Goal: Task Accomplishment & Management: Use online tool/utility

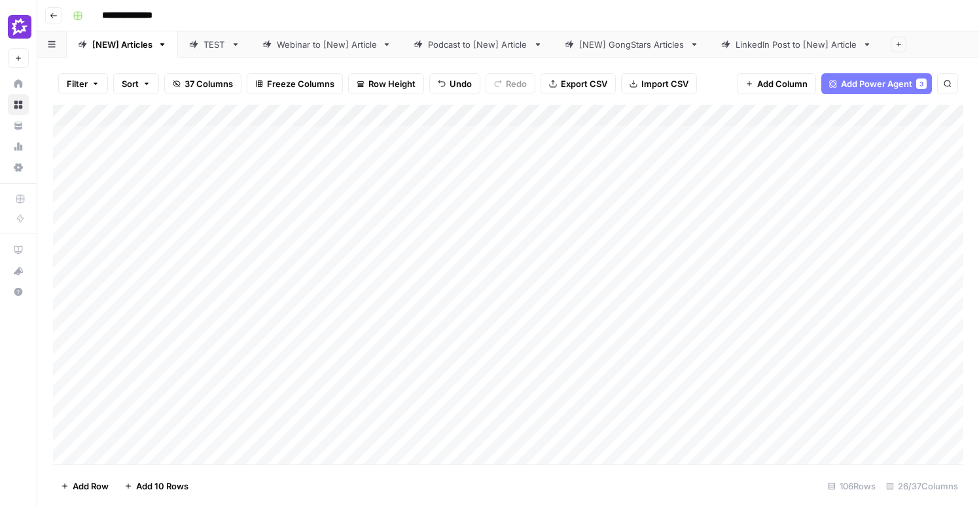
click at [56, 152] on div "Add Column" at bounding box center [508, 285] width 910 height 360
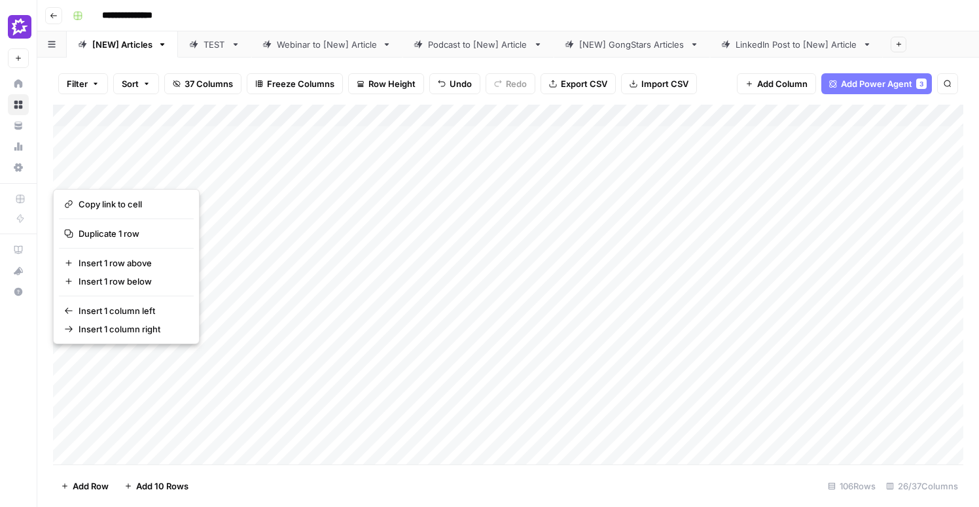
click at [76, 173] on button "button" at bounding box center [76, 155] width 46 height 58
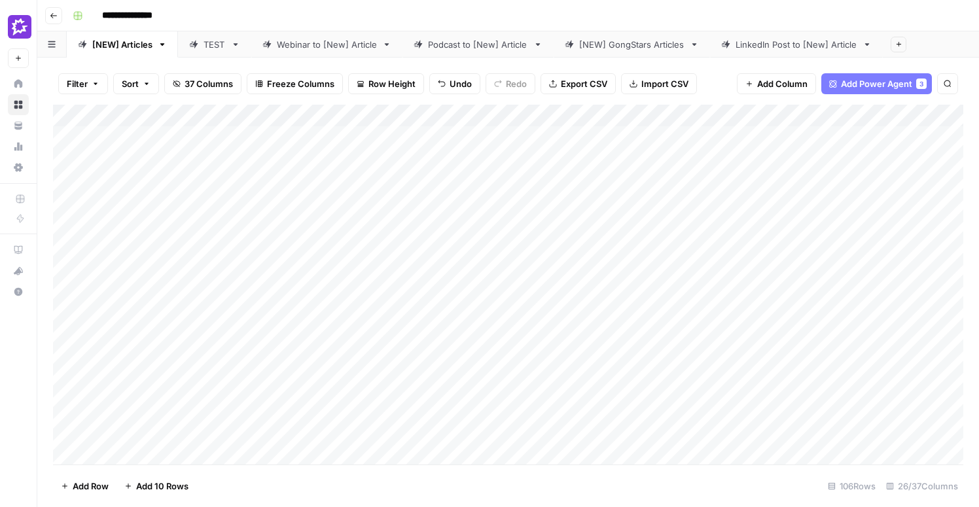
click at [48, 156] on div "Filter Sort 37 Columns Freeze Columns Row Height Undo Redo Export CSV Import CS…" at bounding box center [507, 282] width 941 height 449
click at [66, 158] on div "Add Column" at bounding box center [508, 285] width 910 height 360
click at [68, 156] on div "Add Column" at bounding box center [508, 285] width 910 height 360
click at [186, 108] on div "Add Column" at bounding box center [508, 285] width 910 height 360
click at [242, 109] on div "Add Column" at bounding box center [508, 285] width 910 height 360
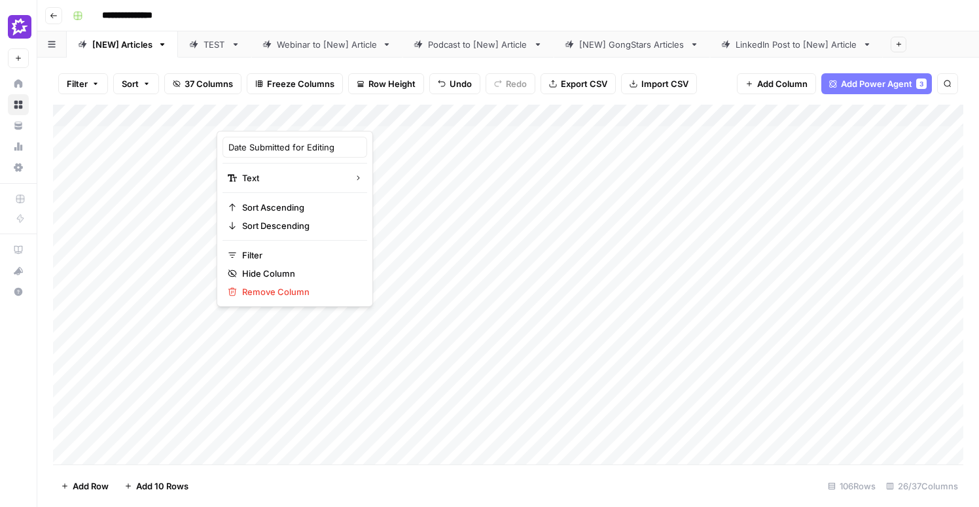
click at [716, 68] on div "Filter Sort 37 Columns Freeze Columns Row Height Undo Redo Export CSV Import CS…" at bounding box center [508, 84] width 910 height 42
click at [751, 78] on button "Add Column" at bounding box center [776, 83] width 79 height 21
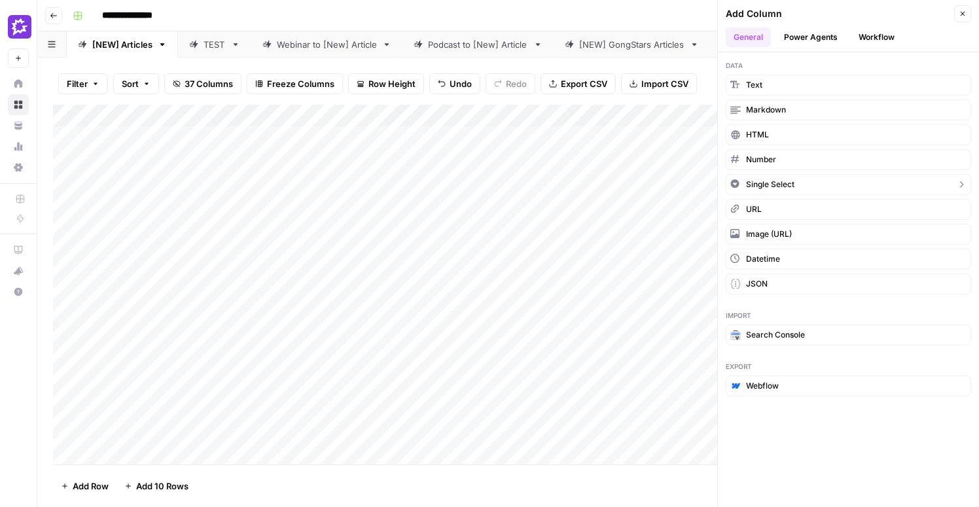
click at [799, 188] on button "Single Select" at bounding box center [847, 184] width 245 height 21
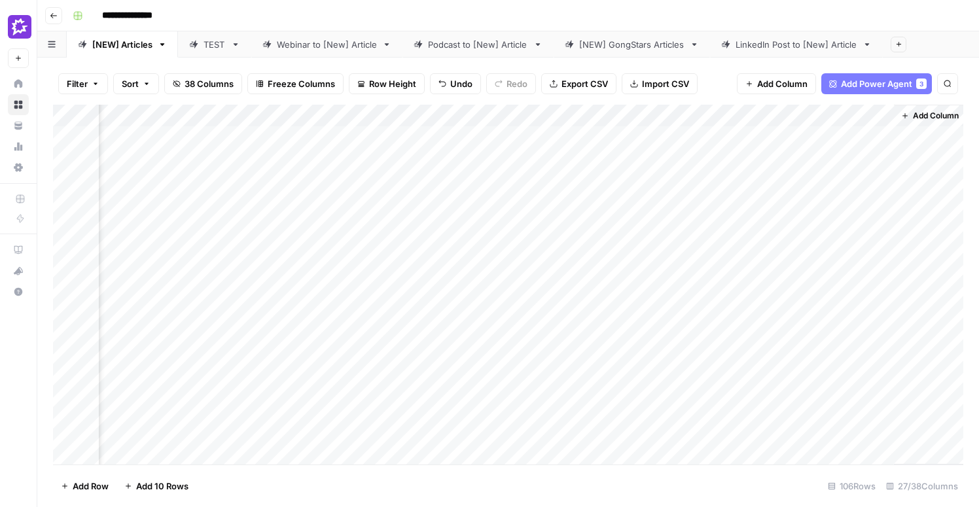
scroll to position [0, 2769]
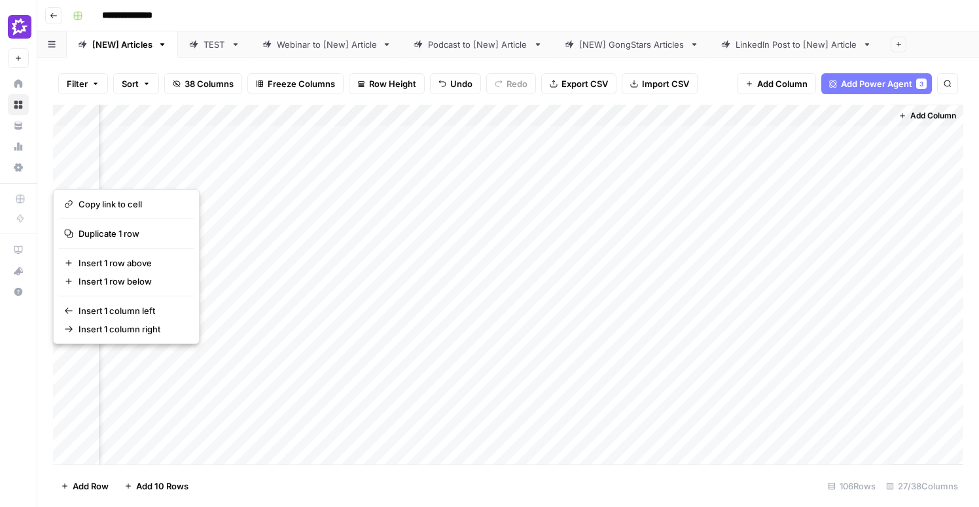
click at [786, 133] on div "Add Column" at bounding box center [508, 285] width 910 height 360
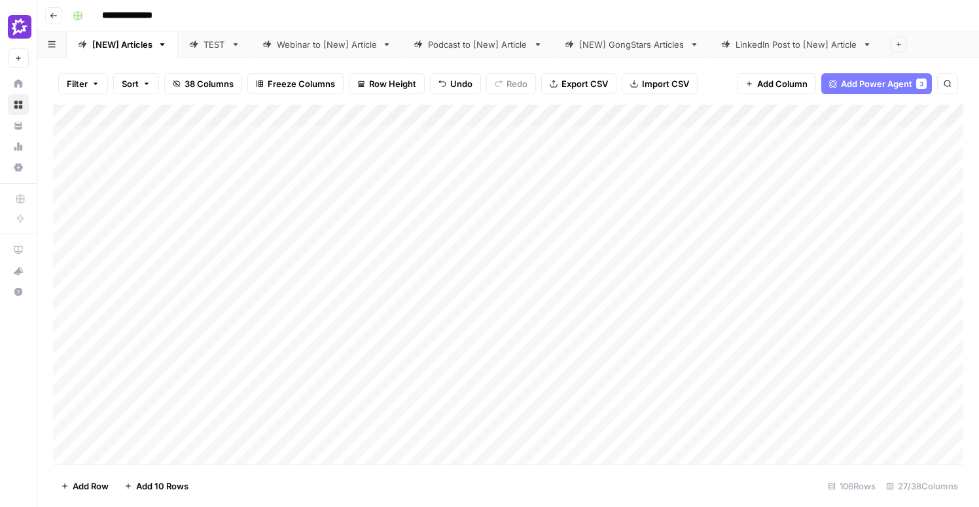
scroll to position [0, 0]
drag, startPoint x: 810, startPoint y: 116, endPoint x: 246, endPoint y: 146, distance: 564.7
click at [246, 146] on div "Add Column" at bounding box center [508, 285] width 910 height 360
click at [262, 115] on div "Add Column" at bounding box center [508, 285] width 910 height 360
click at [276, 197] on input "Add Option" at bounding box center [320, 193] width 133 height 13
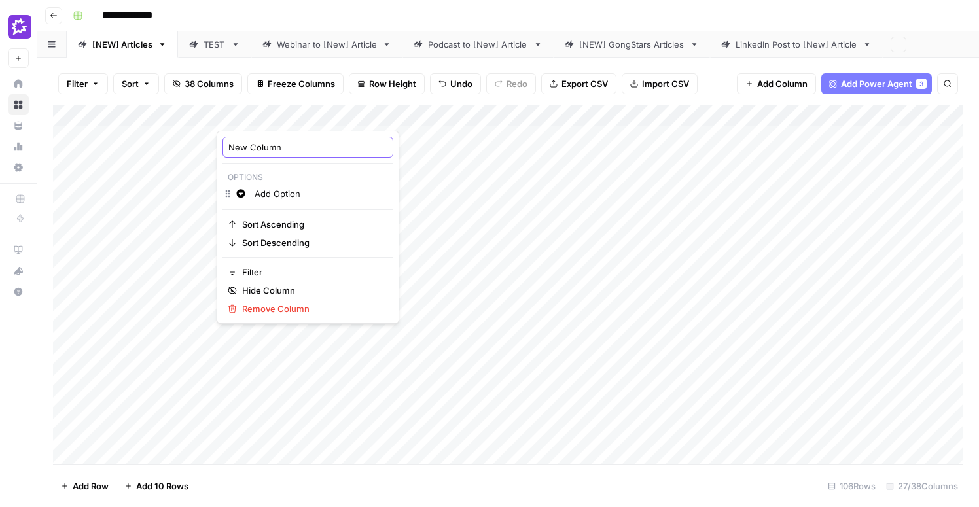
click at [266, 152] on input "New Column" at bounding box center [307, 147] width 159 height 13
type input "Status"
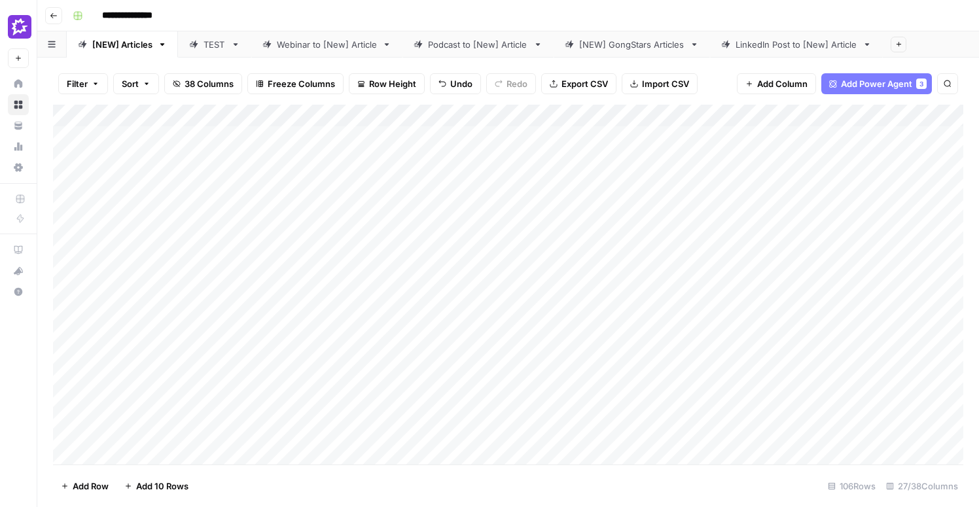
click at [277, 114] on div "Add Column" at bounding box center [508, 285] width 910 height 360
click at [279, 197] on input "Add Option" at bounding box center [320, 193] width 133 height 13
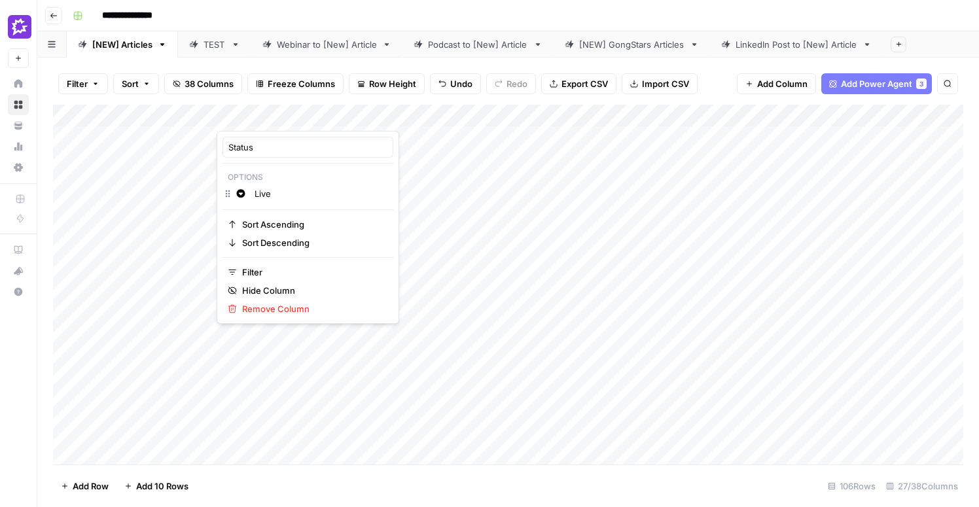
type input "Live"
click at [192, 158] on div "Add Column" at bounding box center [508, 285] width 910 height 360
click at [270, 124] on div "Add Column" at bounding box center [508, 285] width 910 height 360
click at [285, 196] on input "Add Option" at bounding box center [320, 193] width 133 height 13
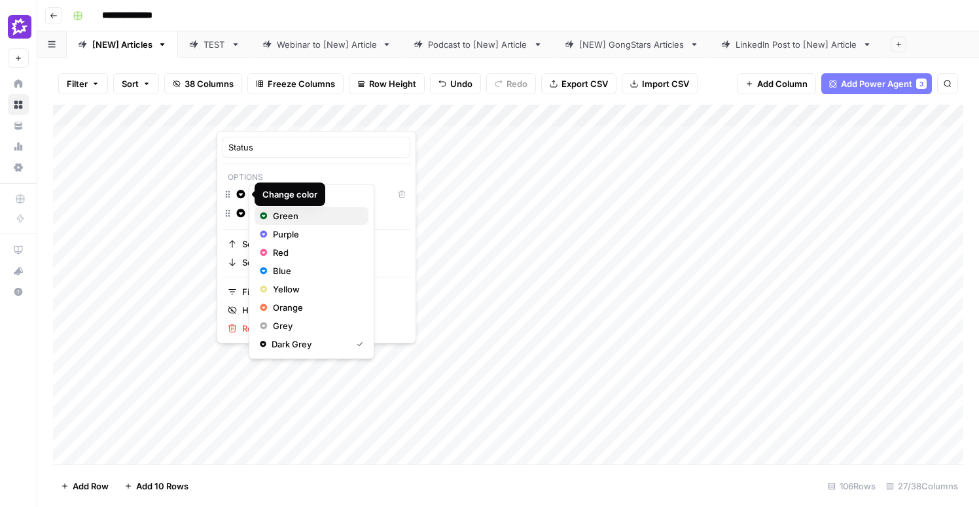
click at [276, 213] on span "Green" at bounding box center [315, 215] width 85 height 13
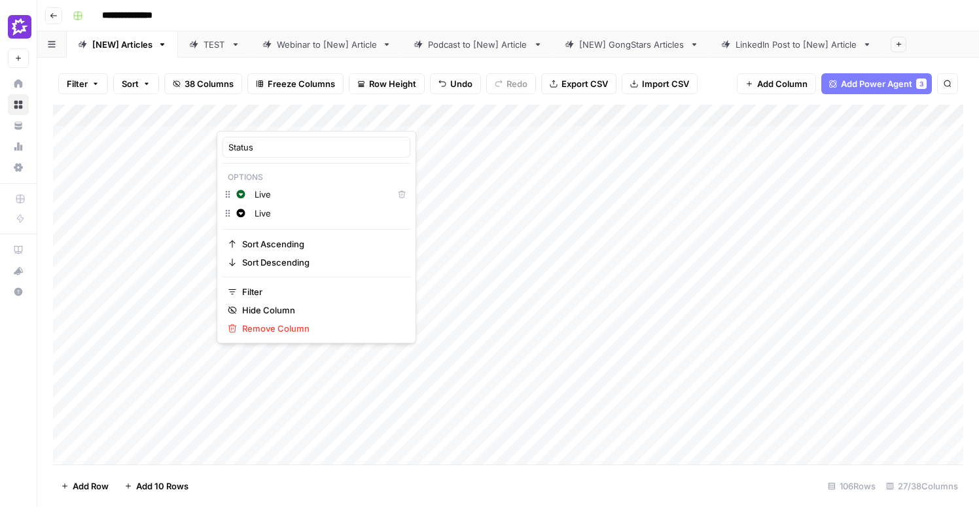
click at [291, 214] on input "Live" at bounding box center [329, 213] width 150 height 13
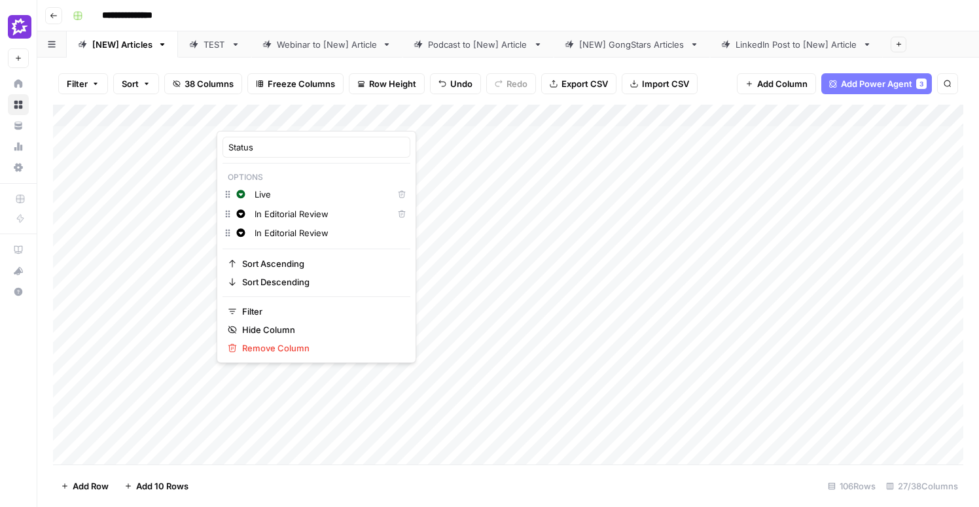
click at [313, 235] on input "In Editorial Review" at bounding box center [329, 232] width 150 height 13
type input "i"
type input "In SME Review"
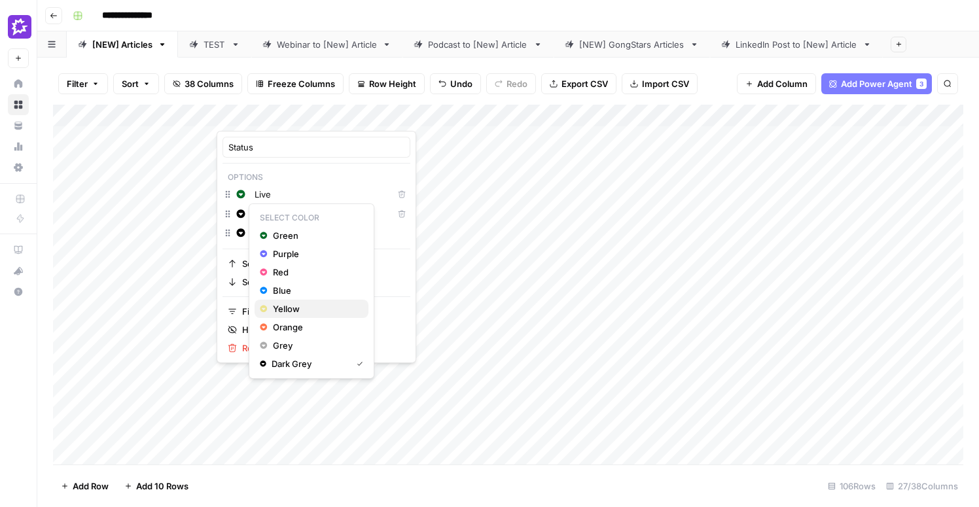
click at [302, 308] on span "Yellow" at bounding box center [315, 308] width 85 height 13
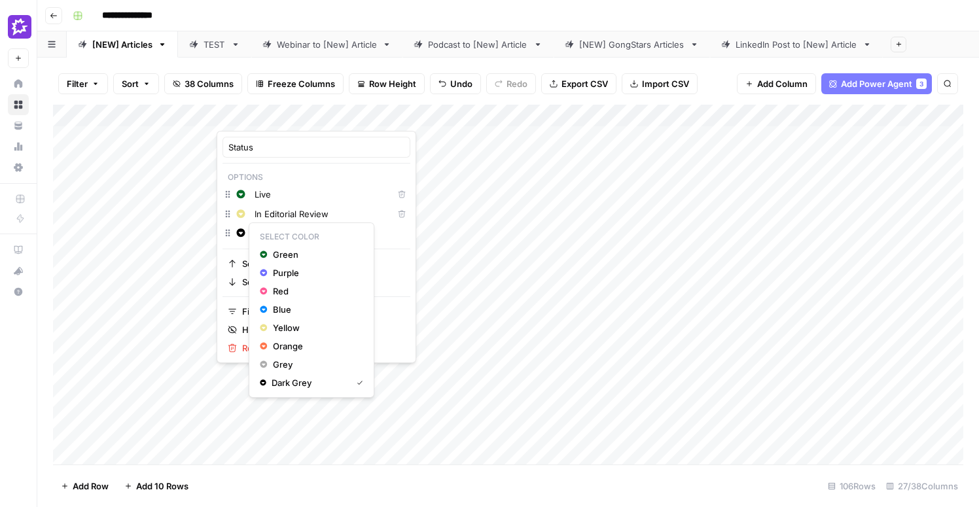
click at [242, 233] on icon "button" at bounding box center [241, 232] width 9 height 9
click at [283, 324] on span "Yellow" at bounding box center [315, 327] width 85 height 13
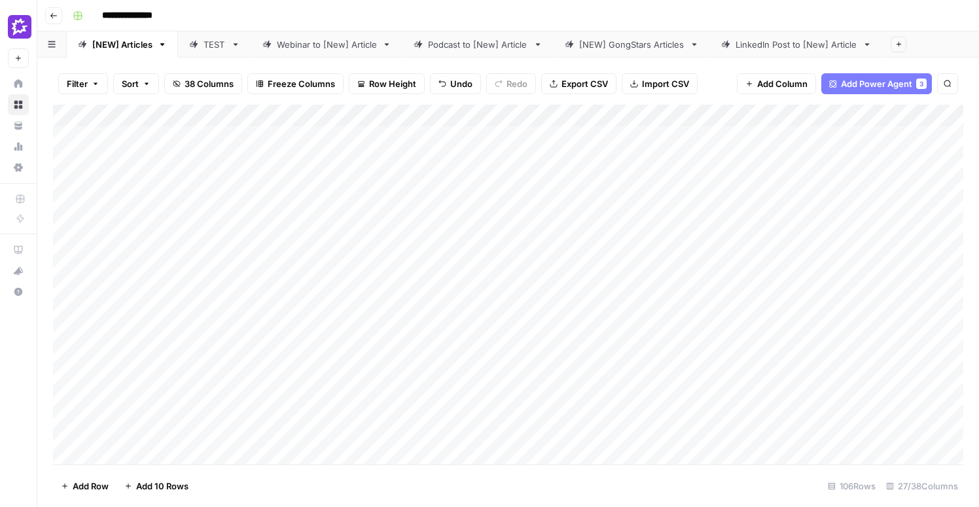
click at [186, 156] on div "Add Column" at bounding box center [508, 285] width 910 height 360
click at [260, 260] on div "Add Column" at bounding box center [508, 285] width 910 height 360
click at [266, 258] on div "Add Column" at bounding box center [508, 285] width 910 height 360
click at [266, 258] on input "text" at bounding box center [289, 257] width 114 height 12
click at [249, 302] on button "Live" at bounding box center [250, 303] width 27 height 16
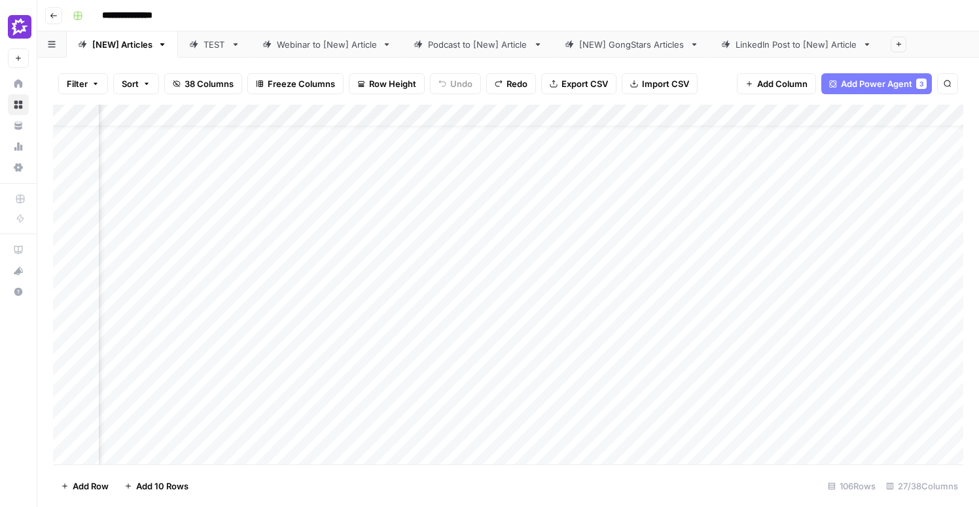
scroll to position [65, 0]
click at [295, 209] on div "Add Column" at bounding box center [508, 285] width 910 height 360
drag, startPoint x: 332, startPoint y: 117, endPoint x: 275, endPoint y: 120, distance: 57.0
click at [275, 119] on div "Add Column" at bounding box center [508, 285] width 910 height 360
click at [364, 199] on div "Add Column" at bounding box center [508, 285] width 910 height 360
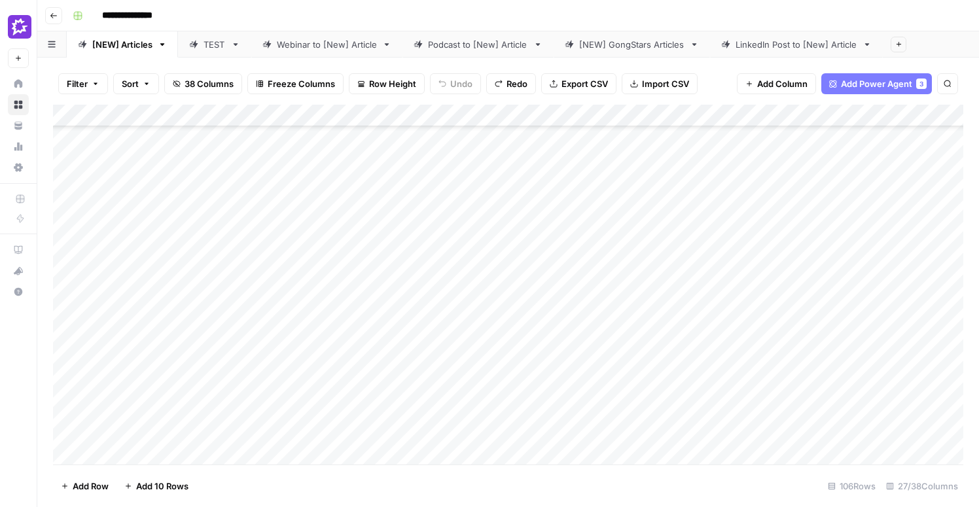
scroll to position [139, 1]
drag, startPoint x: 279, startPoint y: 111, endPoint x: 358, endPoint y: 118, distance: 79.5
click at [358, 118] on div "Add Column" at bounding box center [508, 285] width 910 height 360
click at [137, 145] on div "Add Column" at bounding box center [508, 285] width 910 height 360
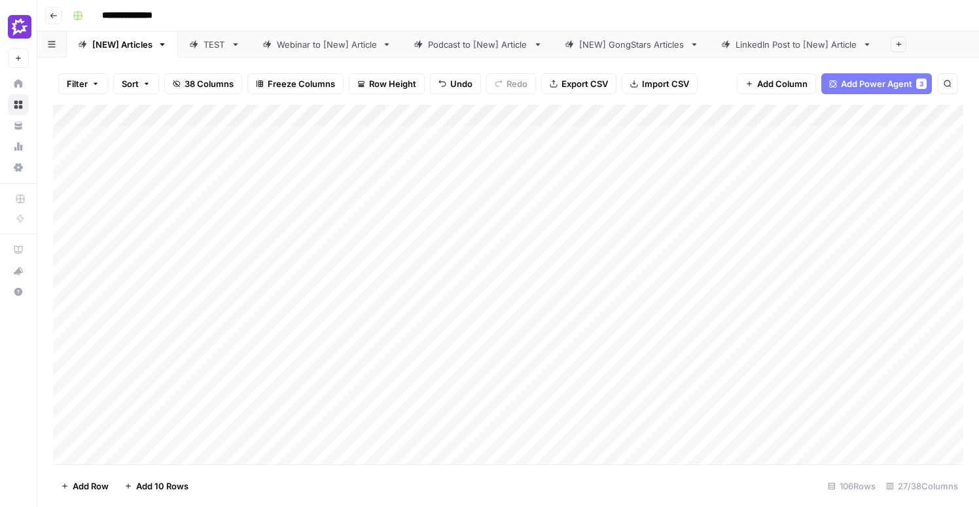
click at [160, 323] on div "Add Column" at bounding box center [508, 285] width 910 height 360
click at [164, 165] on div "Add Column" at bounding box center [508, 285] width 910 height 360
click at [175, 317] on div "Add Column" at bounding box center [508, 285] width 910 height 360
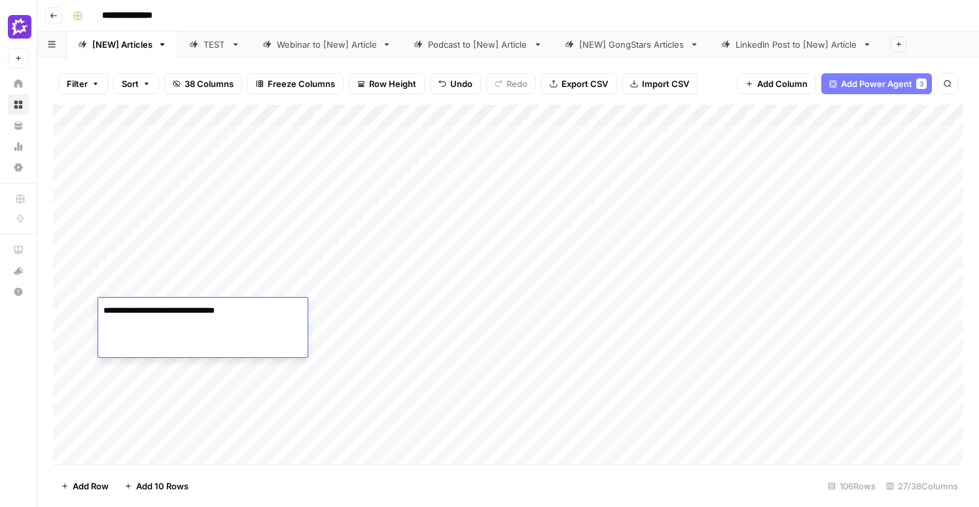
type textarea "**********"
click at [230, 248] on div "Add Column" at bounding box center [508, 285] width 910 height 360
click at [239, 251] on div "Add Column" at bounding box center [508, 285] width 910 height 360
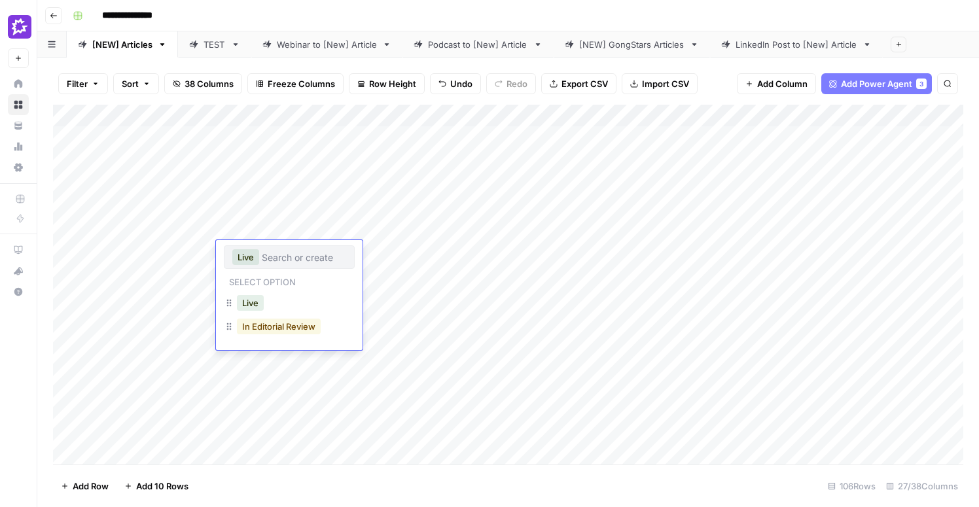
click at [283, 326] on button "In Editorial Review" at bounding box center [279, 327] width 84 height 16
click at [289, 333] on div "Add Column" at bounding box center [508, 285] width 910 height 360
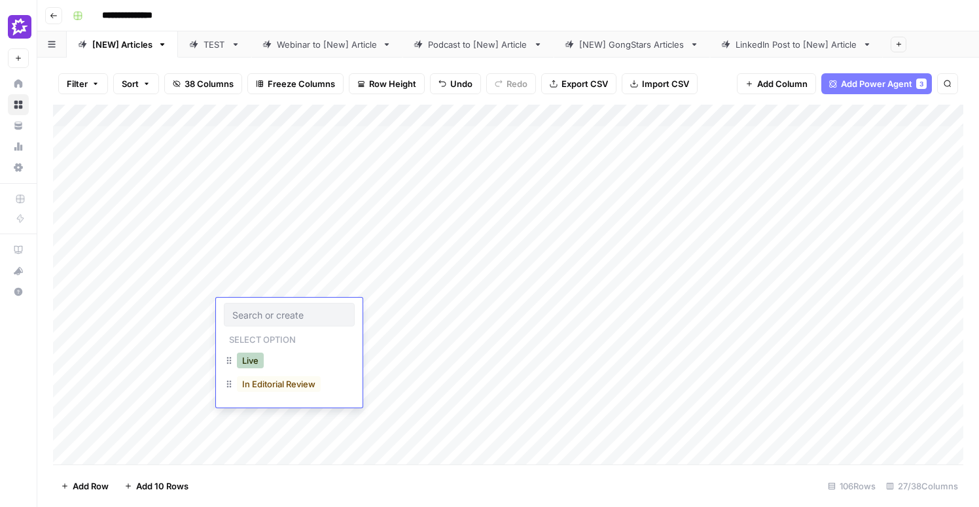
click at [250, 362] on button "Live" at bounding box center [250, 361] width 27 height 16
click at [162, 274] on div "Add Column" at bounding box center [508, 285] width 910 height 360
click at [568, 326] on div "Add Column" at bounding box center [508, 285] width 910 height 360
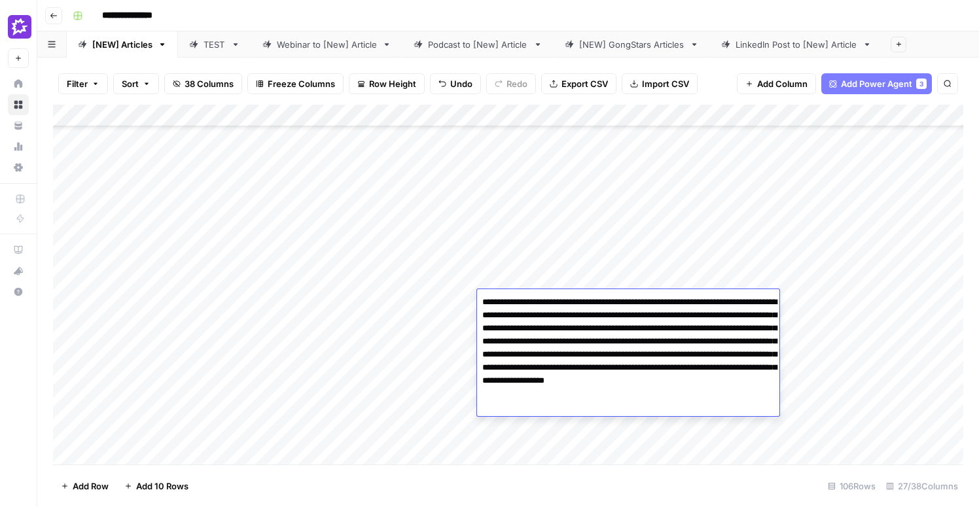
click at [457, 319] on div "Add Column" at bounding box center [508, 285] width 910 height 360
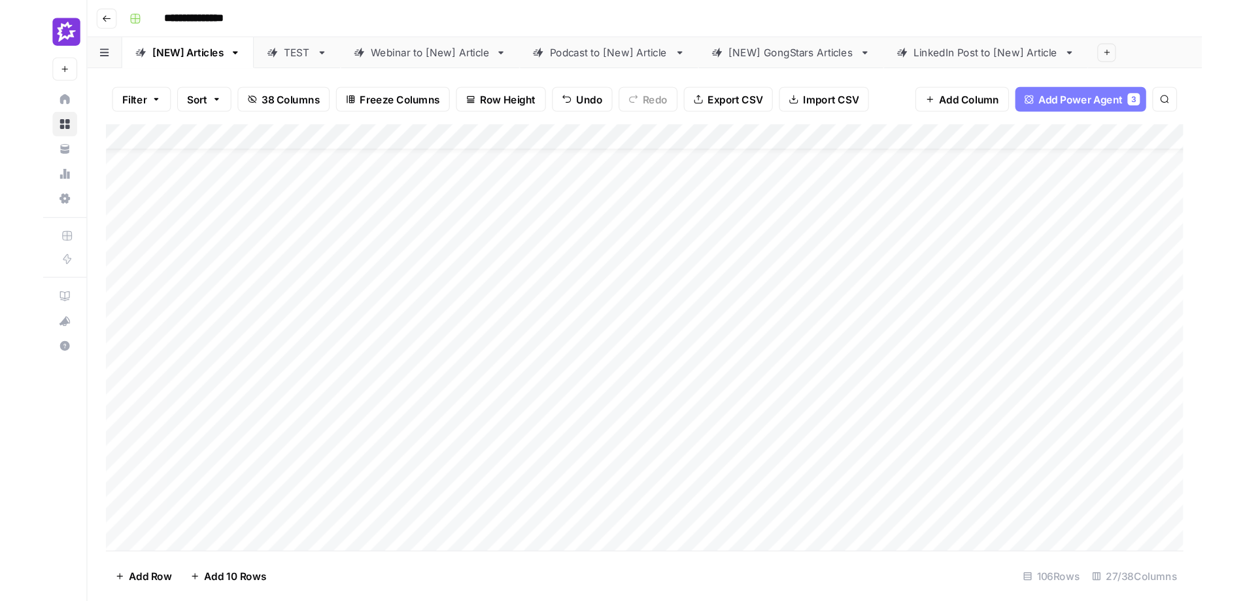
scroll to position [0, 0]
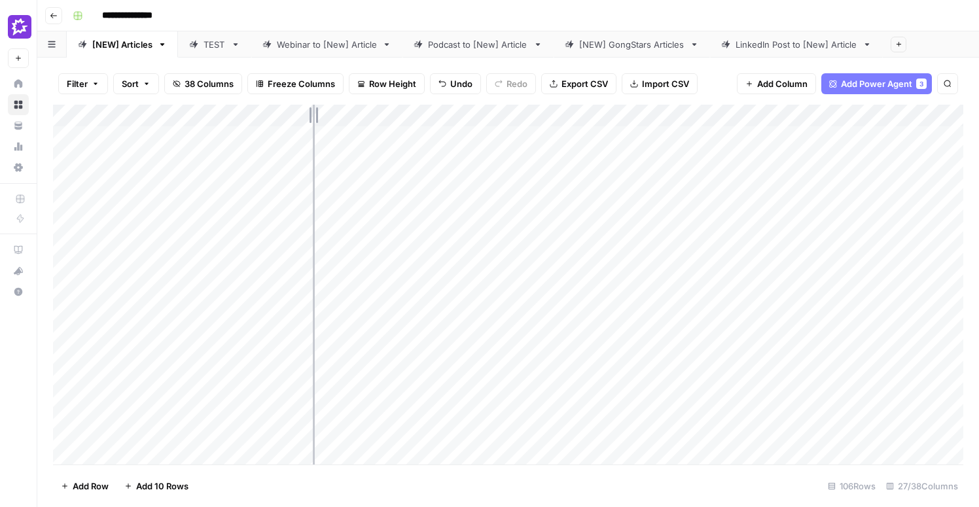
drag, startPoint x: 360, startPoint y: 112, endPoint x: 314, endPoint y: 117, distance: 46.7
click at [314, 117] on div "Add Column" at bounding box center [508, 285] width 910 height 360
click at [226, 110] on div "Add Column" at bounding box center [508, 285] width 910 height 360
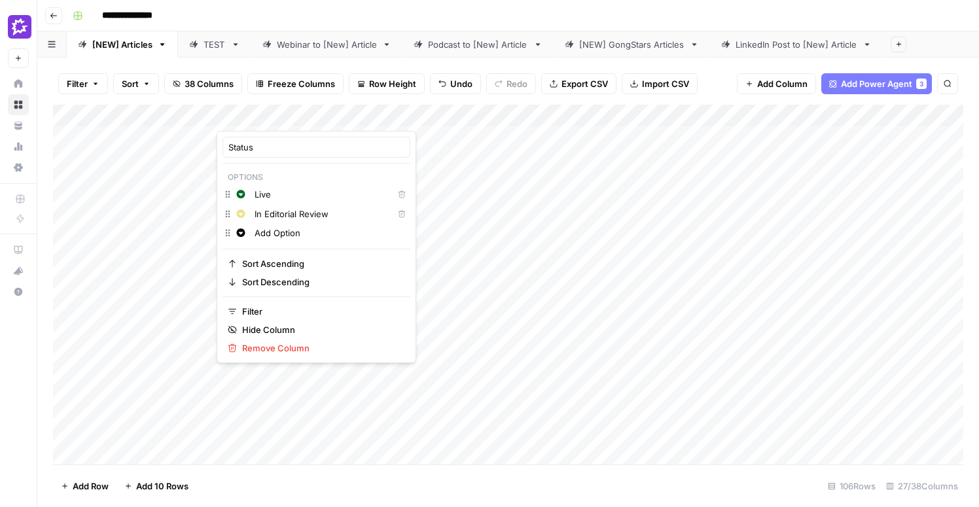
click at [302, 232] on input "Add Option" at bounding box center [329, 232] width 150 height 13
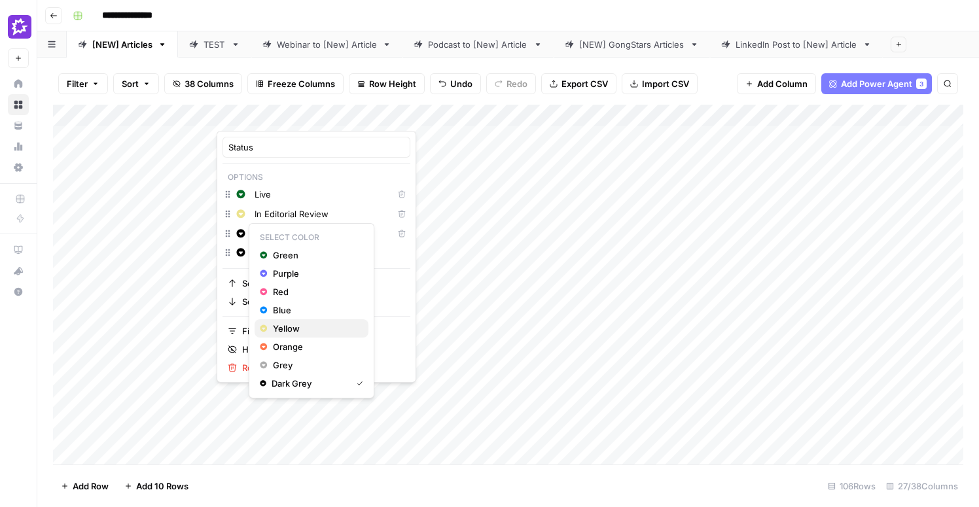
click at [312, 326] on span "Yellow" at bounding box center [315, 328] width 85 height 13
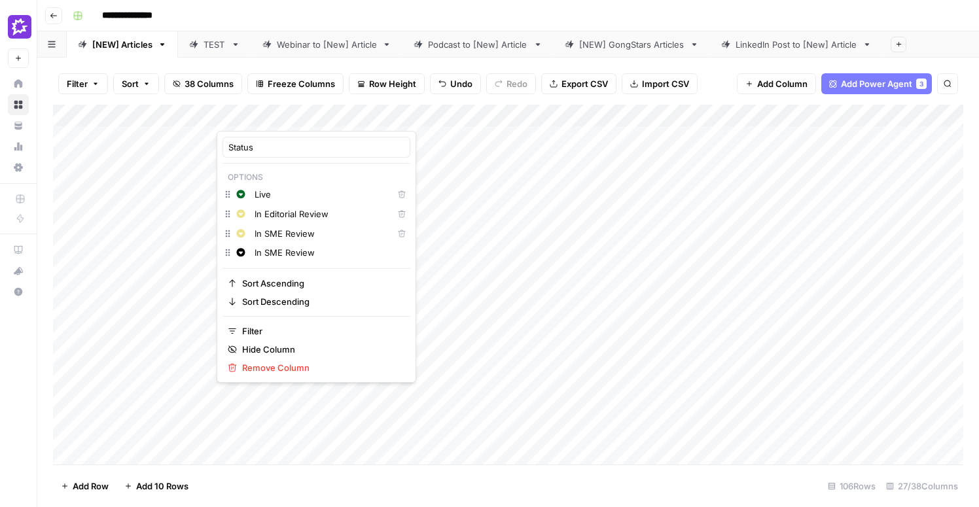
click at [287, 251] on input "In SME Review" at bounding box center [329, 252] width 150 height 13
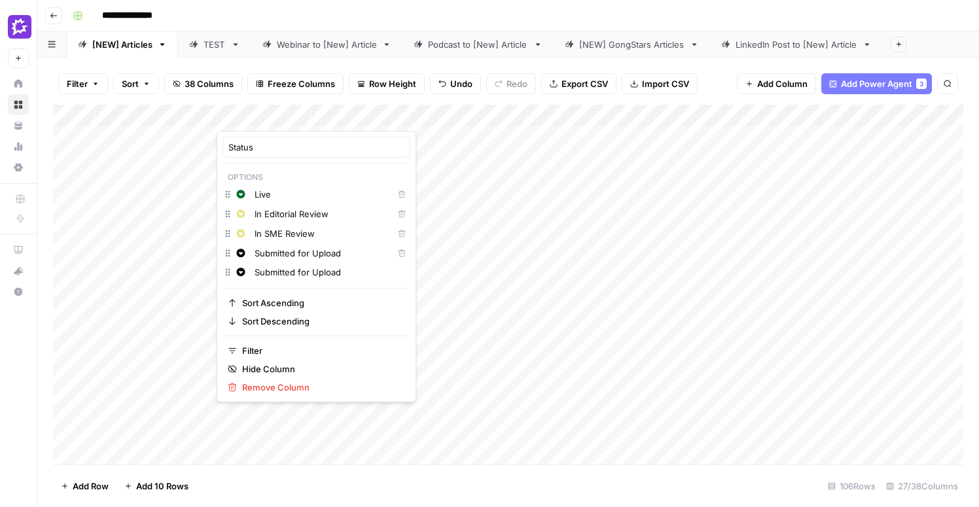
click at [335, 270] on input "Submitted for Upload" at bounding box center [329, 272] width 150 height 13
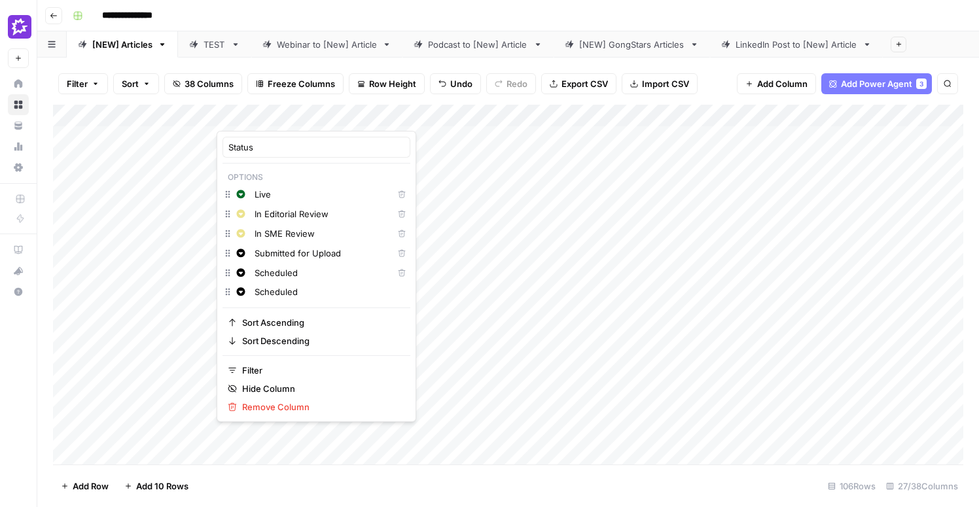
click at [241, 290] on div "Change color Scheduled" at bounding box center [316, 293] width 188 height 18
click at [224, 305] on div "Status Options Change color Live Delete Change color In Editorial Review Delete…" at bounding box center [317, 276] width 200 height 291
click at [304, 293] on input "Scheduled" at bounding box center [329, 291] width 150 height 13
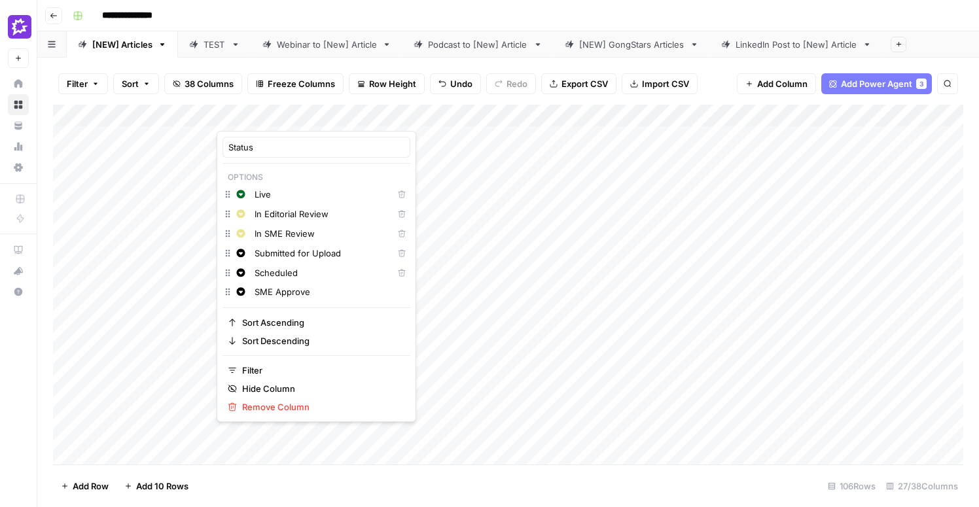
type input "SME Approve"
click at [311, 296] on input "SME Approve" at bounding box center [320, 292] width 133 height 13
click at [312, 295] on input "SME Approve" at bounding box center [320, 292] width 133 height 13
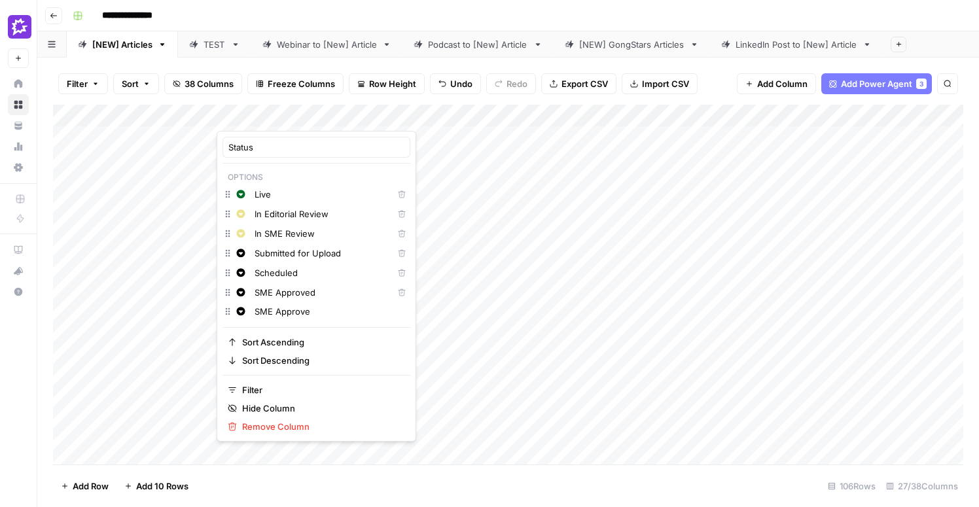
type input "SME Approved"
click at [227, 328] on div "Status Options Change color Live Delete Change color In Editorial Review Delete…" at bounding box center [317, 286] width 200 height 311
drag, startPoint x: 227, startPoint y: 291, endPoint x: 228, endPoint y: 245, distance: 45.8
click at [334, 295] on input "Scheduled" at bounding box center [320, 292] width 133 height 13
type input "Scheduled to Publish"
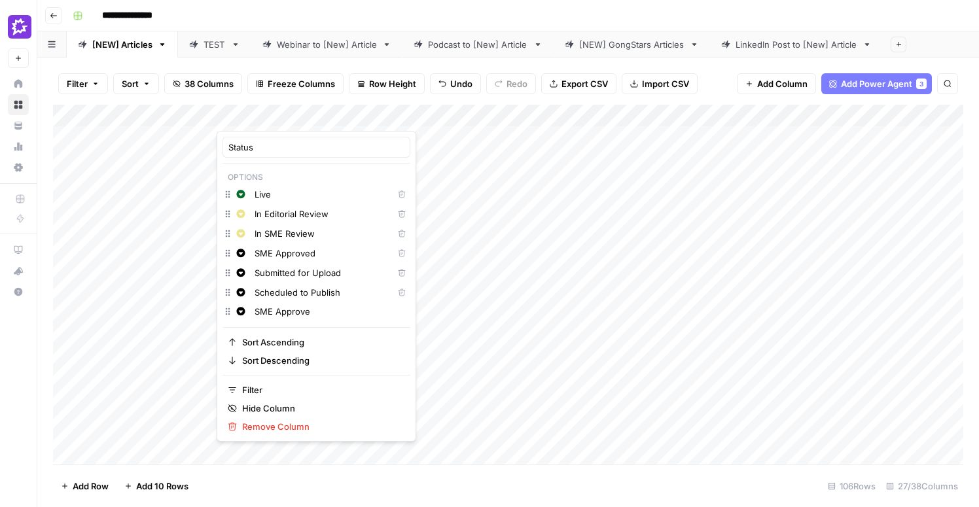
click at [361, 315] on input "SME Approve" at bounding box center [329, 311] width 150 height 13
click at [332, 325] on div "Status Options Change color Live Delete Change color In Editorial Review Delete…" at bounding box center [317, 286] width 200 height 311
click at [307, 311] on input "SME Approve" at bounding box center [329, 311] width 150 height 13
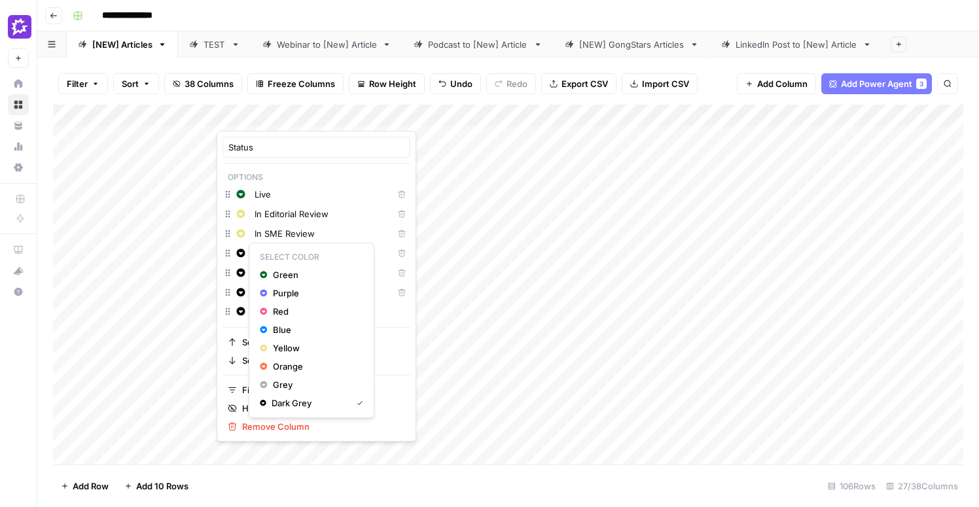
click at [241, 255] on icon "button" at bounding box center [241, 253] width 9 height 9
click at [298, 366] on span "Orange" at bounding box center [315, 366] width 85 height 13
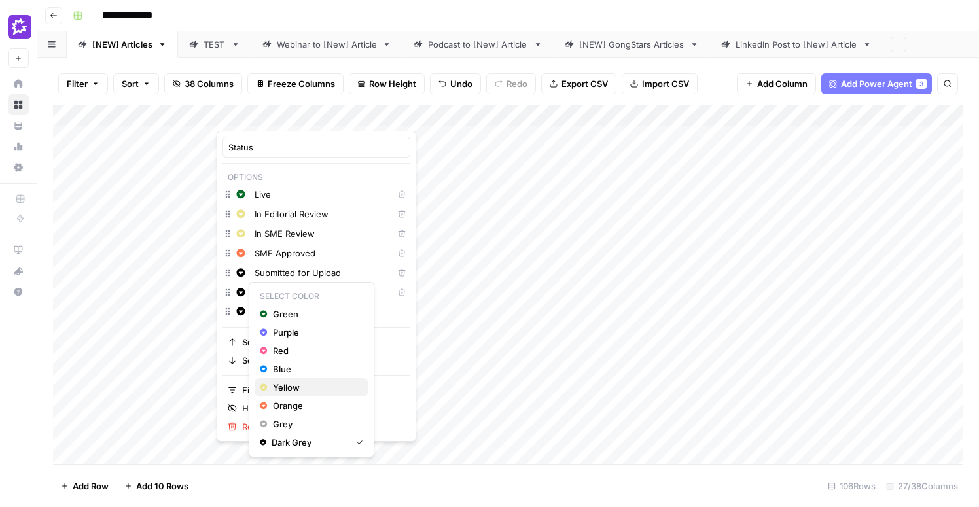
click at [298, 383] on span "Yellow" at bounding box center [315, 387] width 85 height 13
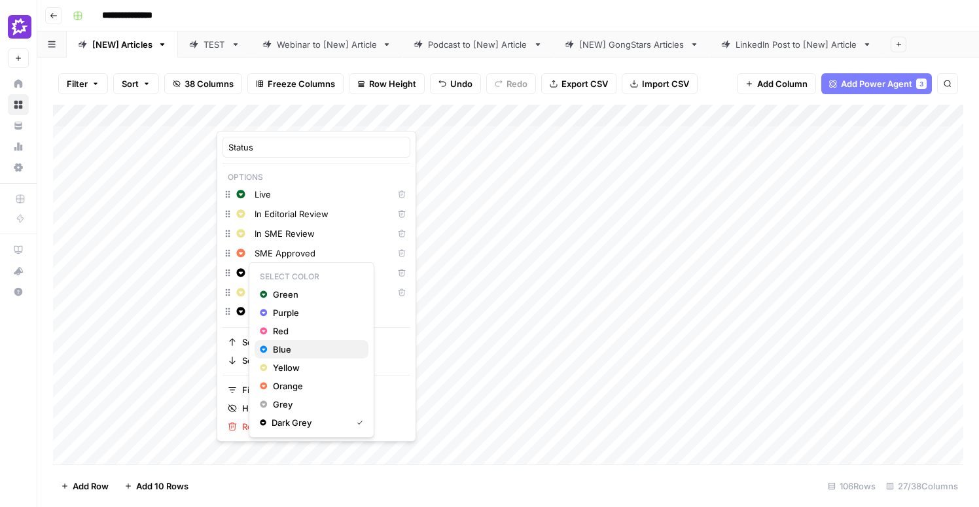
click at [295, 353] on span "Blue" at bounding box center [315, 349] width 85 height 13
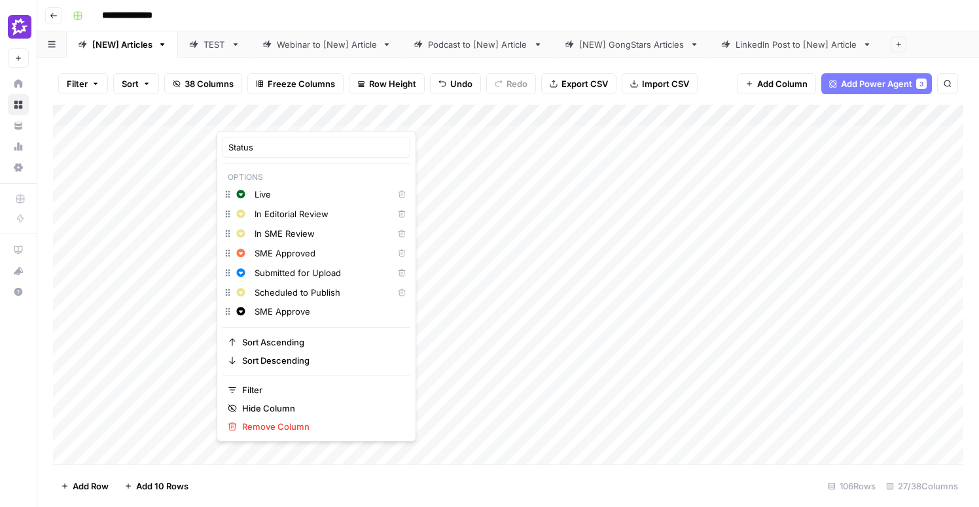
drag, startPoint x: 321, startPoint y: 313, endPoint x: 247, endPoint y: 310, distance: 73.3
click at [247, 313] on div "Change color SME Approve" at bounding box center [316, 313] width 188 height 18
click at [220, 317] on div "Status Options Change color Live Delete Change color In Editorial Review Delete…" at bounding box center [317, 286] width 200 height 311
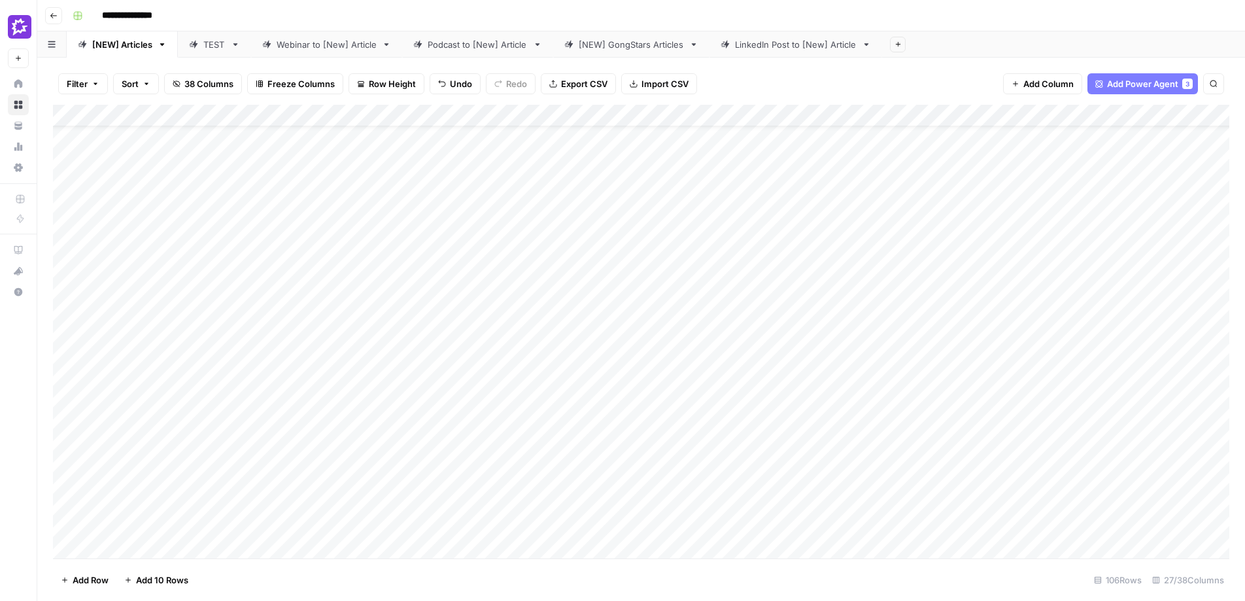
scroll to position [75, 0]
click at [255, 419] on div "Add Column" at bounding box center [641, 331] width 1177 height 453
click at [256, 414] on div "Add Column" at bounding box center [641, 331] width 1177 height 453
click at [271, 117] on div "Add Column" at bounding box center [641, 331] width 1177 height 453
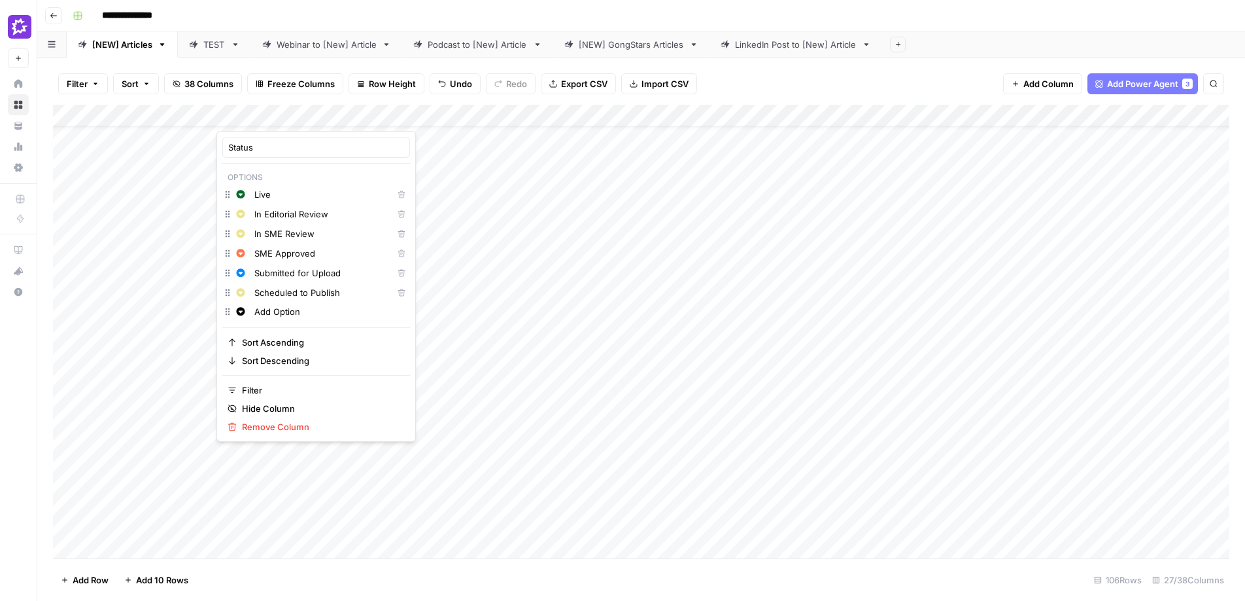
click at [282, 313] on input "Add Option" at bounding box center [329, 311] width 150 height 13
click at [287, 330] on input "SME Interview Pending" at bounding box center [329, 330] width 150 height 13
click at [327, 337] on input "SME Interview Pending" at bounding box center [329, 330] width 150 height 13
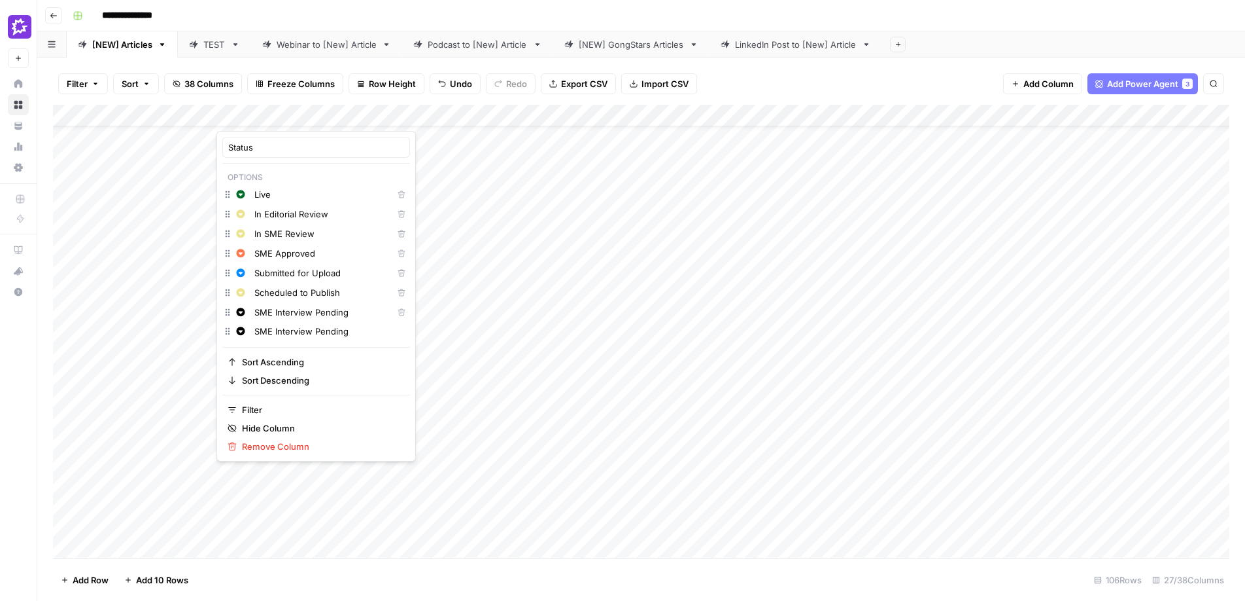
click at [327, 337] on input "SME Interview Pending" at bounding box center [329, 330] width 150 height 13
type input "SME Interview Complete"
click at [235, 366] on hr at bounding box center [316, 366] width 188 height 1
click at [269, 348] on input "SME Interview Complete" at bounding box center [329, 350] width 150 height 13
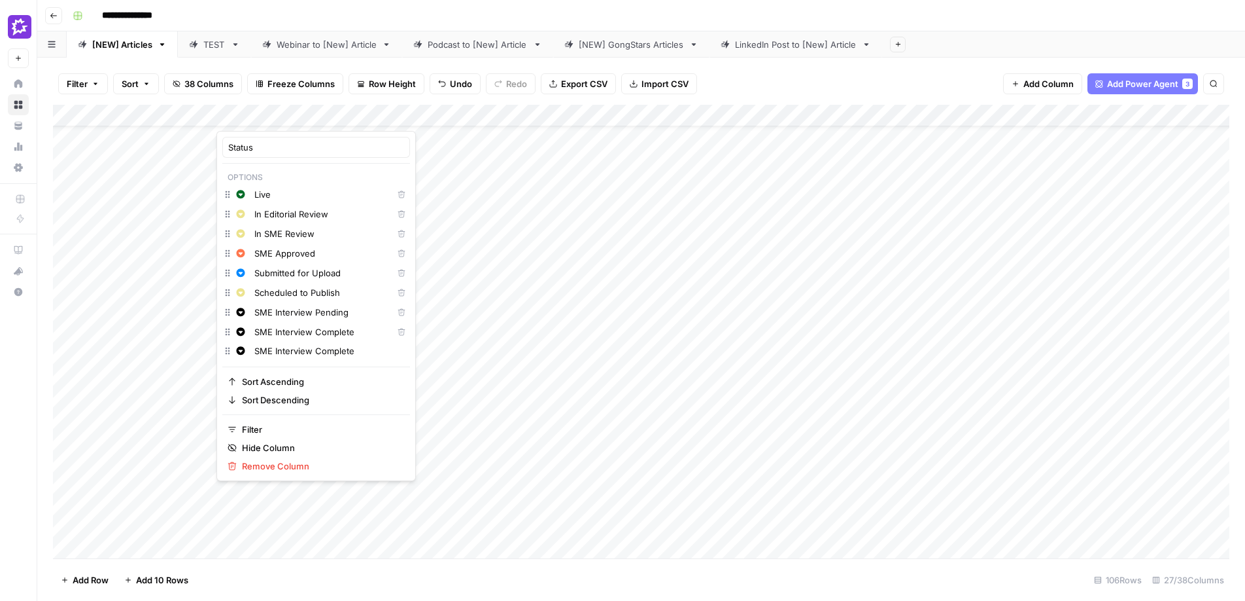
click at [269, 348] on input "SME Interview Complete" at bounding box center [329, 350] width 150 height 13
click at [328, 379] on span "Sort Ascending" at bounding box center [321, 381] width 158 height 13
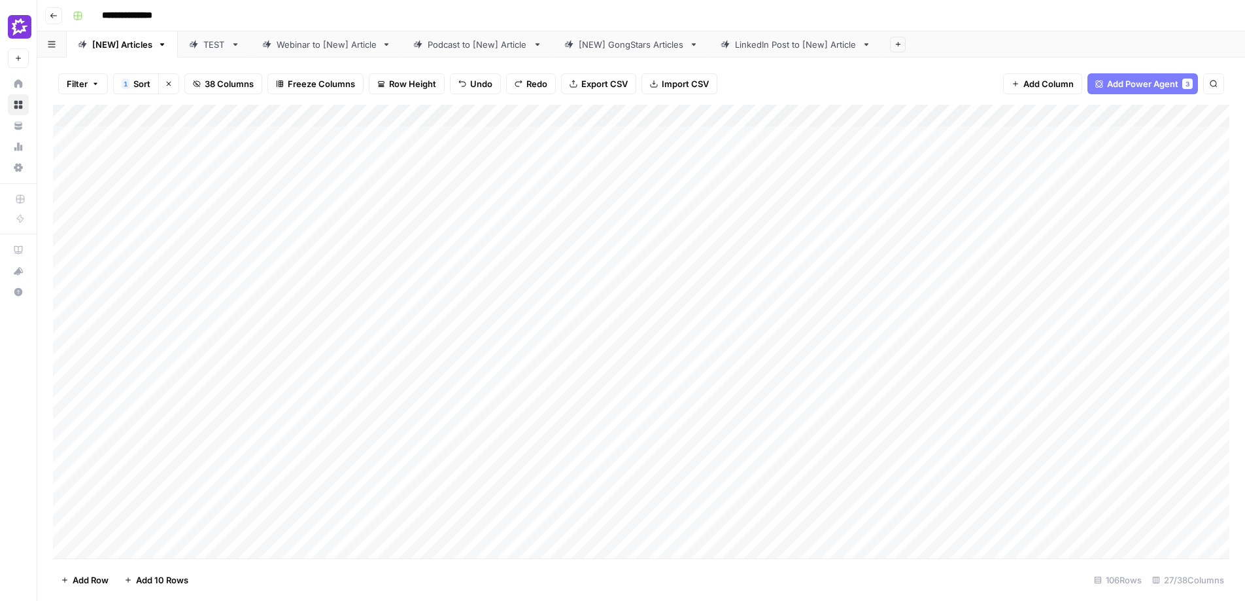
click at [308, 118] on div "Add Column" at bounding box center [641, 331] width 1177 height 453
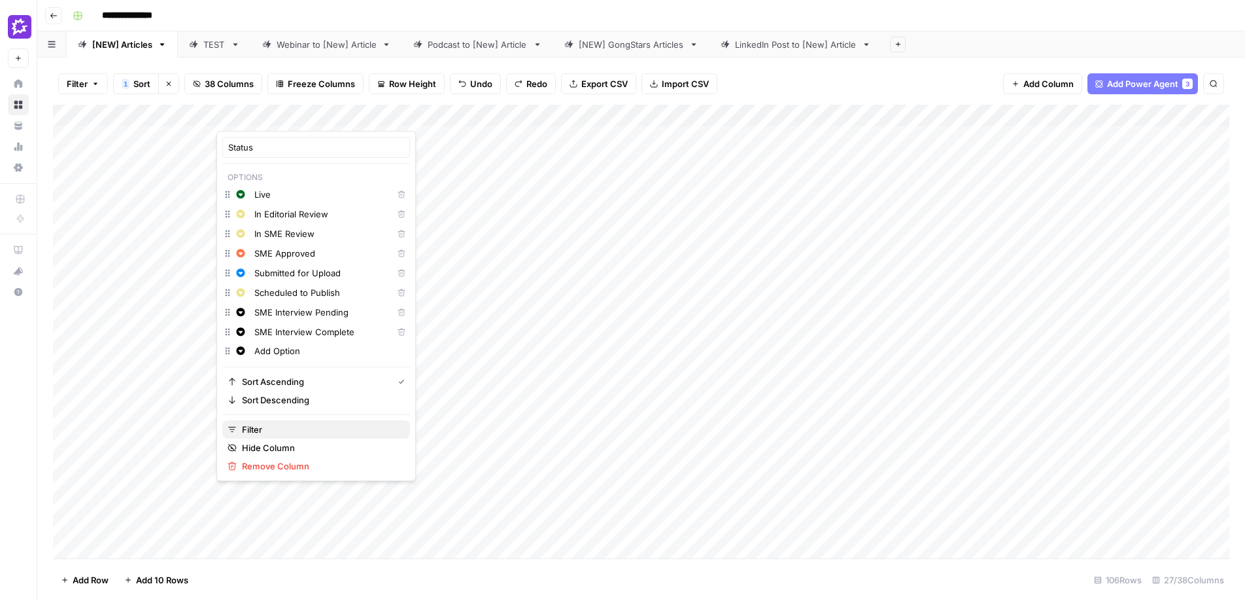
click at [266, 432] on span "Filter" at bounding box center [321, 429] width 158 height 13
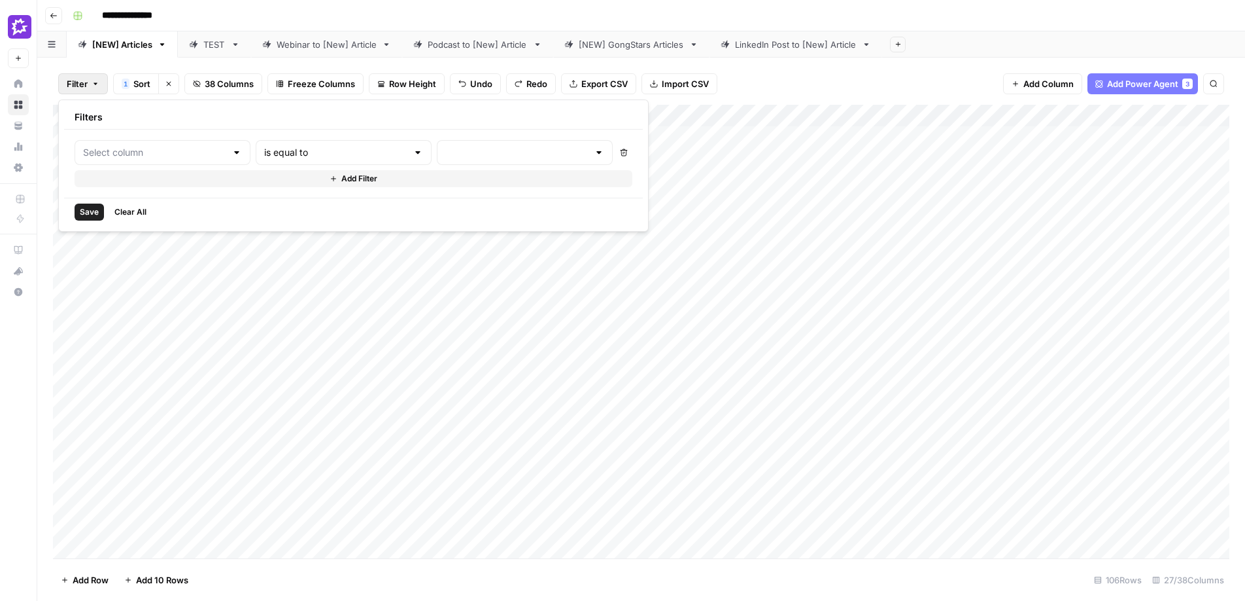
type input "Status"
click at [124, 215] on span "Clear All" at bounding box center [130, 212] width 32 height 12
click at [177, 273] on div "Add Column" at bounding box center [641, 331] width 1177 height 453
click at [301, 113] on div "Add Column" at bounding box center [641, 331] width 1177 height 453
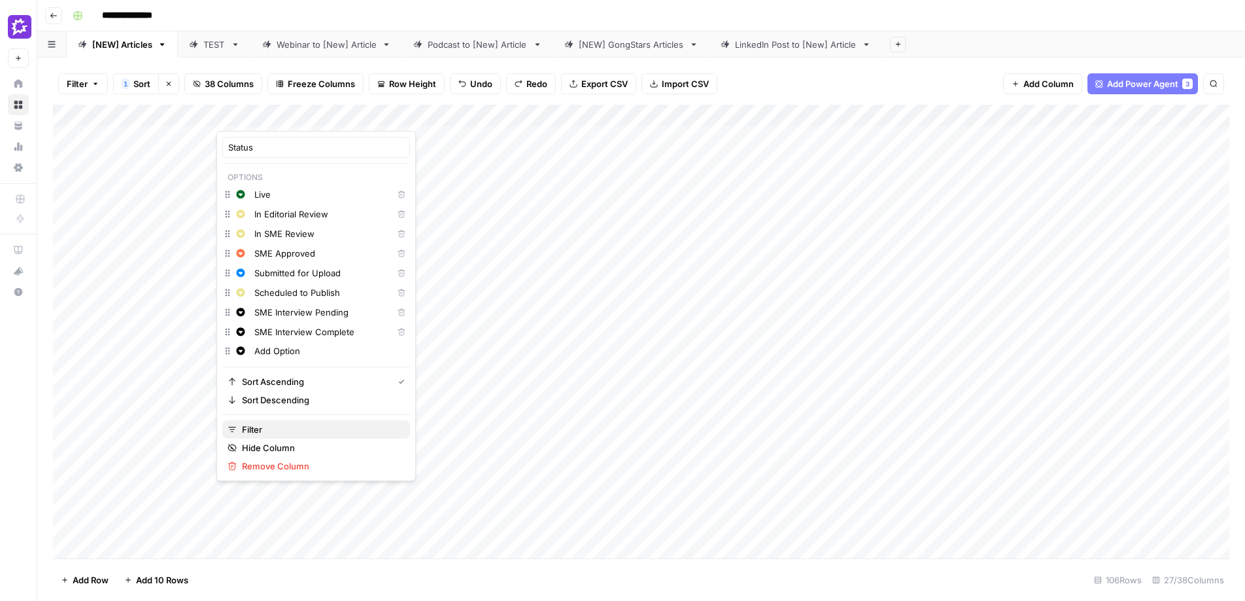
click at [285, 426] on span "Filter" at bounding box center [321, 429] width 158 height 13
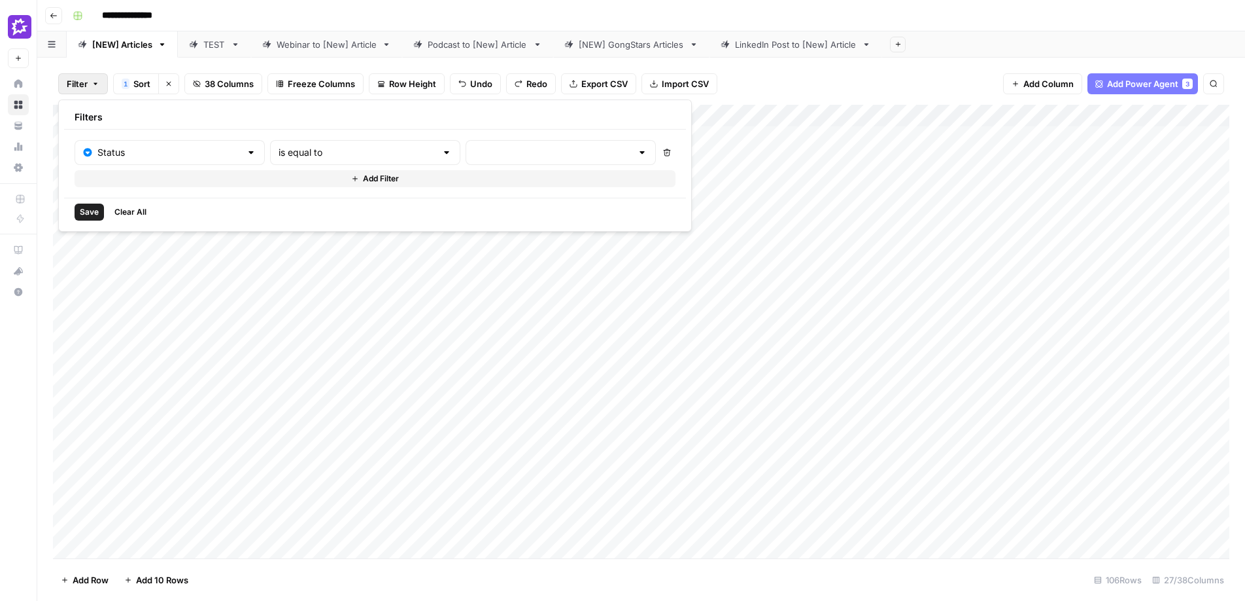
click at [466, 162] on div at bounding box center [561, 152] width 190 height 25
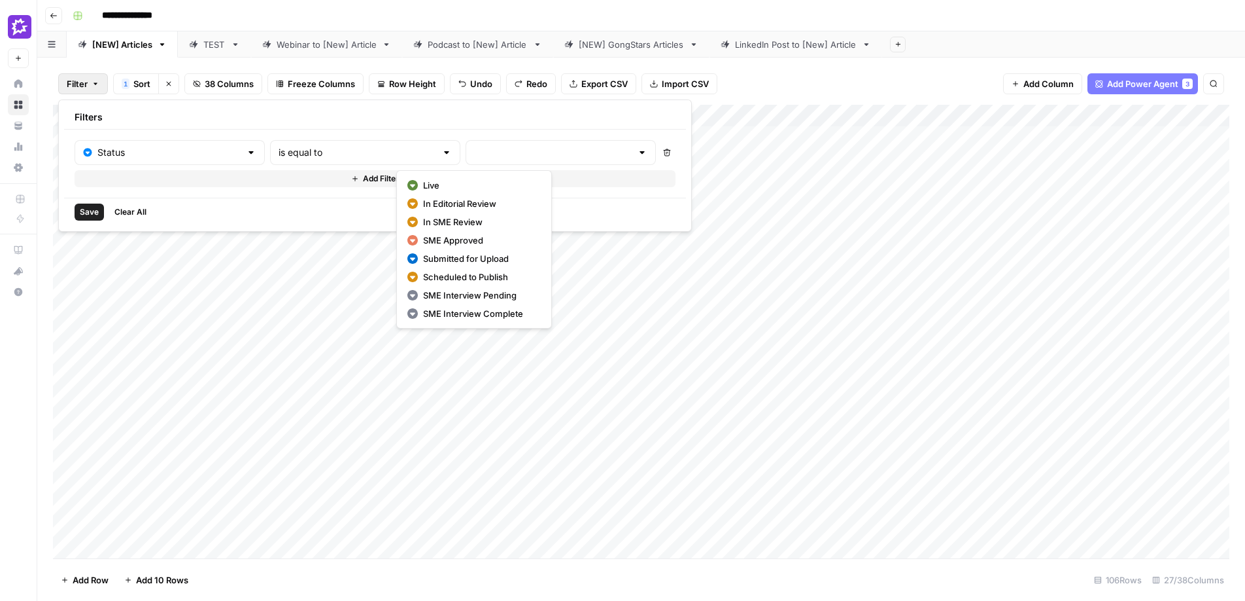
click at [215, 303] on div "Add Column" at bounding box center [641, 331] width 1177 height 453
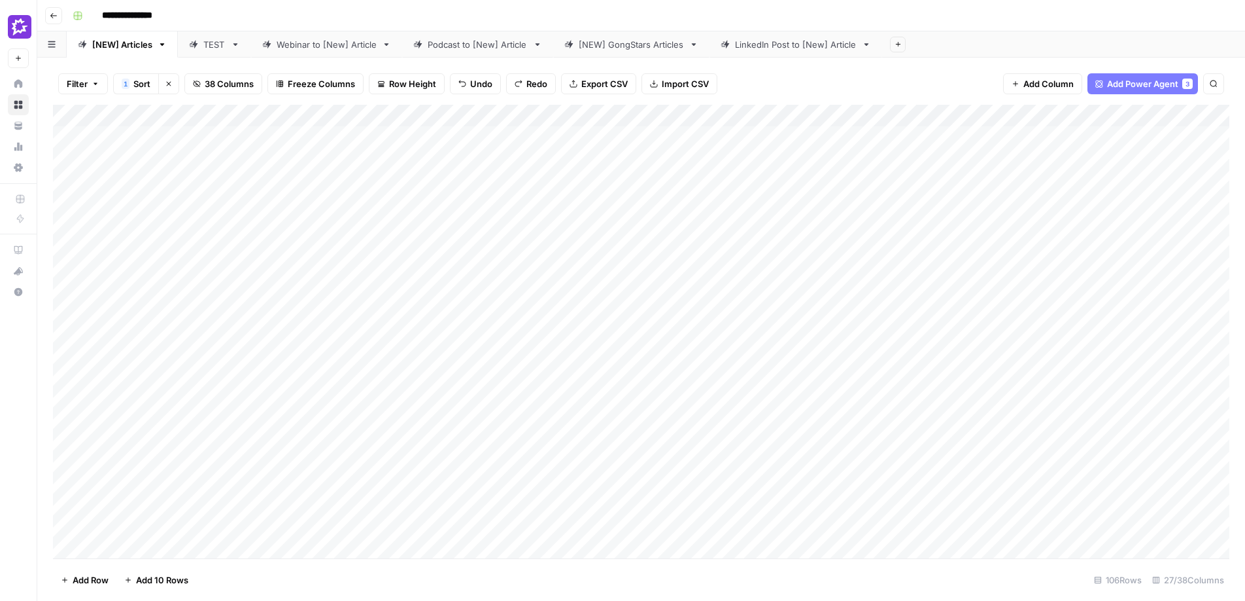
click at [247, 116] on div "Add Column" at bounding box center [641, 331] width 1177 height 453
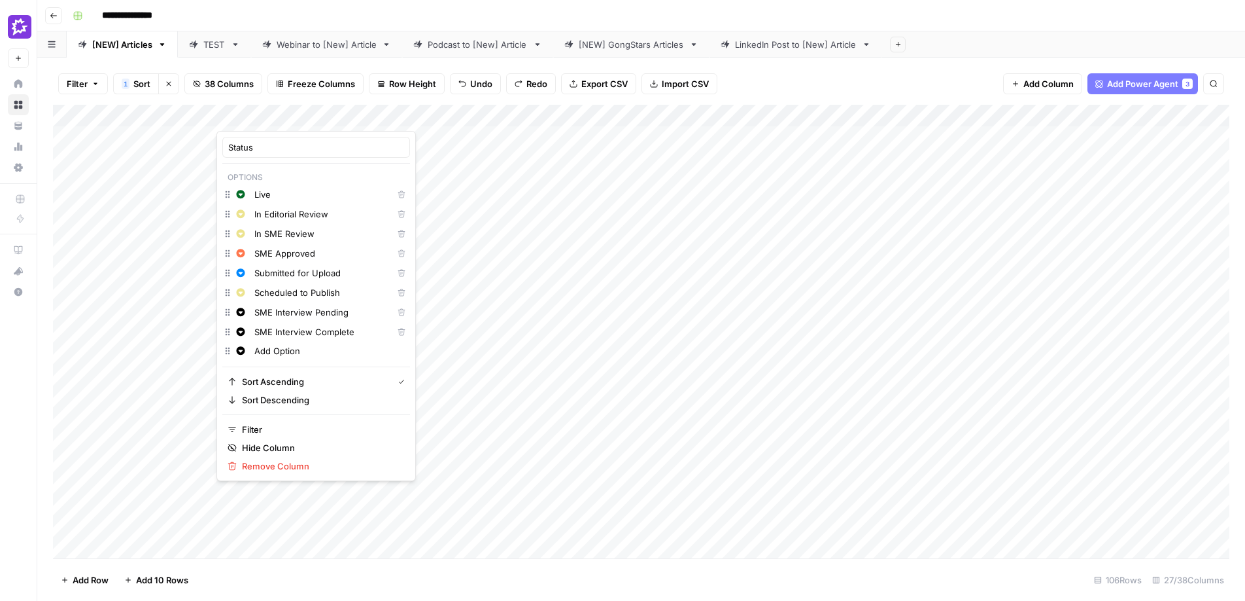
click at [294, 355] on input "Add Option" at bounding box center [329, 350] width 150 height 13
click at [232, 367] on div "Status Options Change color Live Delete Change color In Editorial Review Delete…" at bounding box center [317, 306] width 200 height 350
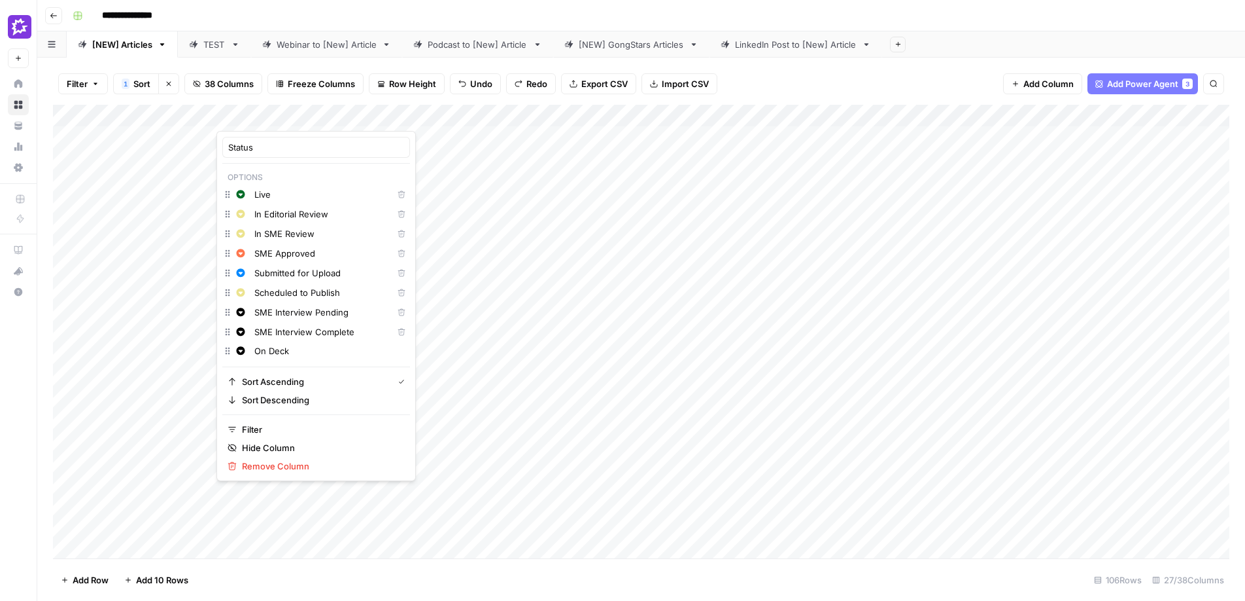
click at [343, 353] on input "On Deck" at bounding box center [329, 350] width 150 height 13
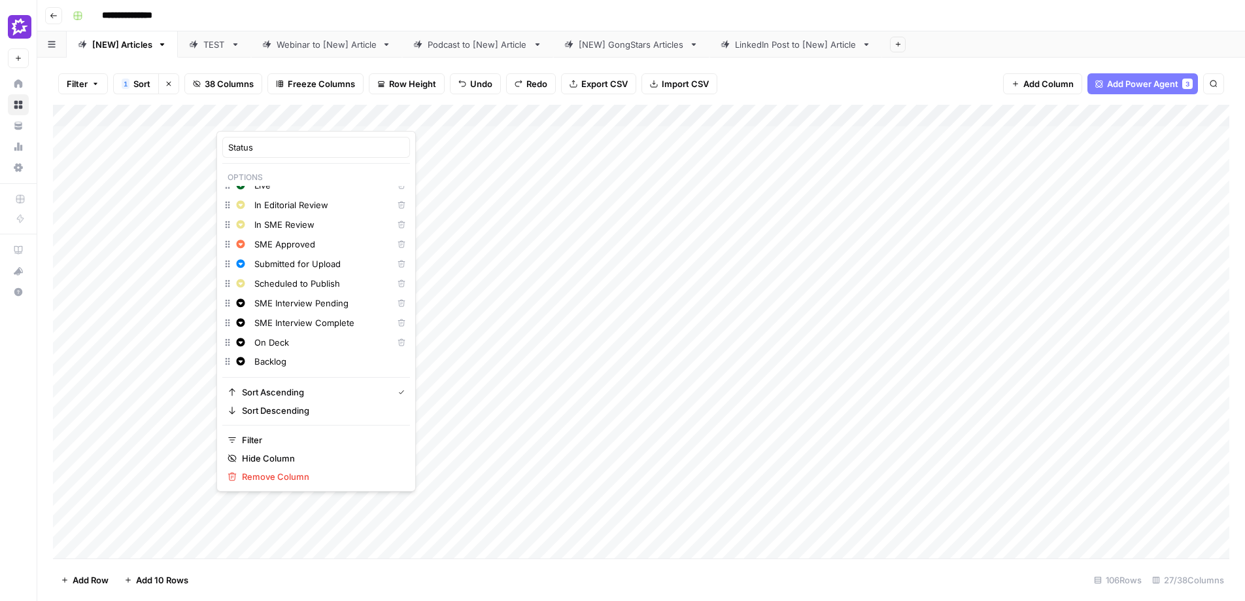
click at [257, 364] on input "Backlog" at bounding box center [329, 361] width 150 height 13
type input "1. Backlog"
click at [256, 345] on input "On Deck" at bounding box center [320, 342] width 133 height 13
type input "2. On Deck"
click at [314, 304] on input "SME Interview Pending" at bounding box center [320, 302] width 133 height 13
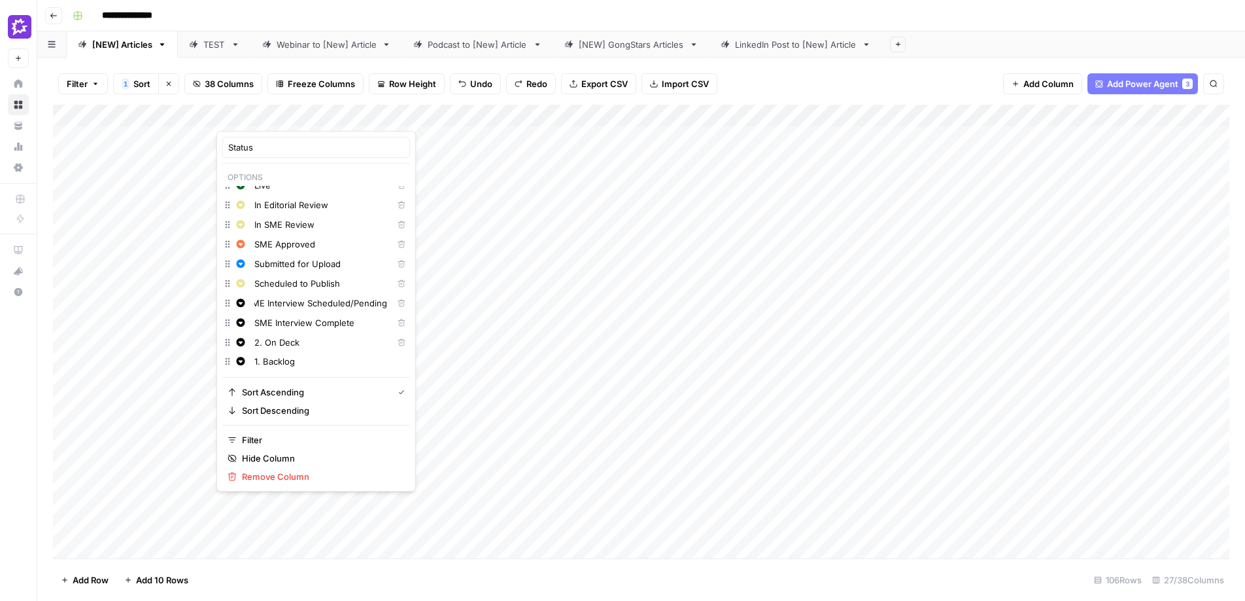
scroll to position [0, 0]
type input "SME Interview Scheduled/Pending"
click at [310, 343] on input "2. On Deck" at bounding box center [320, 342] width 133 height 13
click at [304, 357] on input "1. Backlog" at bounding box center [329, 361] width 150 height 13
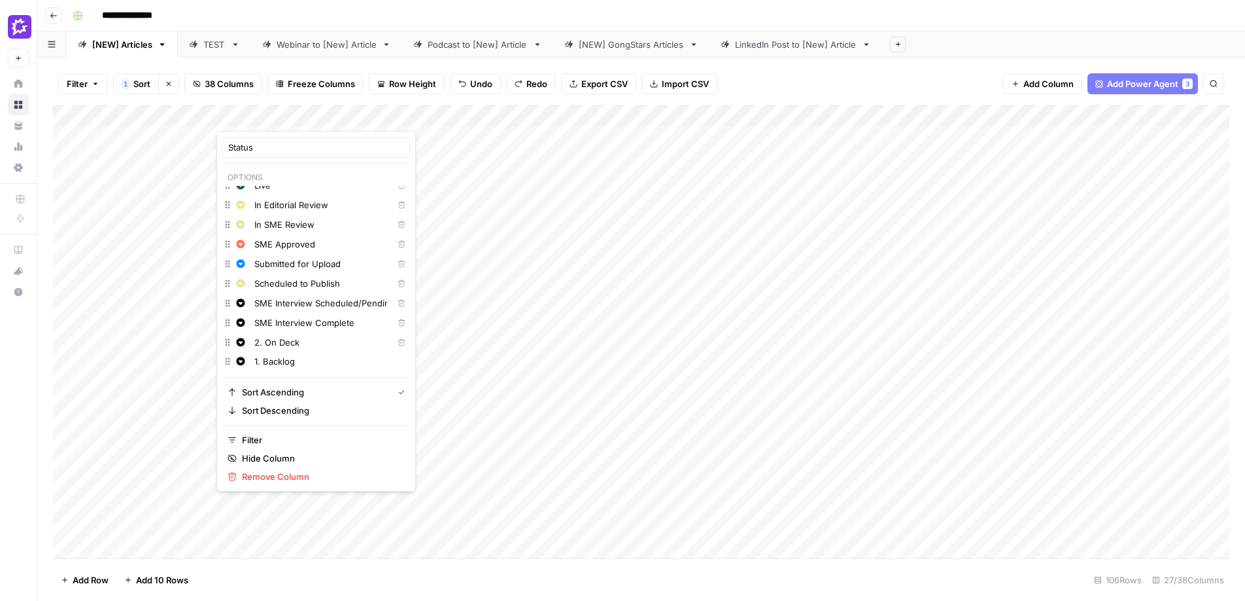
scroll to position [29, 0]
click at [285, 365] on input "1. Backlog" at bounding box center [329, 361] width 150 height 13
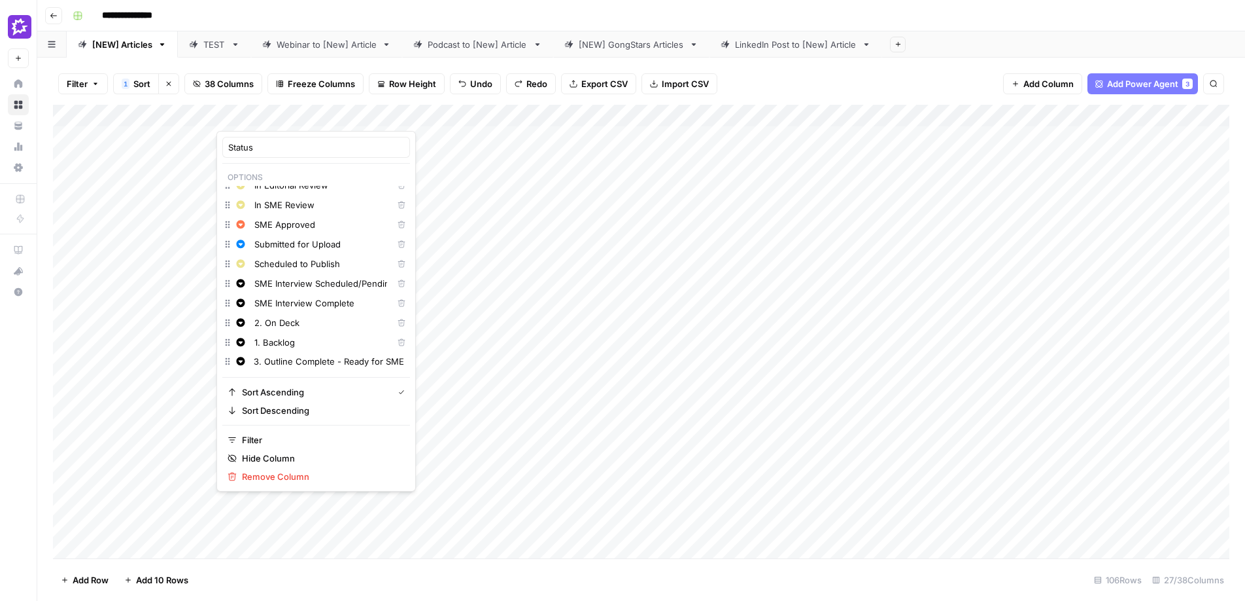
type input "3. Outline Complete - Ready for SME"
click at [340, 361] on input "3. Outline Complete - Ready for SME" at bounding box center [329, 361] width 150 height 13
click at [271, 359] on input "3. Outline Complete - Ready for SME" at bounding box center [329, 361] width 150 height 13
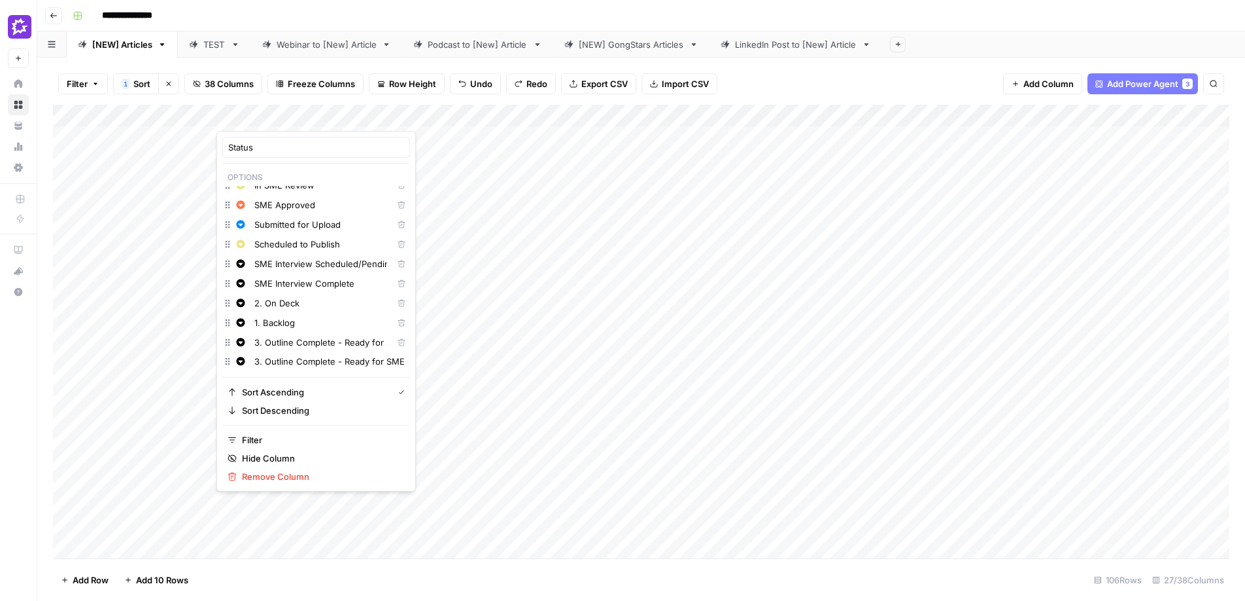
click at [271, 359] on input "3. Outline Complete - Ready for SME" at bounding box center [329, 361] width 150 height 13
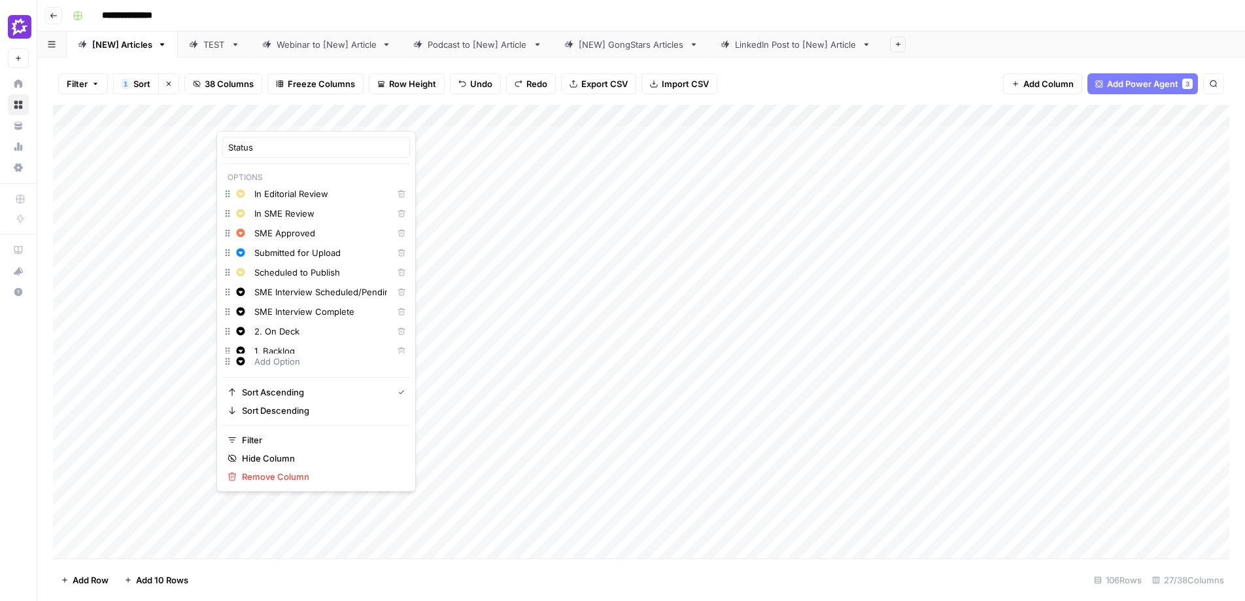
scroll to position [18, 0]
click at [256, 313] on input "SME Interview Complete" at bounding box center [320, 313] width 133 height 13
click at [256, 294] on input "SME Interview Scheduled/Pending" at bounding box center [320, 294] width 133 height 13
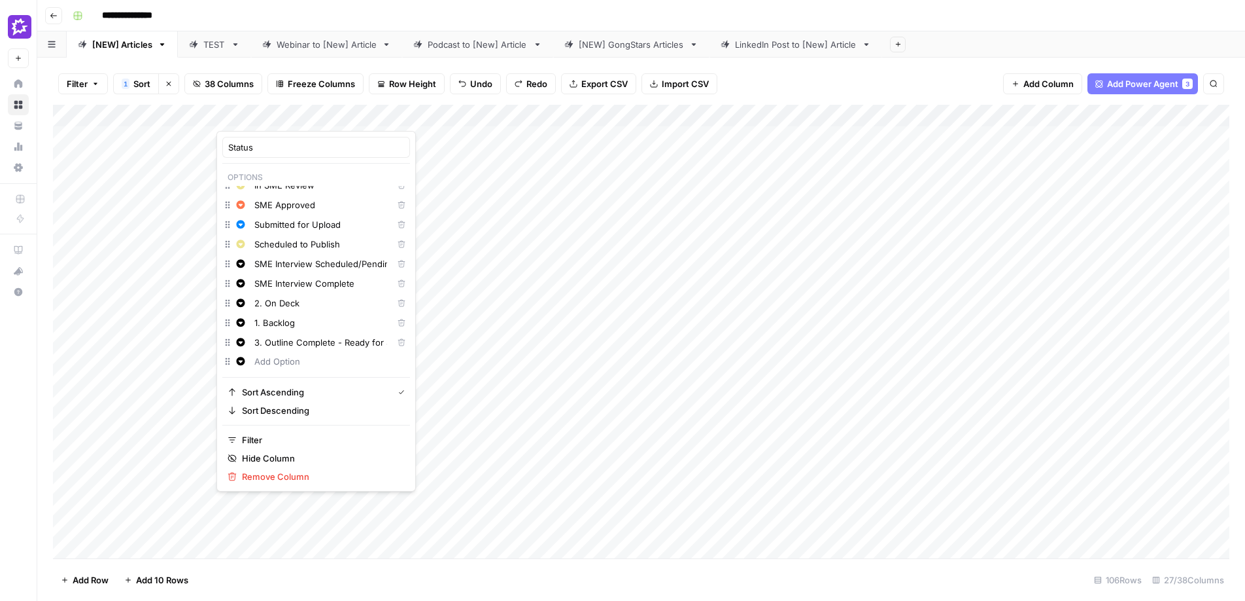
scroll to position [48, 0]
type input "4. SME Interview Scheduled/Pending"
click at [256, 287] on input "SME Interview Complete" at bounding box center [320, 283] width 133 height 13
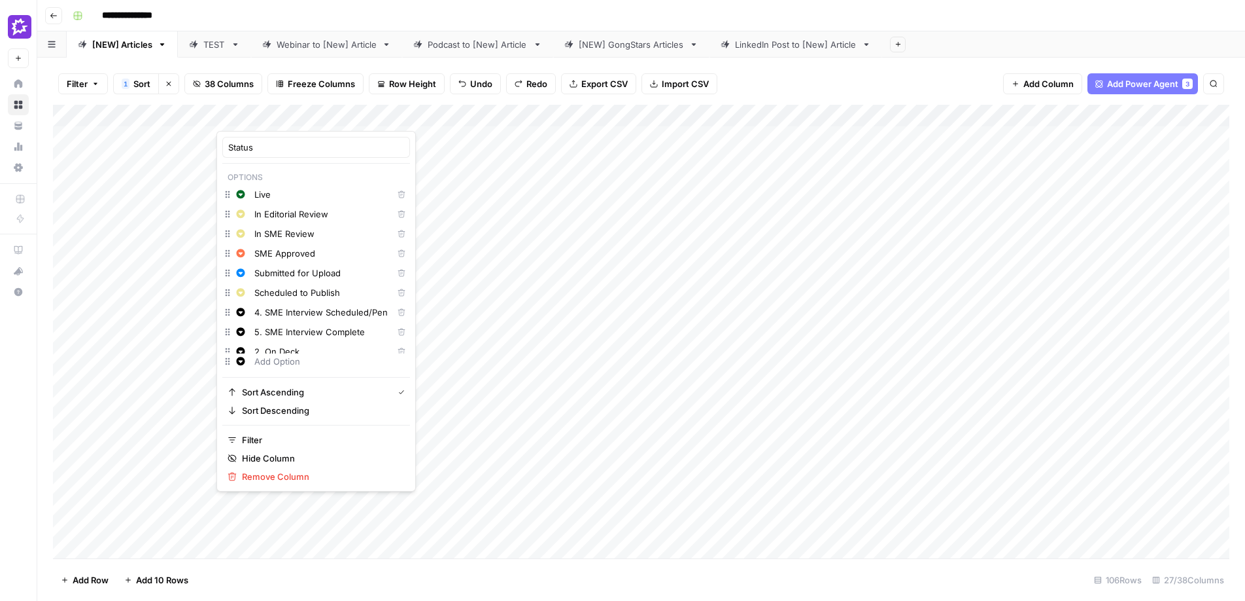
scroll to position [48, 0]
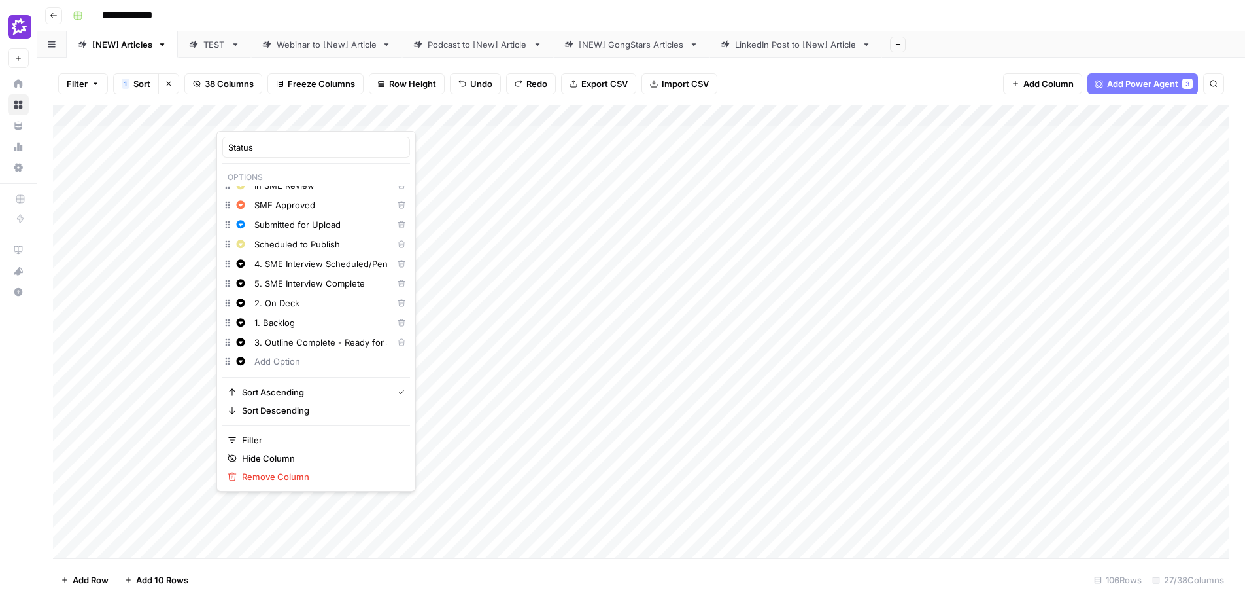
type input "5. SME Interview Complete"
click at [279, 364] on input "text" at bounding box center [329, 361] width 150 height 13
click at [258, 354] on div "Draft Ready for Editorial Review" at bounding box center [329, 361] width 156 height 14
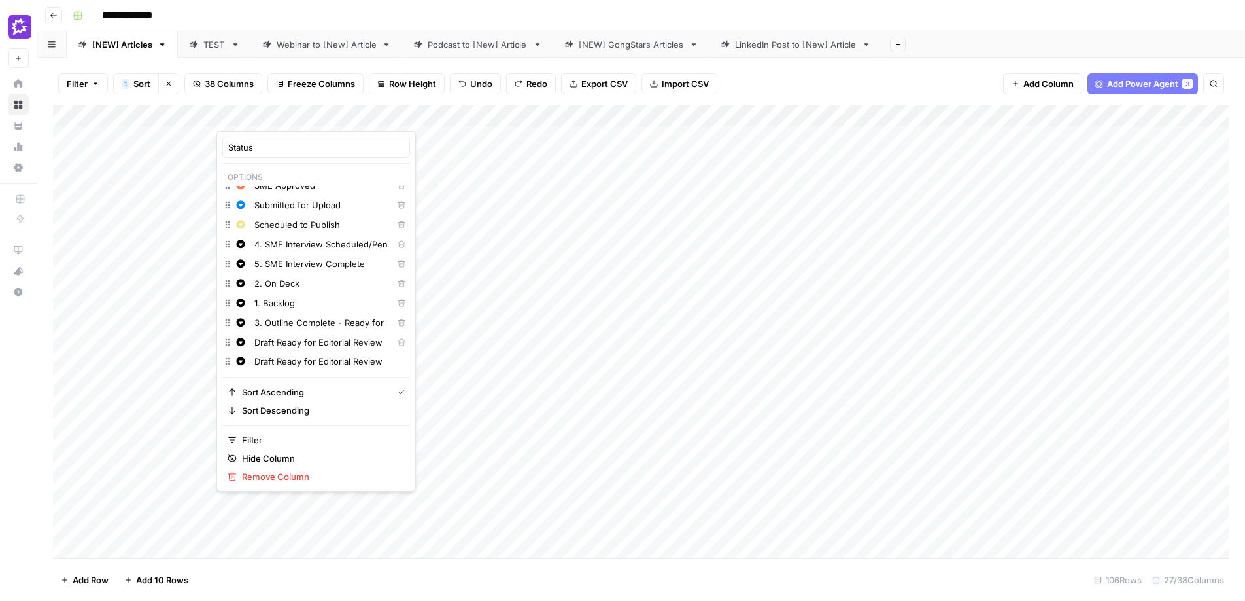
drag, startPoint x: 283, startPoint y: 358, endPoint x: 224, endPoint y: 360, distance: 58.9
click at [224, 360] on div "Change color Draft Ready for Editorial Review" at bounding box center [316, 362] width 188 height 18
click at [255, 361] on input "Draft Ready for Editorial Review" at bounding box center [329, 361] width 150 height 13
type input "5.Draft Ready for Editorial Review"
click at [267, 355] on input "5.Draft Ready for Editorial Review" at bounding box center [329, 361] width 150 height 13
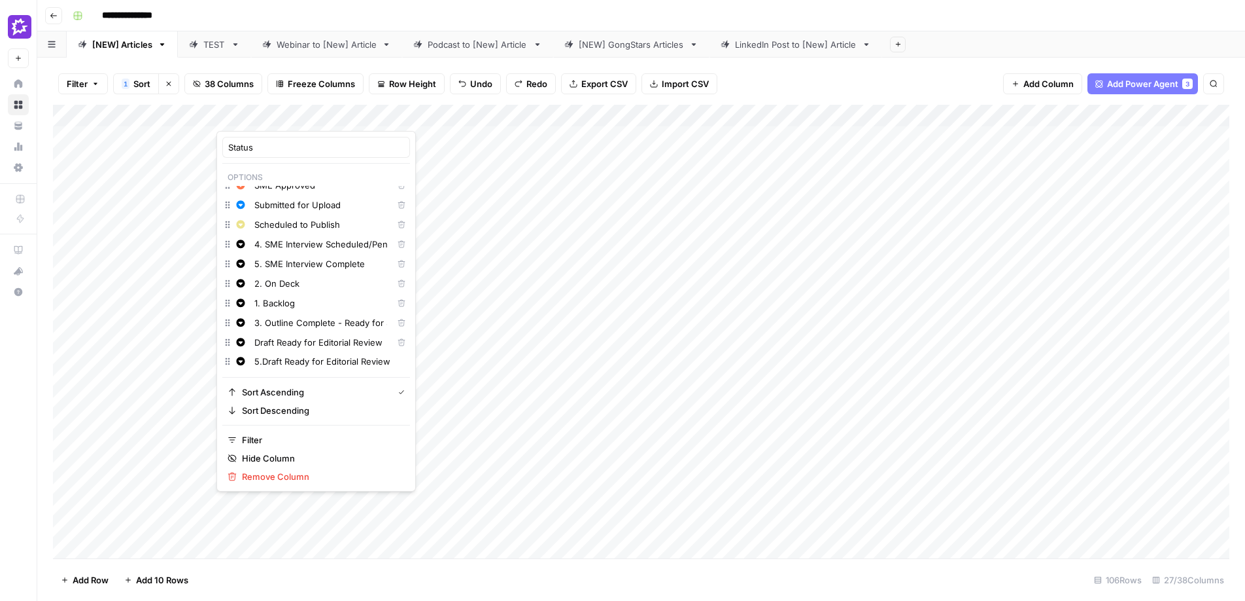
click at [267, 355] on input "5.Draft Ready for Editorial Review" at bounding box center [329, 361] width 150 height 13
click at [263, 341] on input "Draft Ready for Editorial Review" at bounding box center [320, 342] width 133 height 13
type input "5. Draft Ready for Editorial Review"
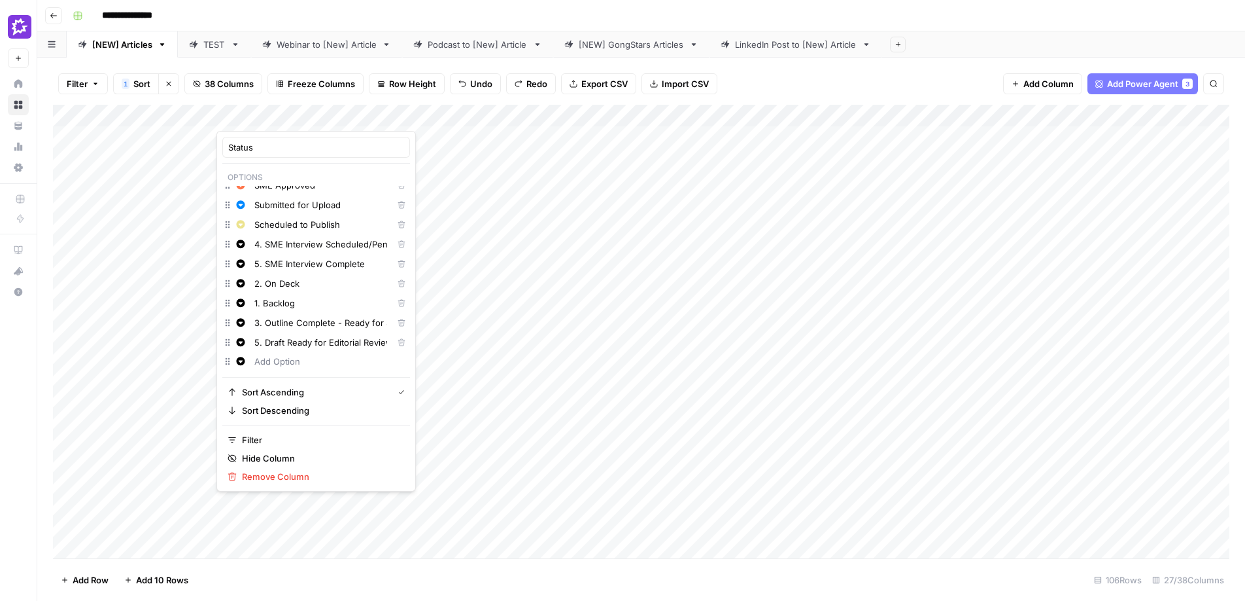
click at [266, 377] on hr at bounding box center [316, 377] width 188 height 1
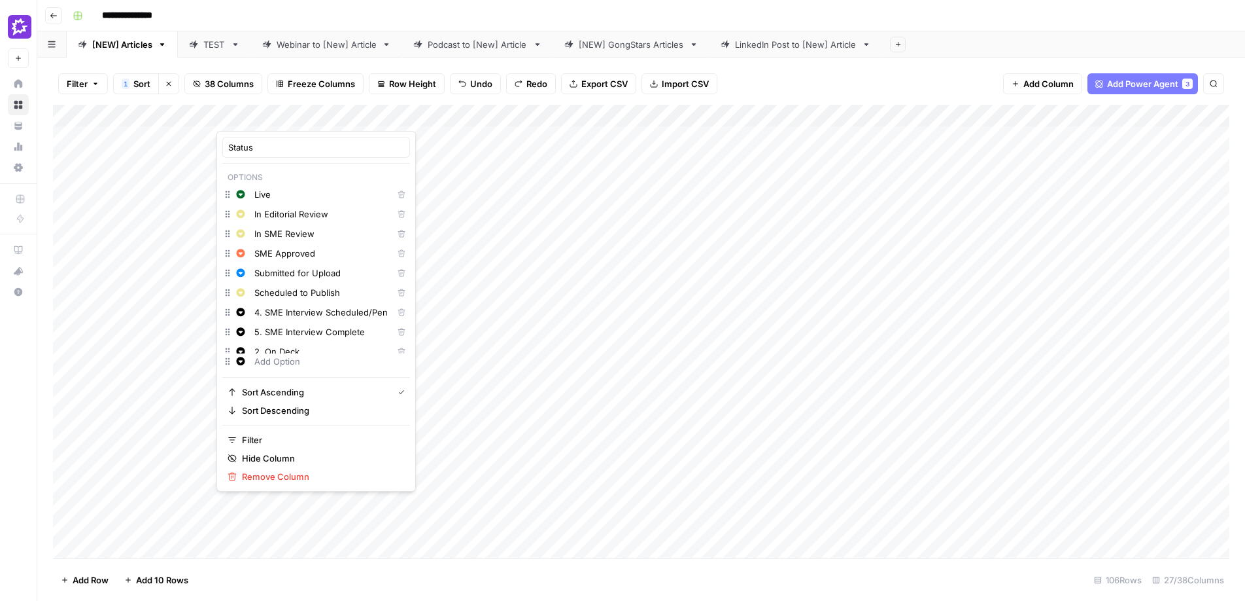
click at [255, 215] on input "In Editorial Review" at bounding box center [320, 213] width 133 height 13
type input "6. In Editorial Review"
click at [254, 232] on input "In SME Review" at bounding box center [320, 233] width 133 height 13
type input "7. In SME Review"
click at [257, 254] on input "SME Approved" at bounding box center [320, 253] width 133 height 13
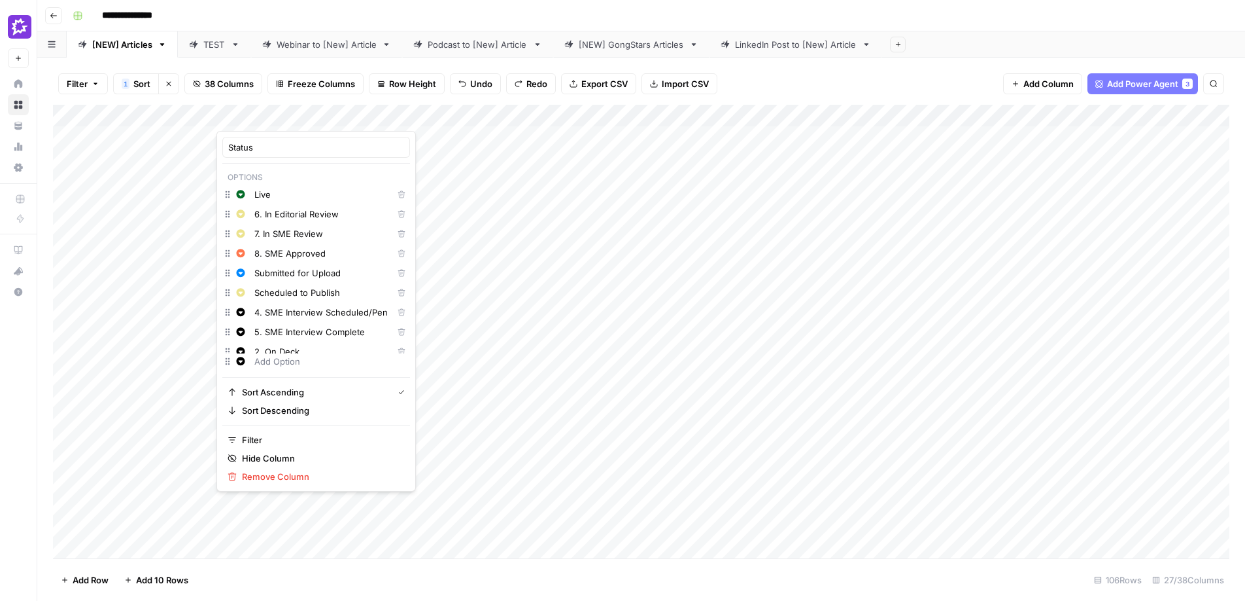
type input "8. SME Approved"
click at [256, 270] on input "Submitted for Upload" at bounding box center [320, 272] width 133 height 13
type input "9. Submitted for Upload"
click at [254, 292] on input "Scheduled to Publish" at bounding box center [320, 292] width 133 height 13
type input "10. Scheduled to Publish"
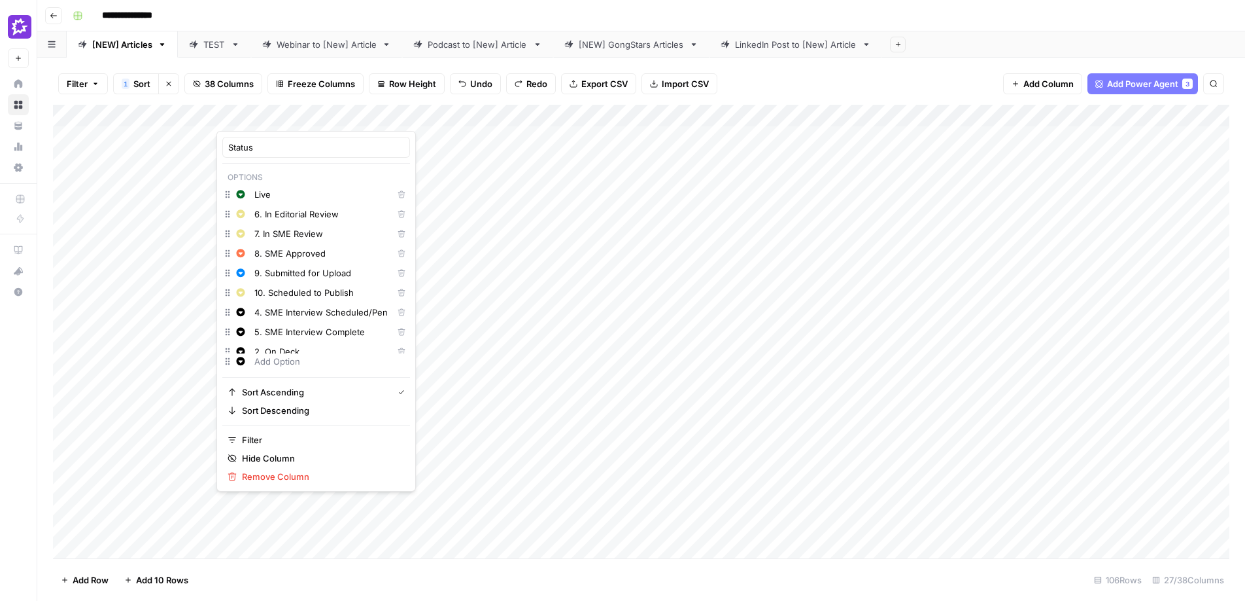
click at [254, 197] on input "Live" at bounding box center [320, 194] width 133 height 13
type input "11. Live"
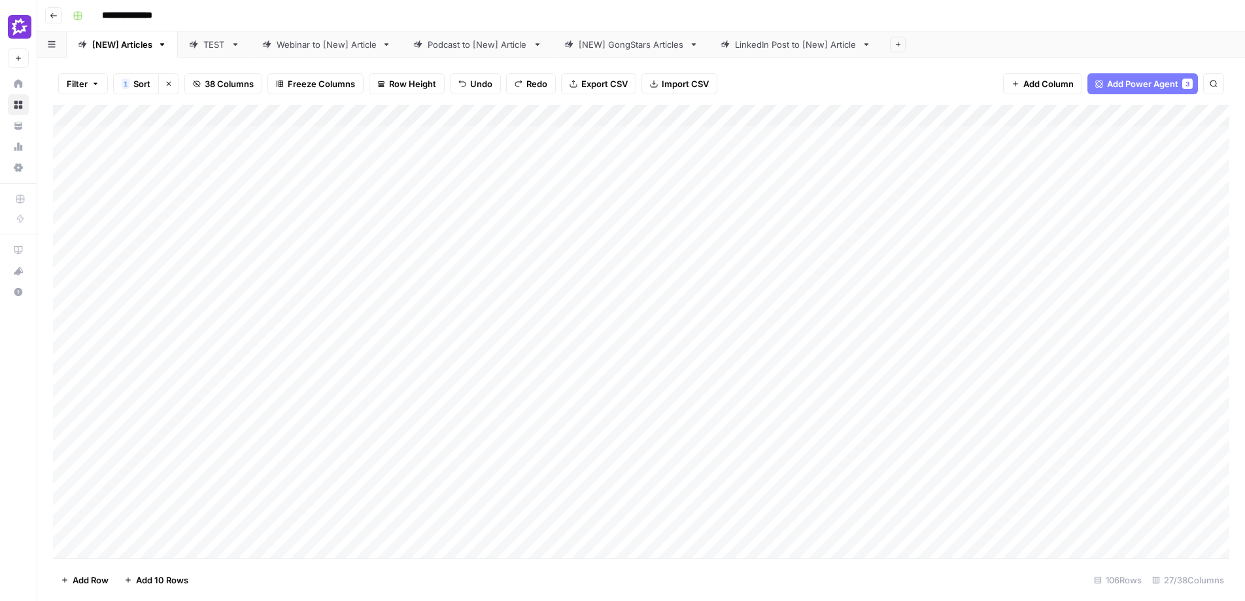
click at [184, 364] on div "Add Column" at bounding box center [641, 331] width 1177 height 453
click at [288, 114] on div "Add Column" at bounding box center [641, 331] width 1177 height 453
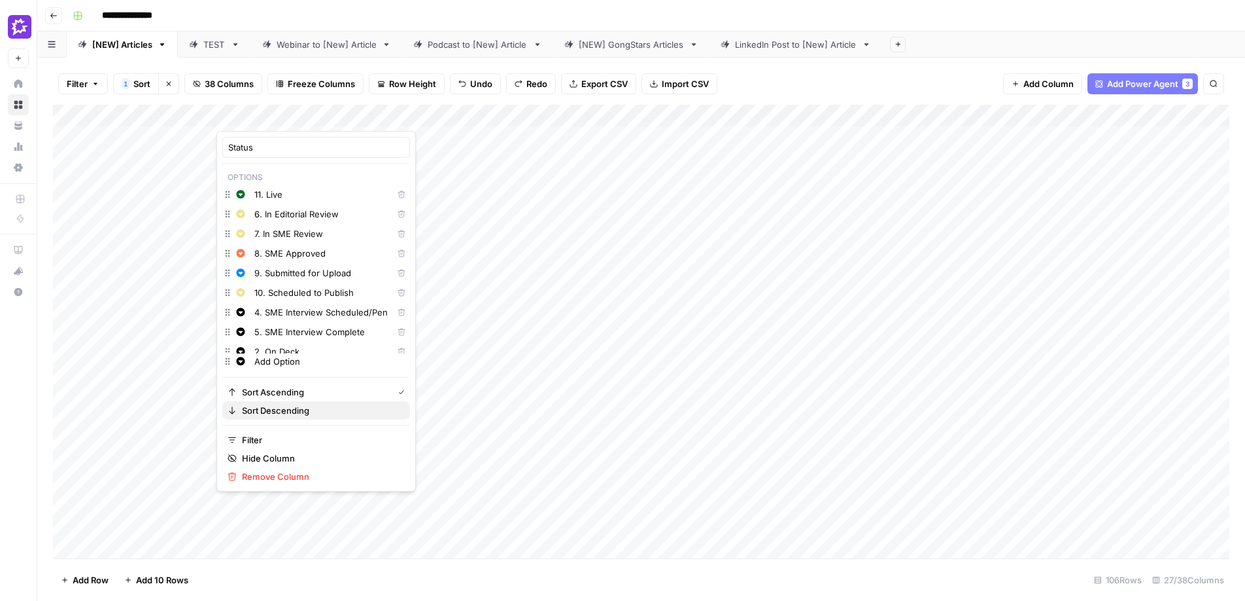
click at [272, 404] on span "Sort Descending" at bounding box center [321, 410] width 158 height 13
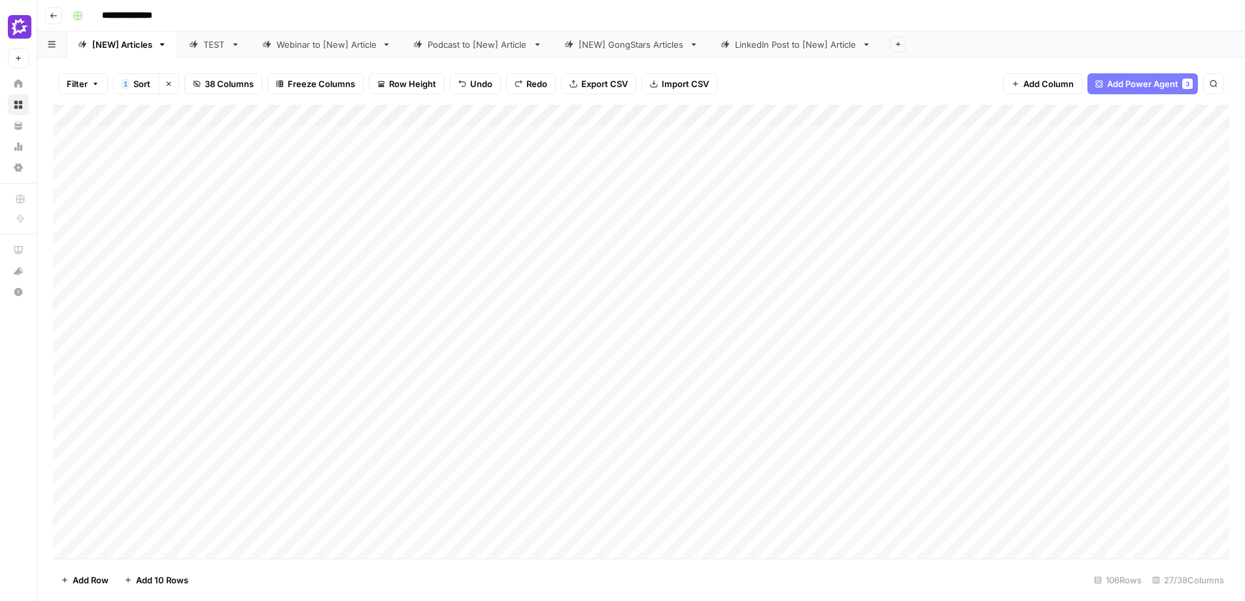
click at [304, 117] on div "Add Column" at bounding box center [641, 331] width 1177 height 453
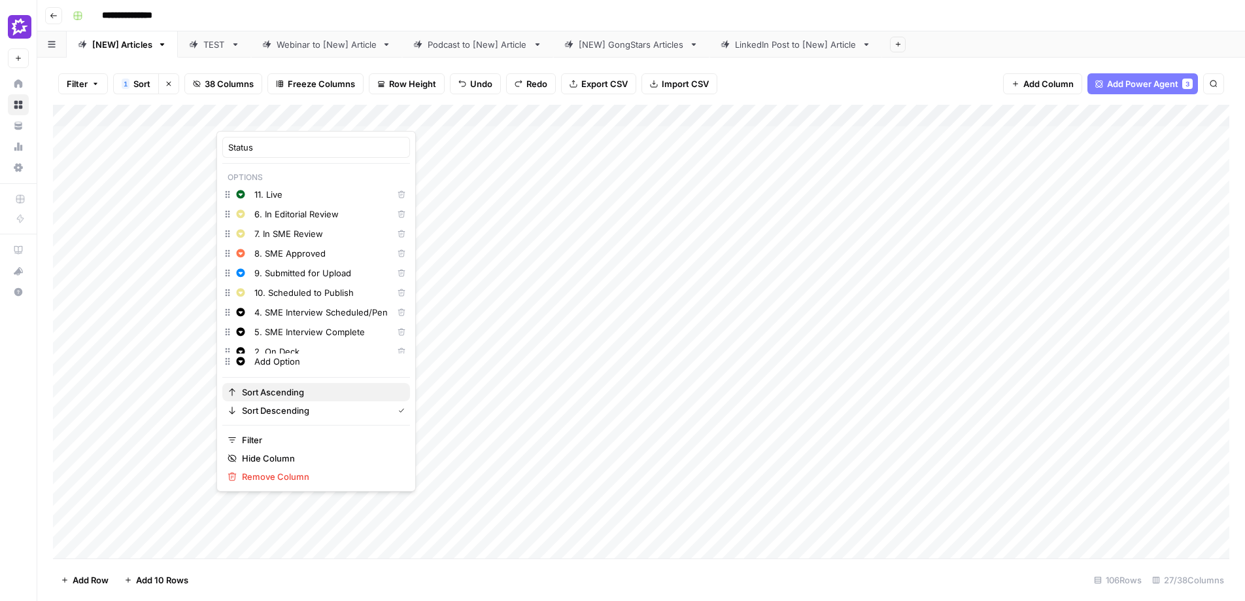
click at [271, 391] on span "Sort Ascending" at bounding box center [321, 391] width 158 height 13
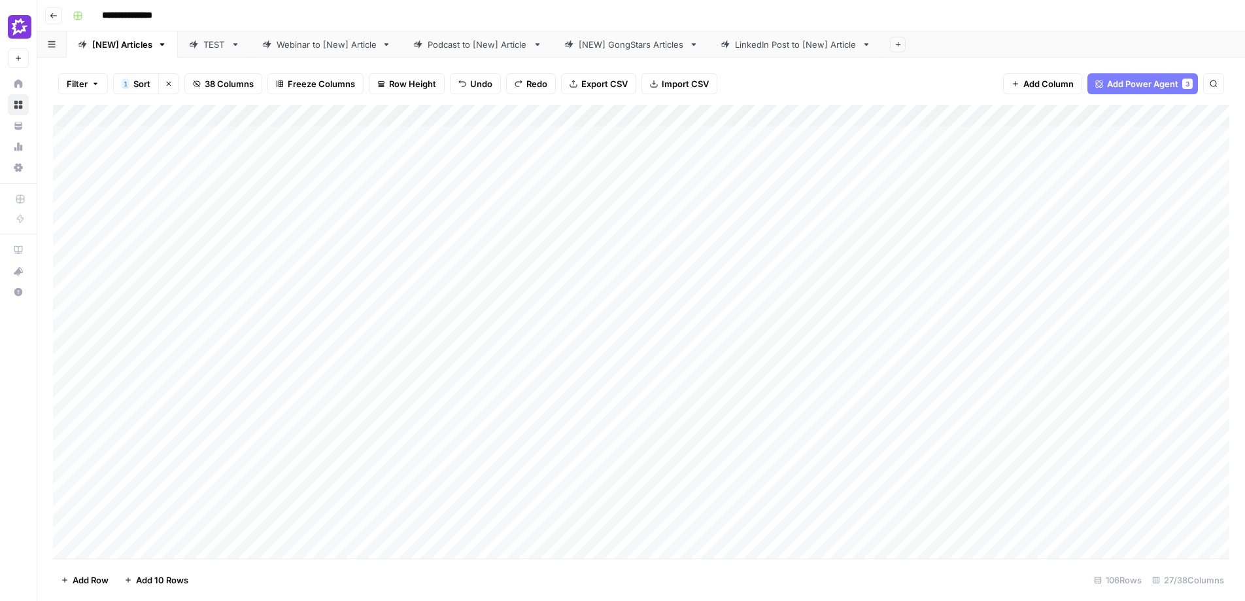
click at [211, 324] on div "Add Column" at bounding box center [641, 331] width 1177 height 453
click at [268, 279] on div "Add Column" at bounding box center [641, 331] width 1177 height 453
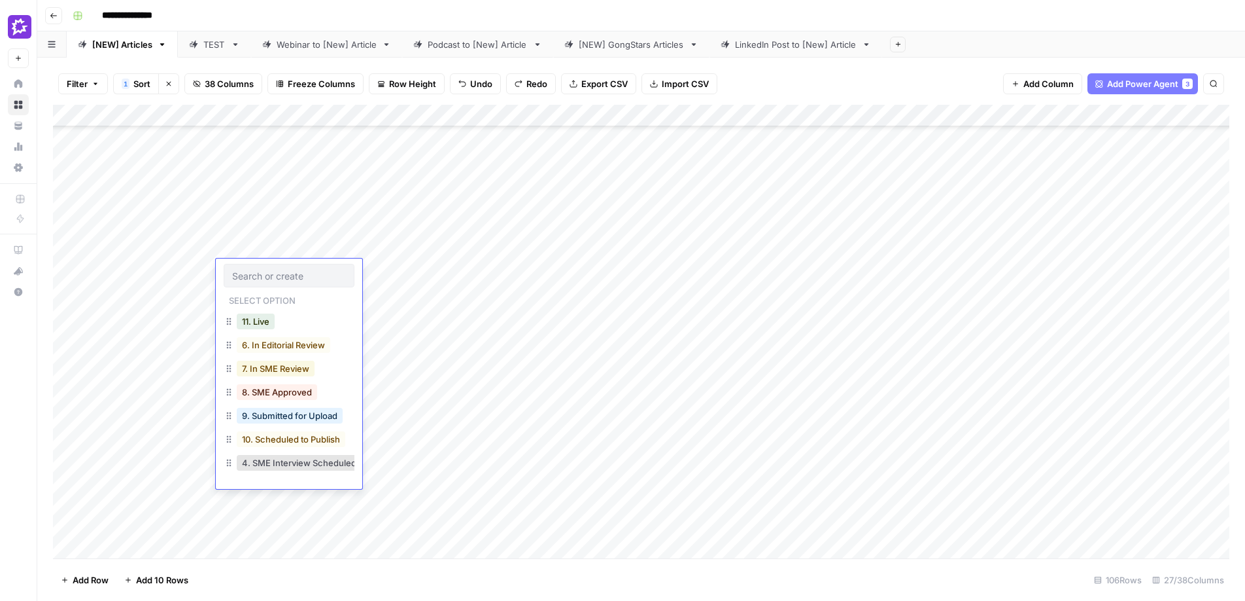
scroll to position [115, 0]
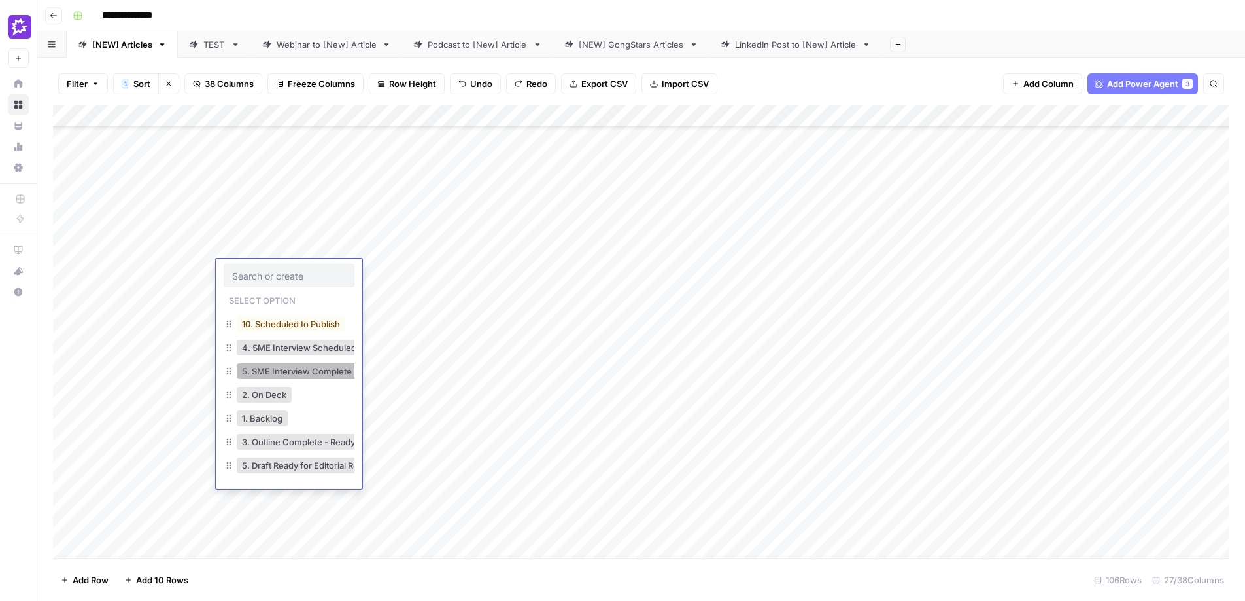
click at [309, 371] on button "5. SME Interview Complete" at bounding box center [297, 371] width 120 height 16
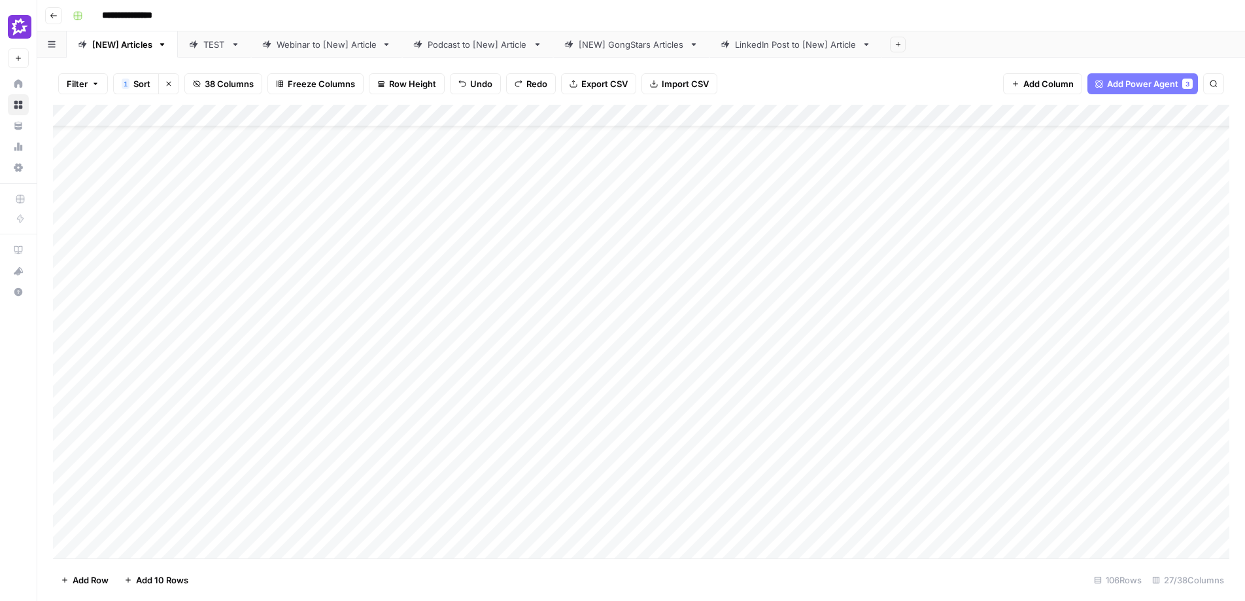
scroll to position [0, 0]
click at [277, 252] on div "Add Column" at bounding box center [641, 331] width 1177 height 453
drag, startPoint x: 312, startPoint y: 113, endPoint x: 383, endPoint y: 113, distance: 70.6
click at [383, 113] on div "Add Column" at bounding box center [641, 331] width 1177 height 453
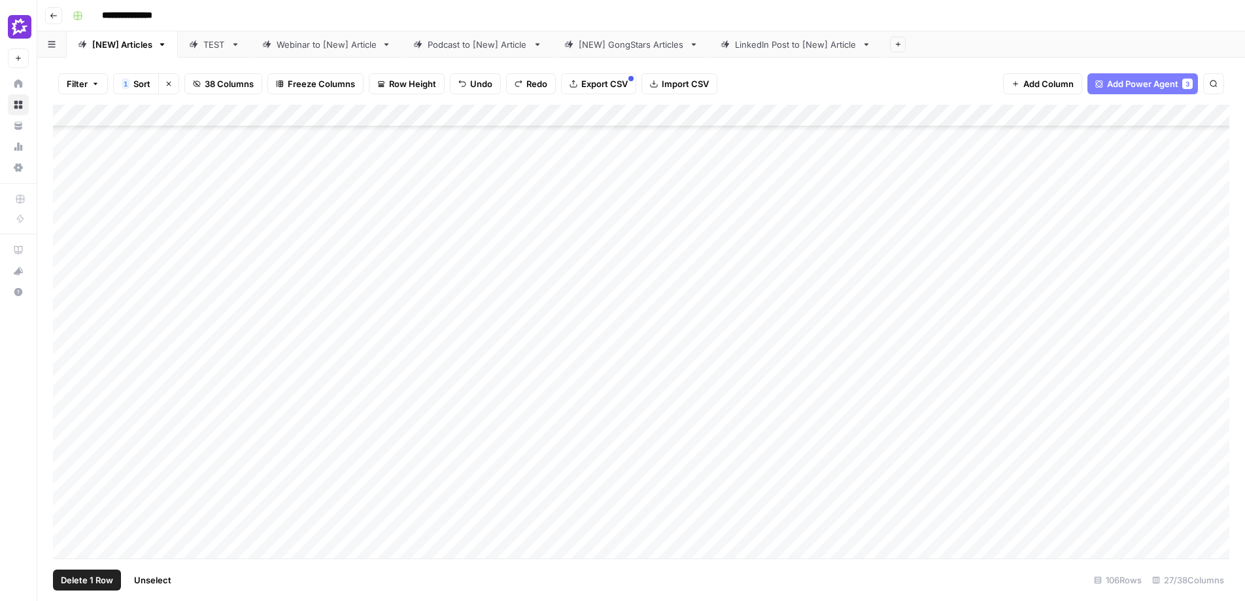
click at [62, 304] on div "Add Column" at bounding box center [641, 331] width 1177 height 453
click at [65, 309] on div "Add Column" at bounding box center [641, 331] width 1177 height 453
click at [602, 315] on div "Add Column" at bounding box center [641, 331] width 1177 height 453
click at [468, 302] on div "Add Column" at bounding box center [641, 331] width 1177 height 453
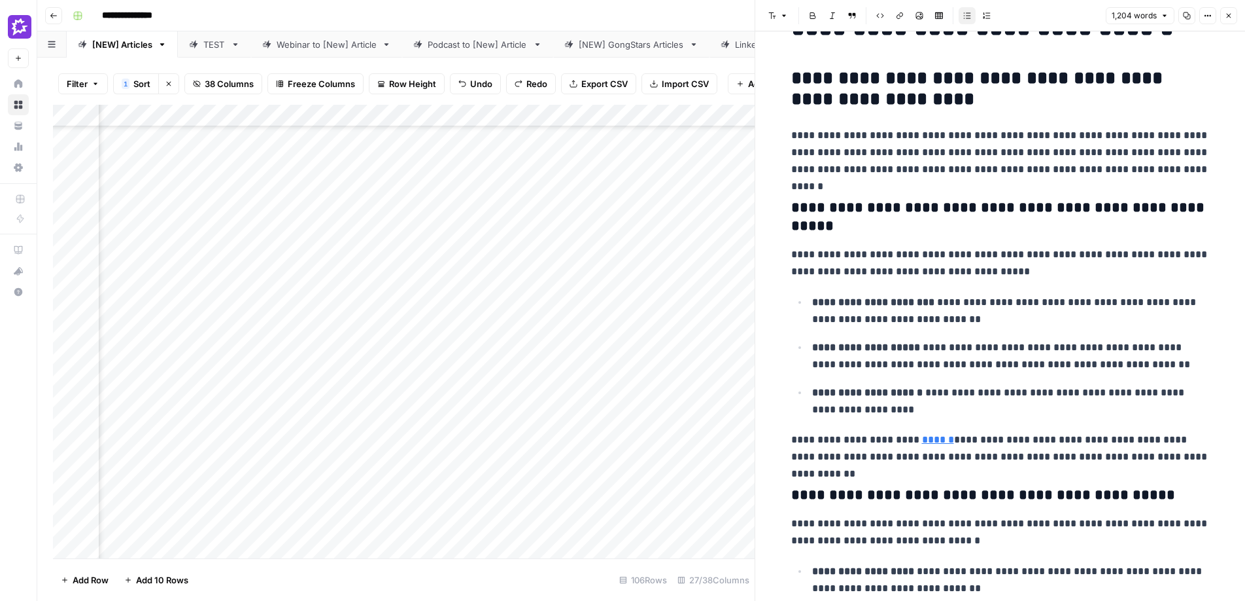
scroll to position [101, 0]
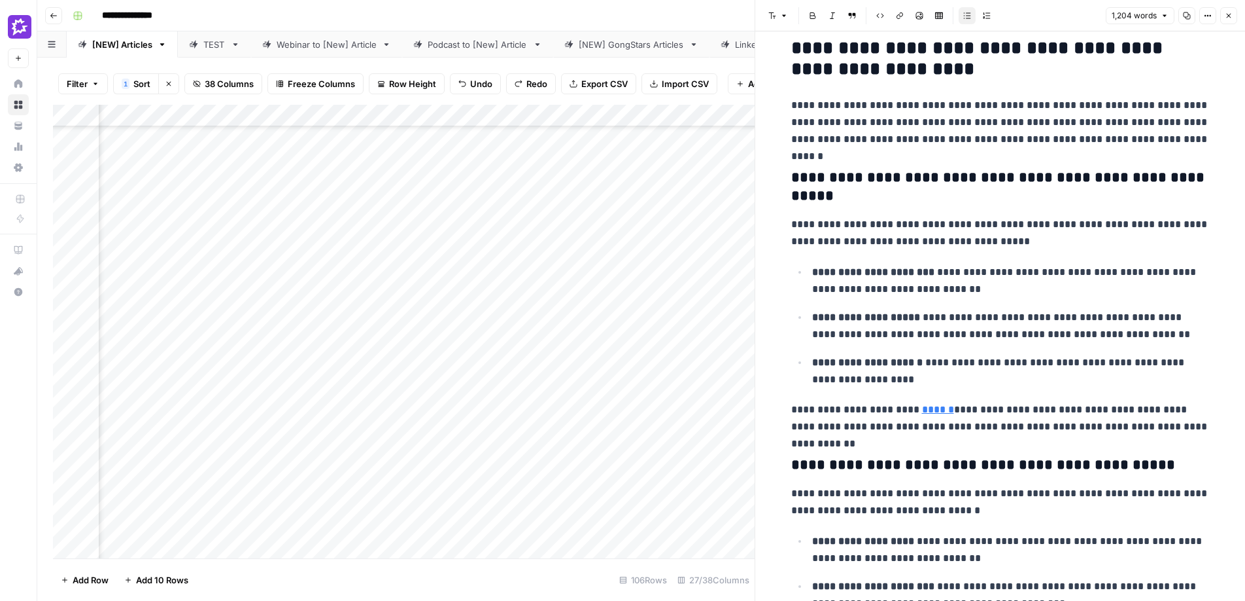
click at [978, 16] on icon "button" at bounding box center [1229, 16] width 5 height 5
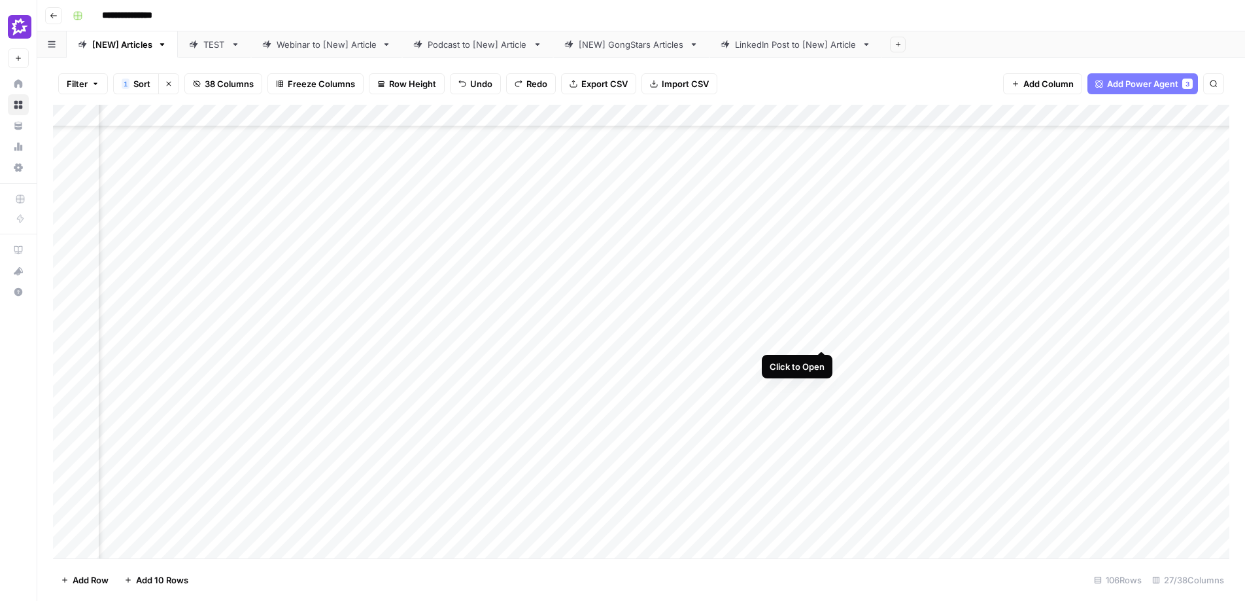
click at [823, 300] on div "Add Column" at bounding box center [641, 331] width 1177 height 453
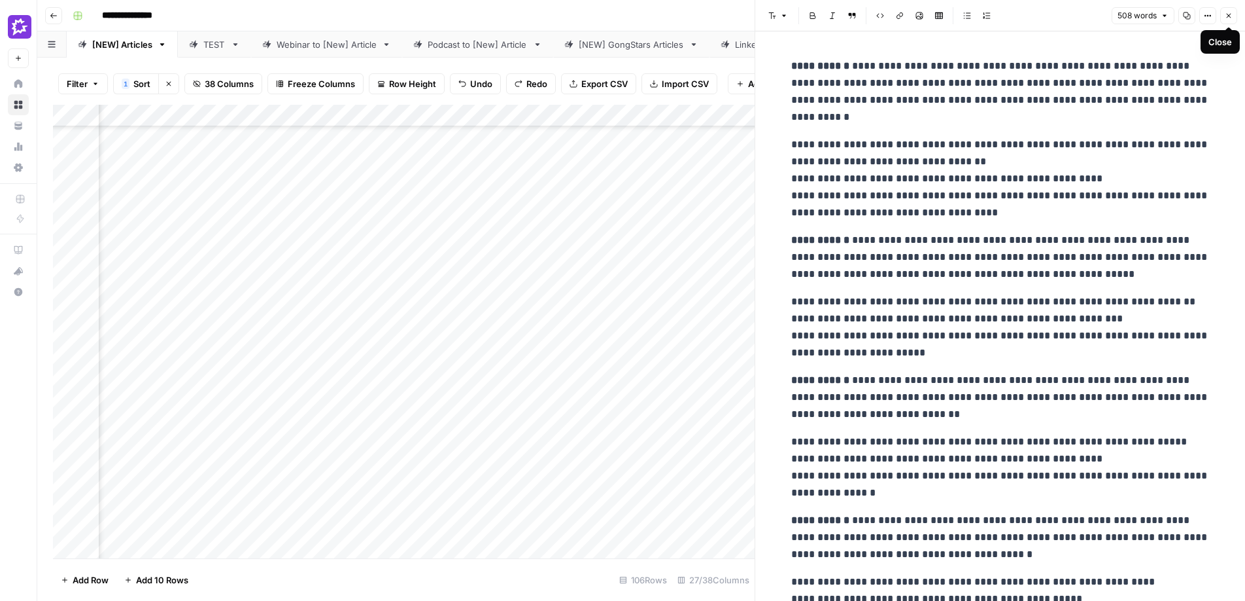
click at [978, 12] on icon "button" at bounding box center [1229, 16] width 8 height 8
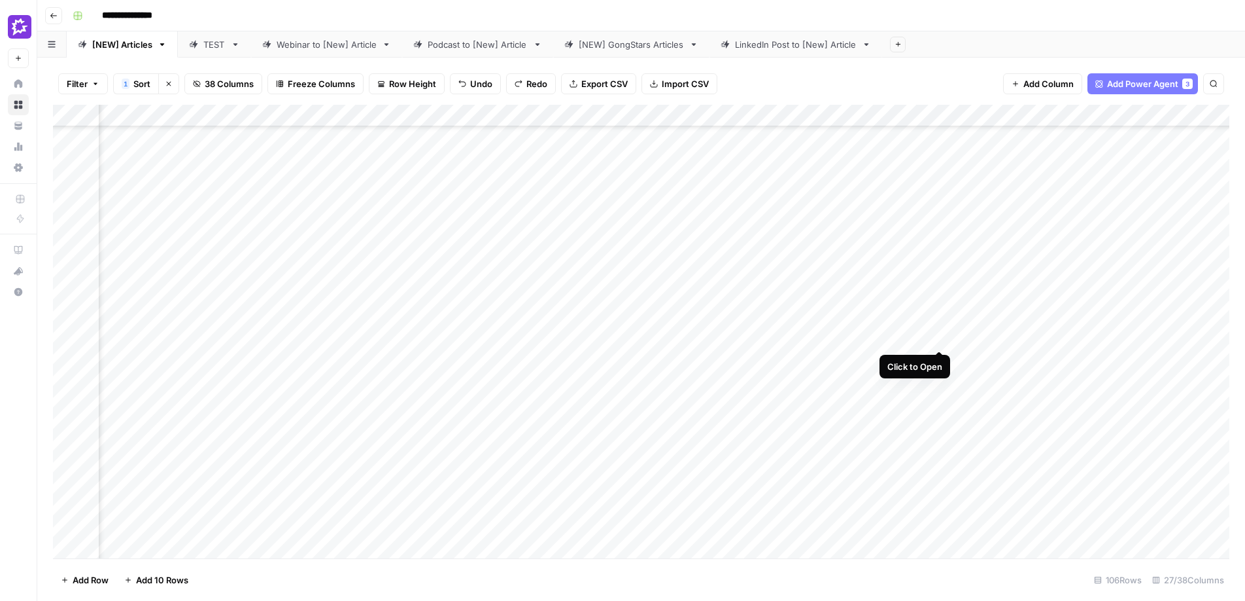
click at [938, 302] on div "Add Column" at bounding box center [641, 331] width 1177 height 453
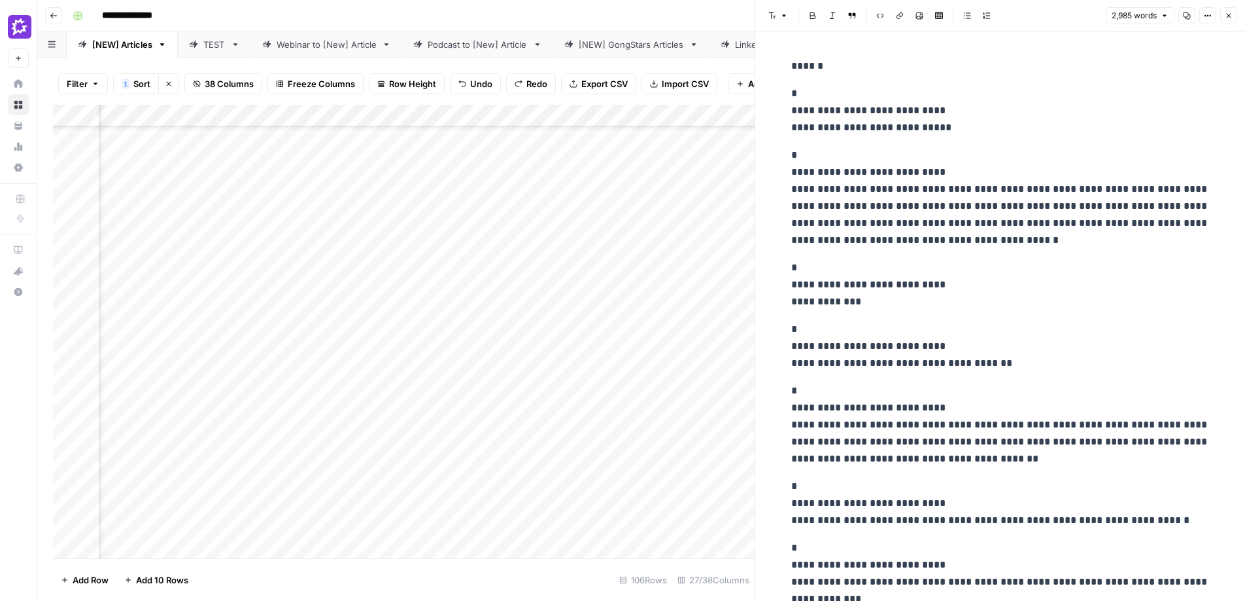
click at [978, 15] on button "Close" at bounding box center [1229, 15] width 17 height 17
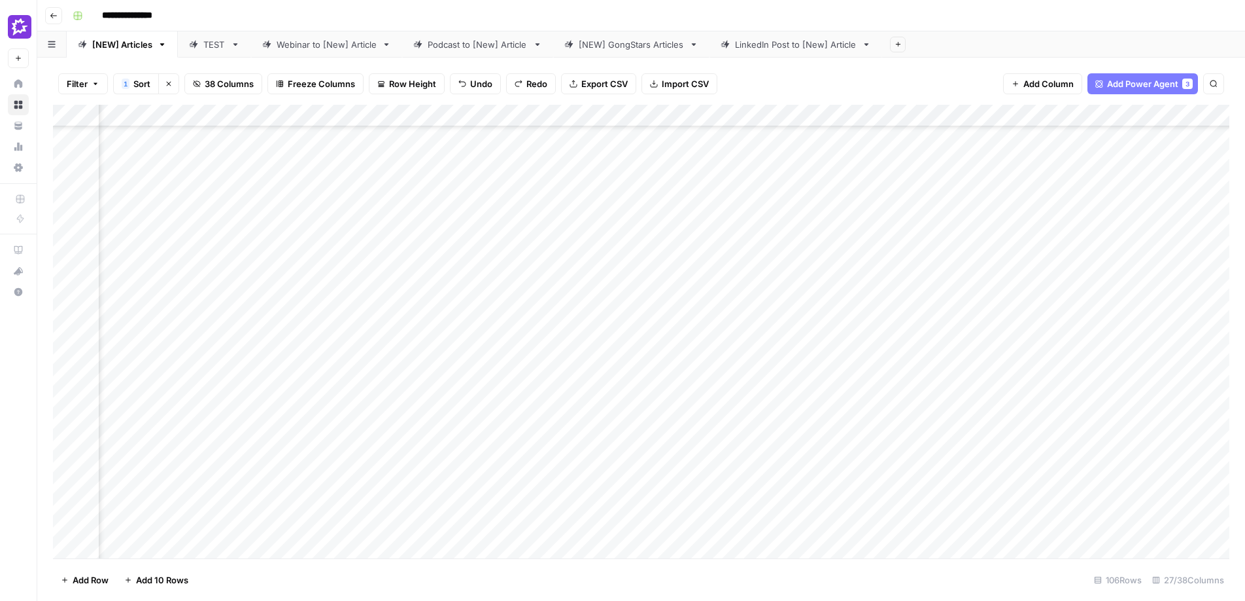
scroll to position [1562, 2426]
click at [680, 301] on div "Add Column" at bounding box center [641, 331] width 1177 height 453
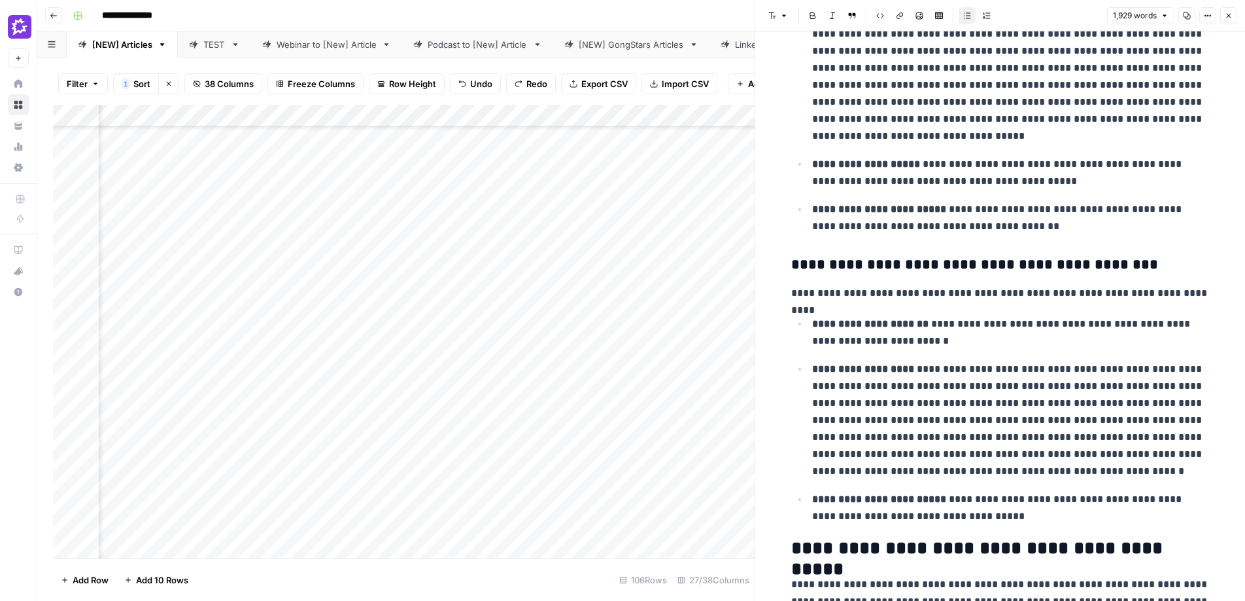
scroll to position [1236, 0]
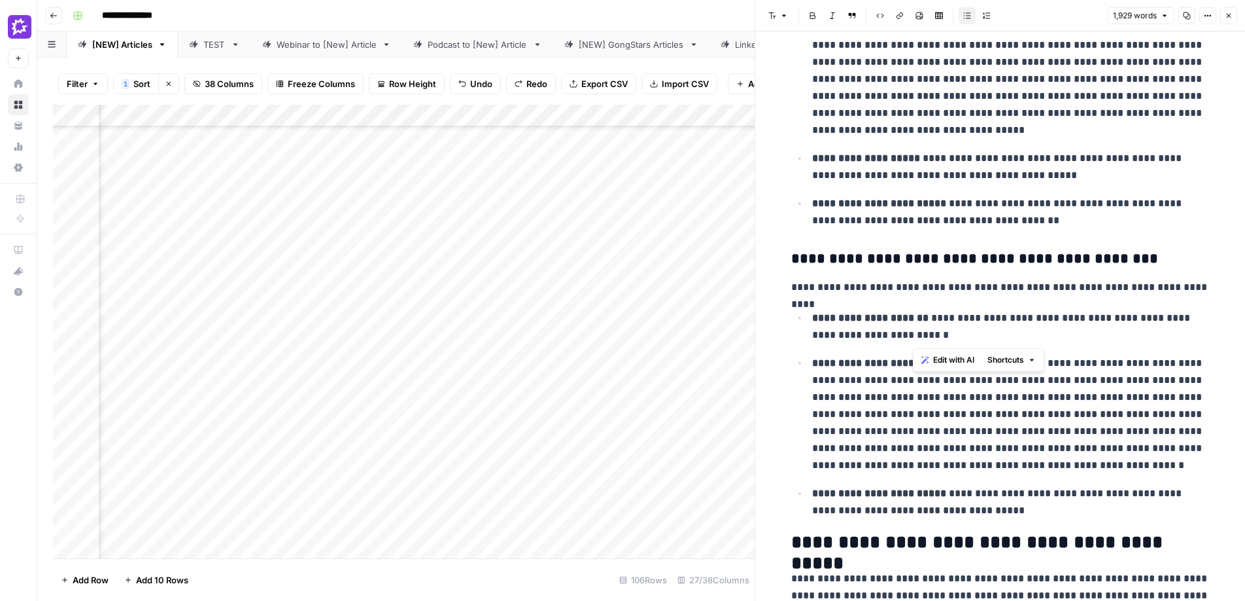
drag, startPoint x: 918, startPoint y: 334, endPoint x: 923, endPoint y: 321, distance: 14.5
click at [923, 321] on p "**********" at bounding box center [1011, 326] width 398 height 34
drag, startPoint x: 1124, startPoint y: 463, endPoint x: 809, endPoint y: 361, distance: 331.4
click at [809, 361] on li "**********" at bounding box center [1010, 414] width 402 height 120
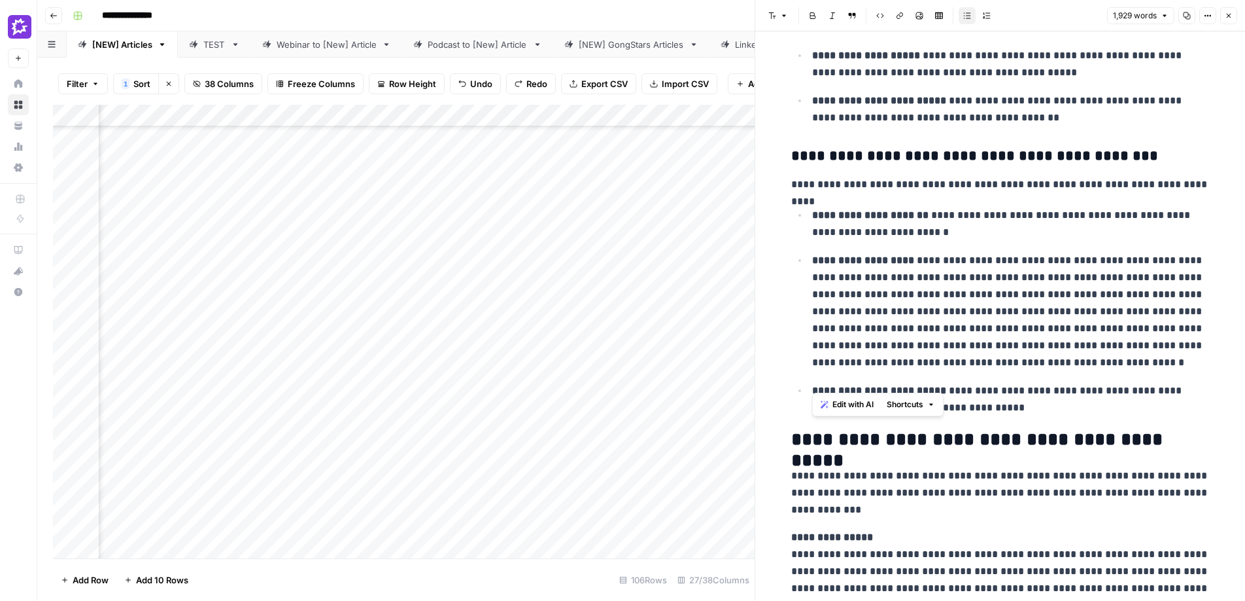
scroll to position [1391, 0]
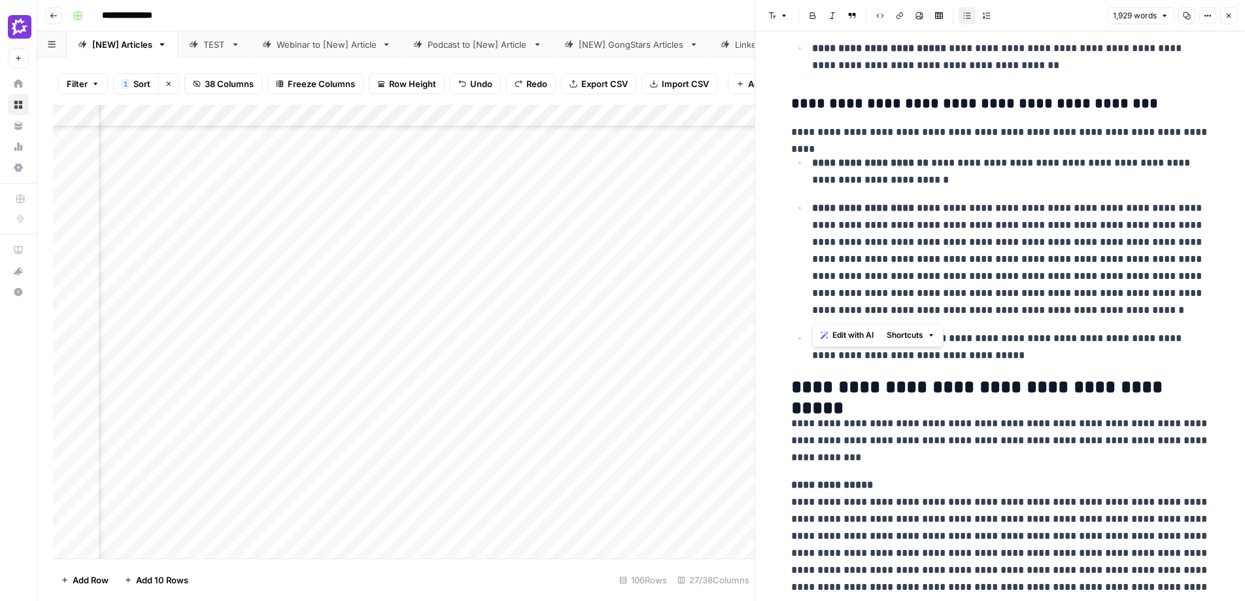
click at [978, 18] on icon "button" at bounding box center [1229, 16] width 8 height 8
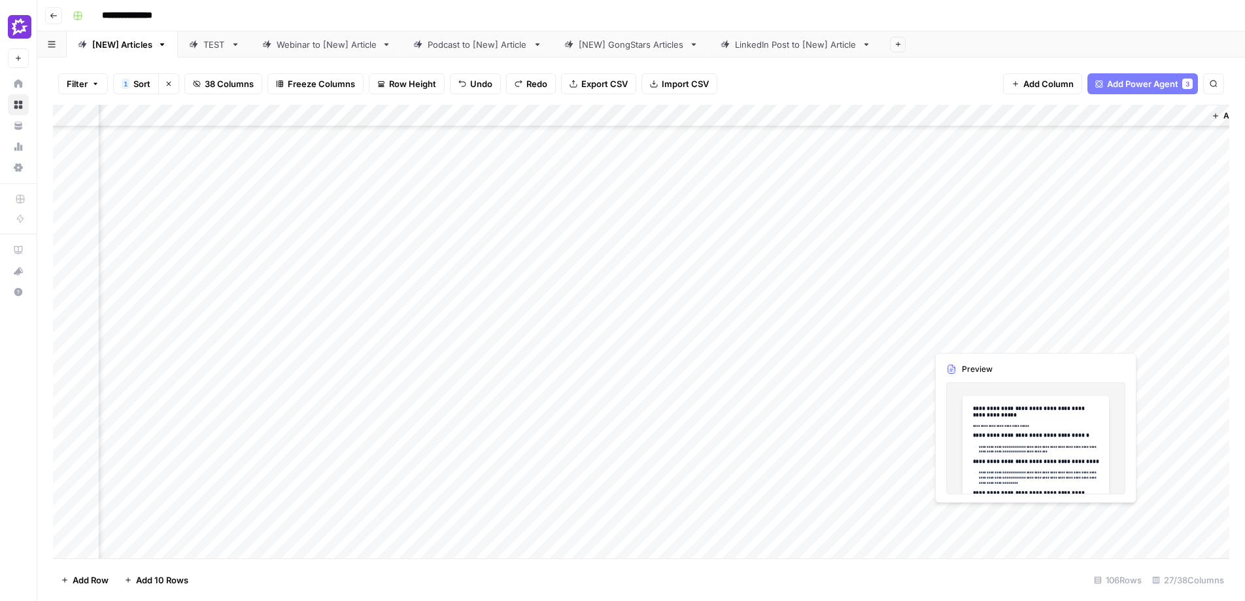
scroll to position [1562, 2505]
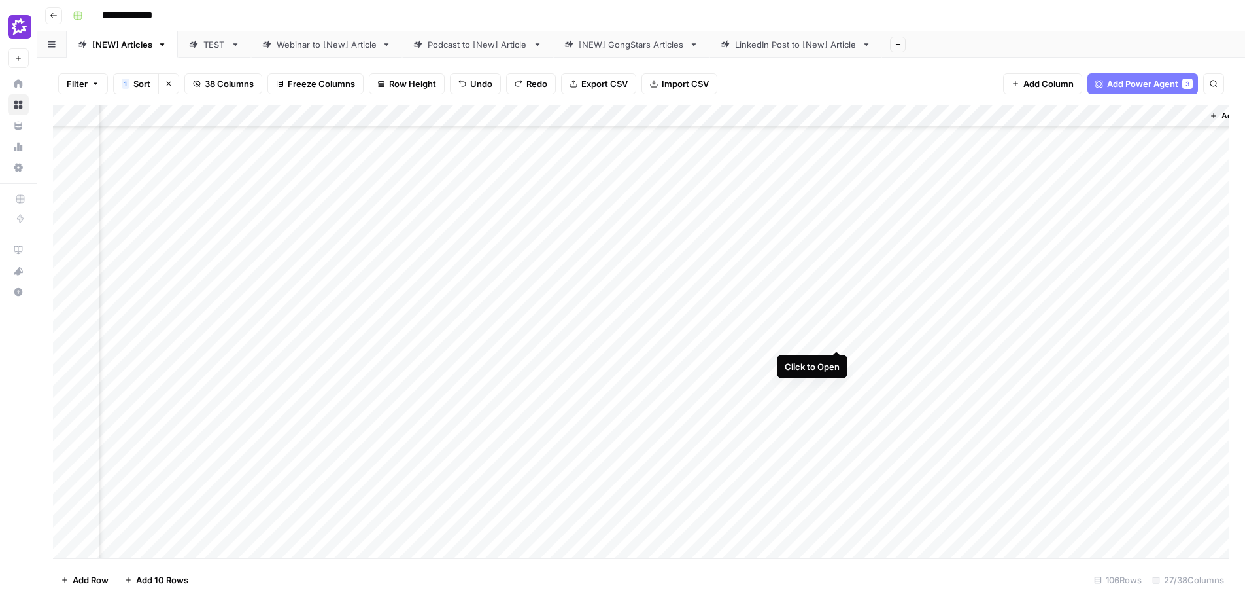
click at [835, 302] on div "Add Column" at bounding box center [641, 331] width 1177 height 453
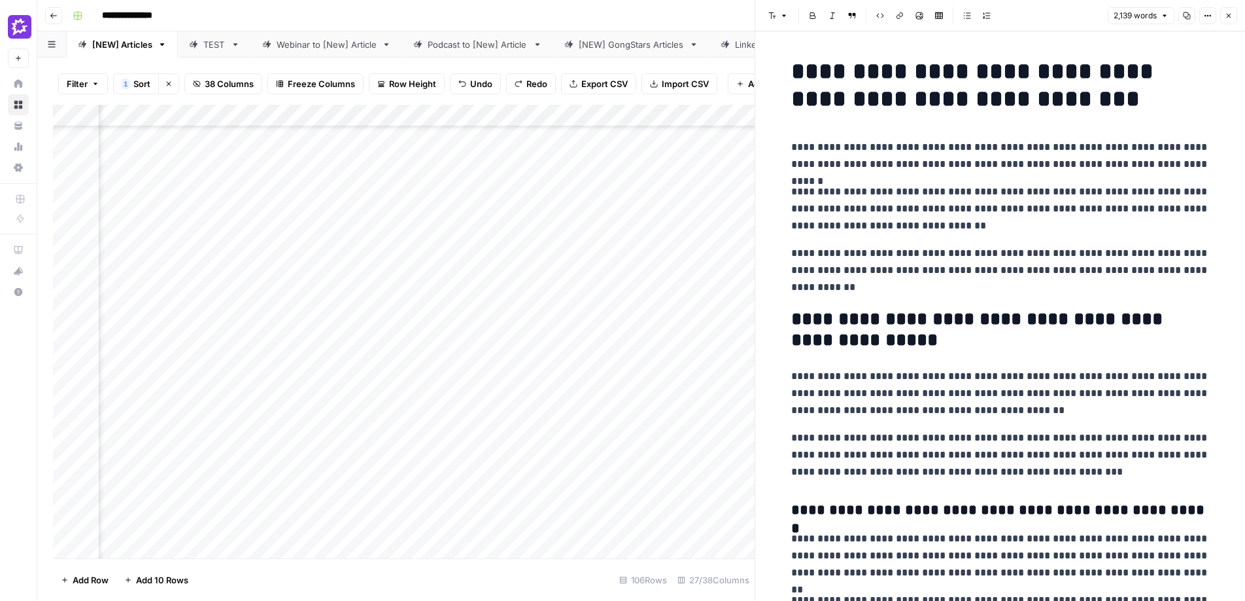
scroll to position [3655, 330]
click at [407, 371] on div "Add Column" at bounding box center [404, 331] width 702 height 453
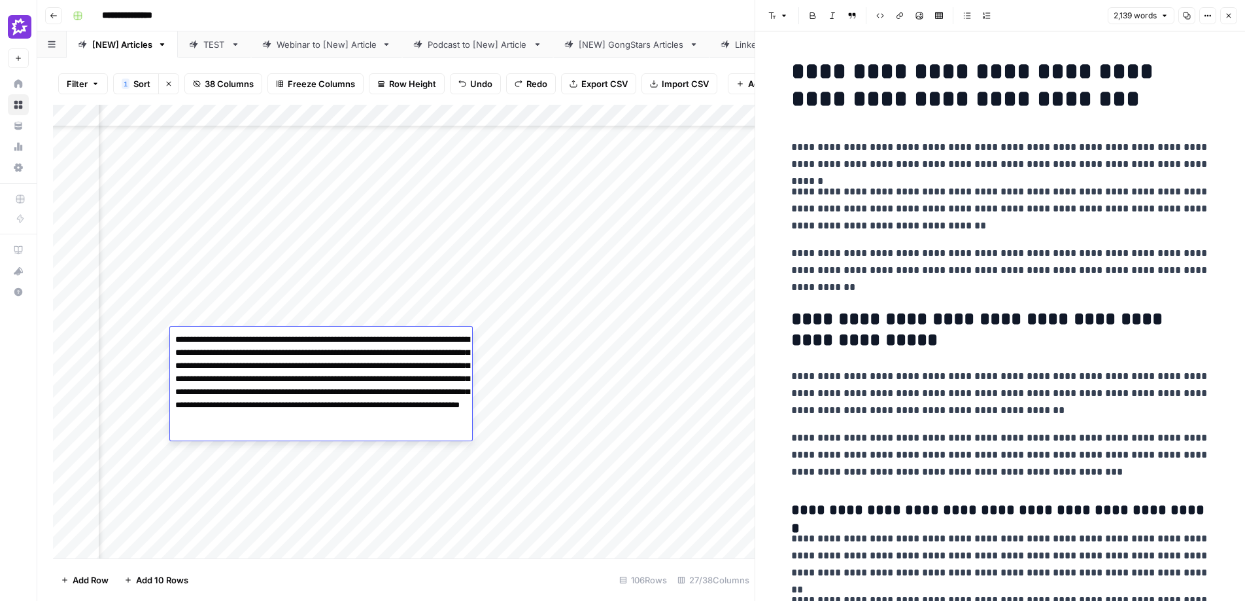
drag, startPoint x: 215, startPoint y: 353, endPoint x: 203, endPoint y: 368, distance: 19.1
click at [203, 368] on textarea "**********" at bounding box center [321, 385] width 302 height 110
click at [209, 368] on textarea "**********" at bounding box center [321, 385] width 302 height 110
click at [207, 368] on textarea "**********" at bounding box center [321, 385] width 302 height 110
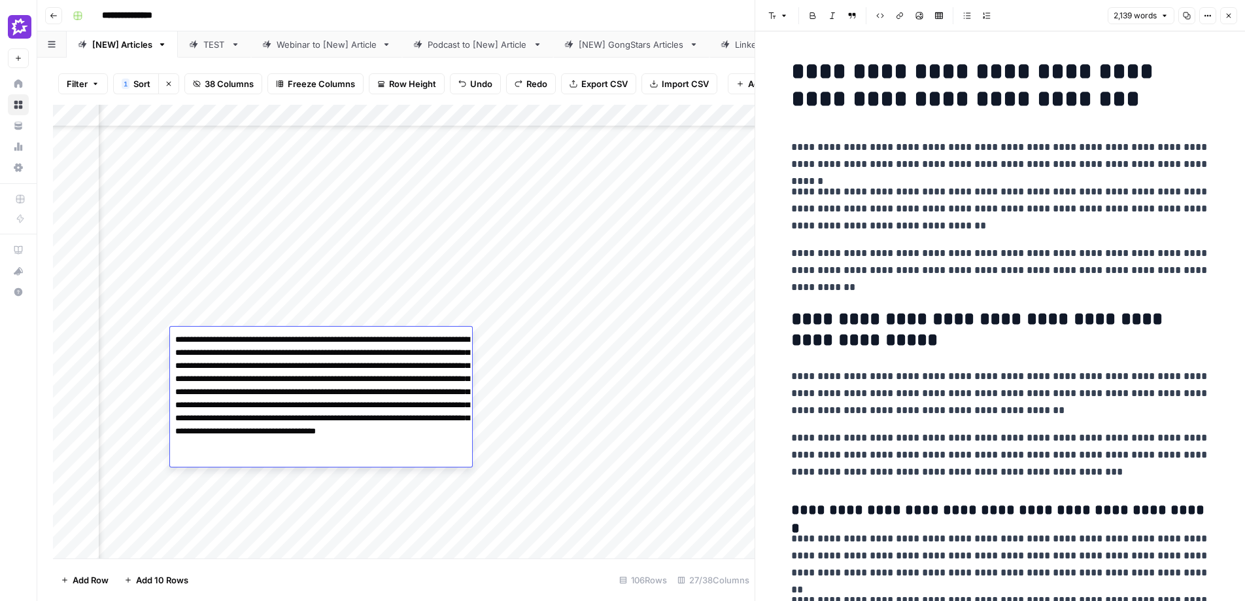
drag, startPoint x: 341, startPoint y: 378, endPoint x: 309, endPoint y: 381, distance: 32.2
click at [309, 381] on textarea "**********" at bounding box center [321, 398] width 302 height 136
click at [258, 377] on textarea "**********" at bounding box center [321, 398] width 302 height 136
type textarea "**********"
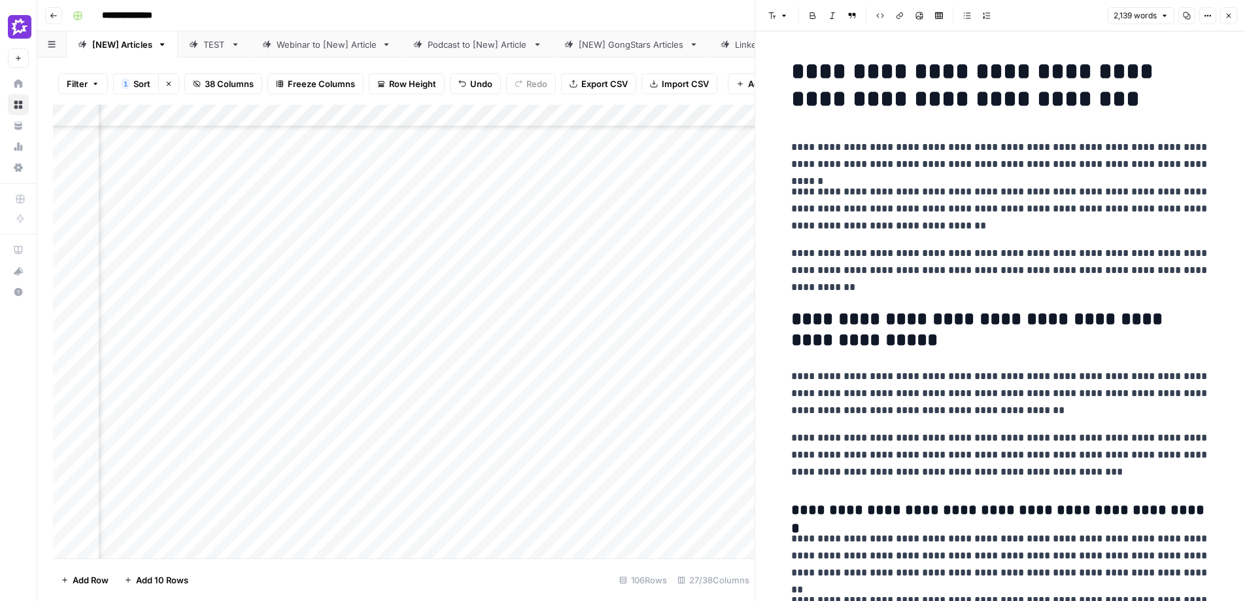
click at [514, 363] on div "Add Column" at bounding box center [404, 331] width 702 height 453
click at [674, 338] on div "Add Column" at bounding box center [404, 331] width 702 height 453
click at [978, 14] on button "Close" at bounding box center [1229, 15] width 17 height 17
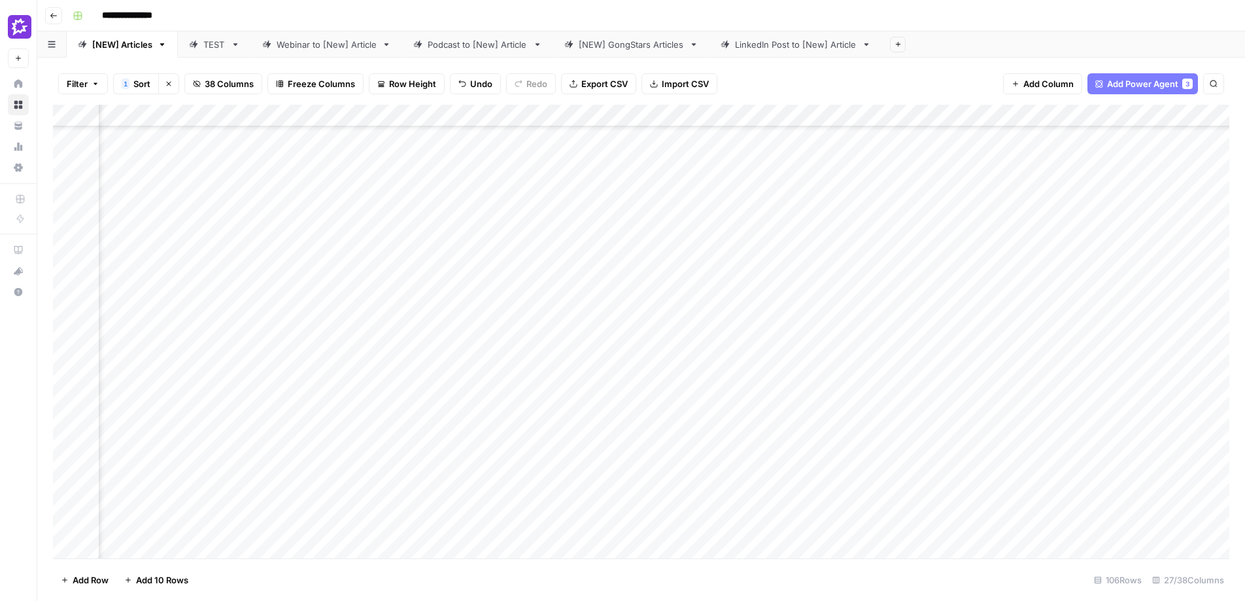
scroll to position [3655, 738]
click at [736, 338] on div "Add Column" at bounding box center [641, 331] width 1177 height 453
click at [762, 338] on div "Add Column" at bounding box center [641, 331] width 1177 height 453
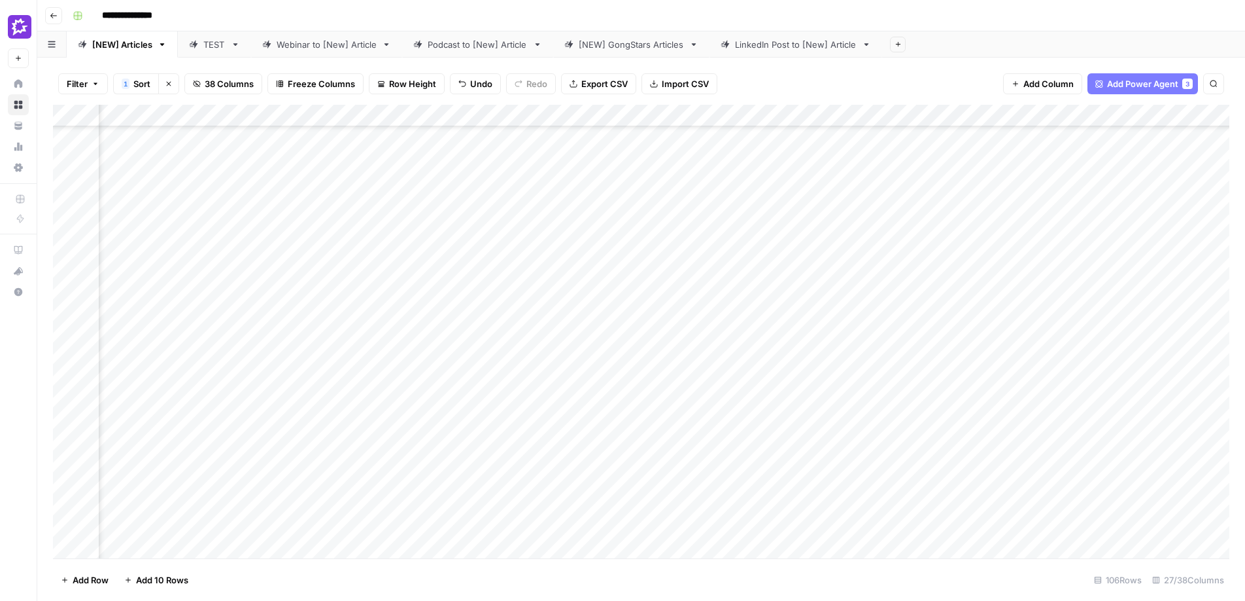
click at [481, 338] on div "Add Column" at bounding box center [641, 331] width 1177 height 453
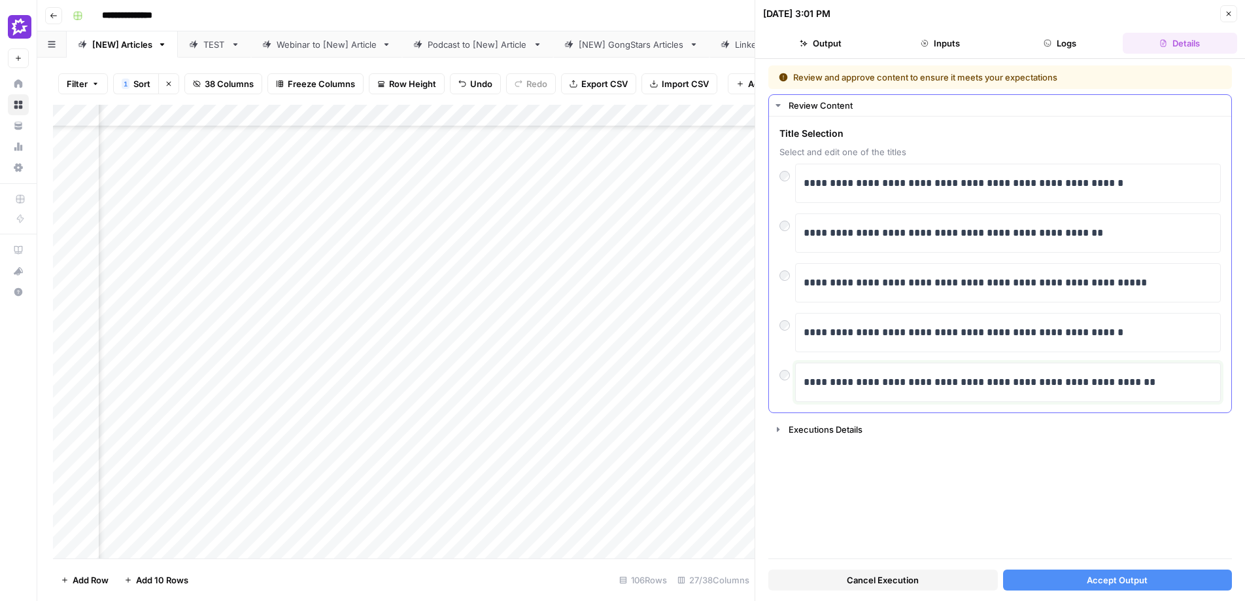
drag, startPoint x: 894, startPoint y: 382, endPoint x: 769, endPoint y: 375, distance: 124.5
click at [769, 375] on div "**********" at bounding box center [1000, 264] width 462 height 296
drag, startPoint x: 873, startPoint y: 383, endPoint x: 1084, endPoint y: 382, distance: 211.3
click at [978, 382] on p "**********" at bounding box center [1008, 382] width 409 height 17
click at [933, 479] on div "**********" at bounding box center [1001, 311] width 464 height 493
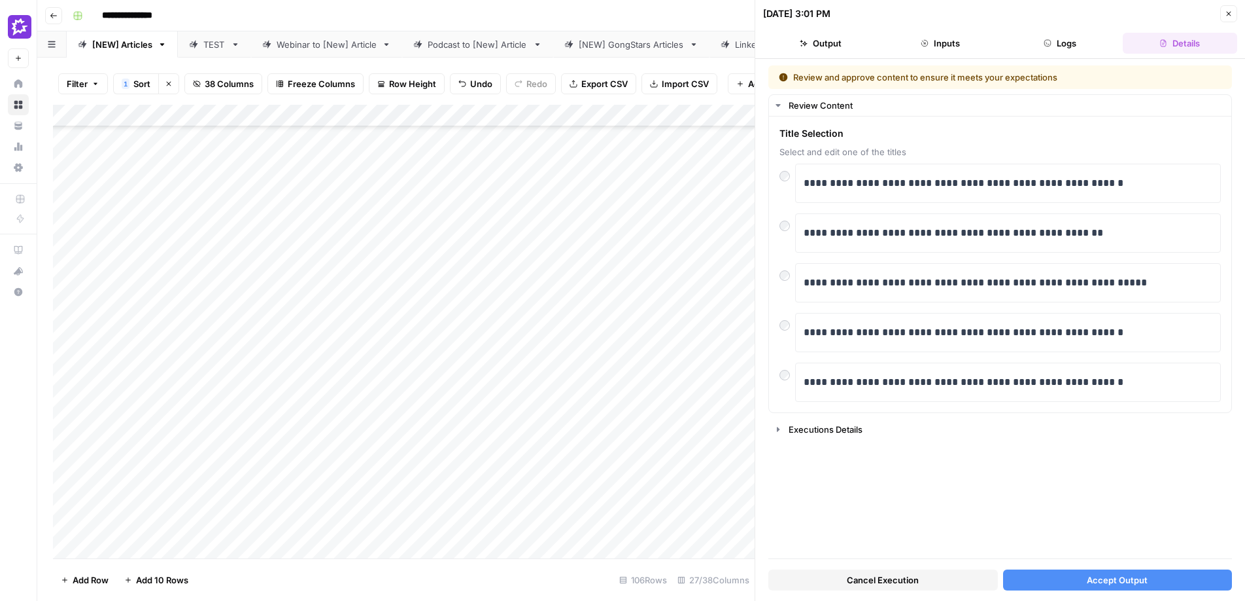
scroll to position [1464, 0]
click at [65, 399] on div "Add Column" at bounding box center [404, 331] width 702 height 453
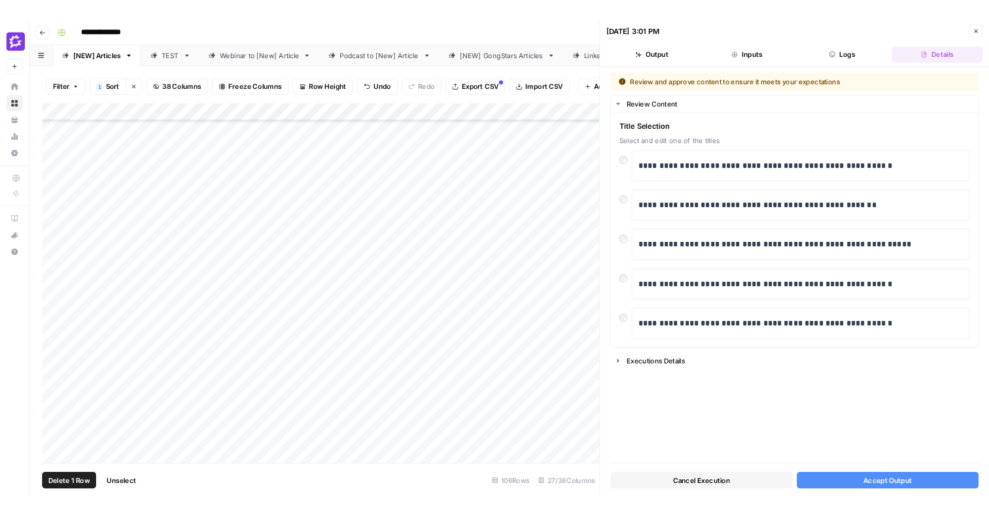
scroll to position [1719, 0]
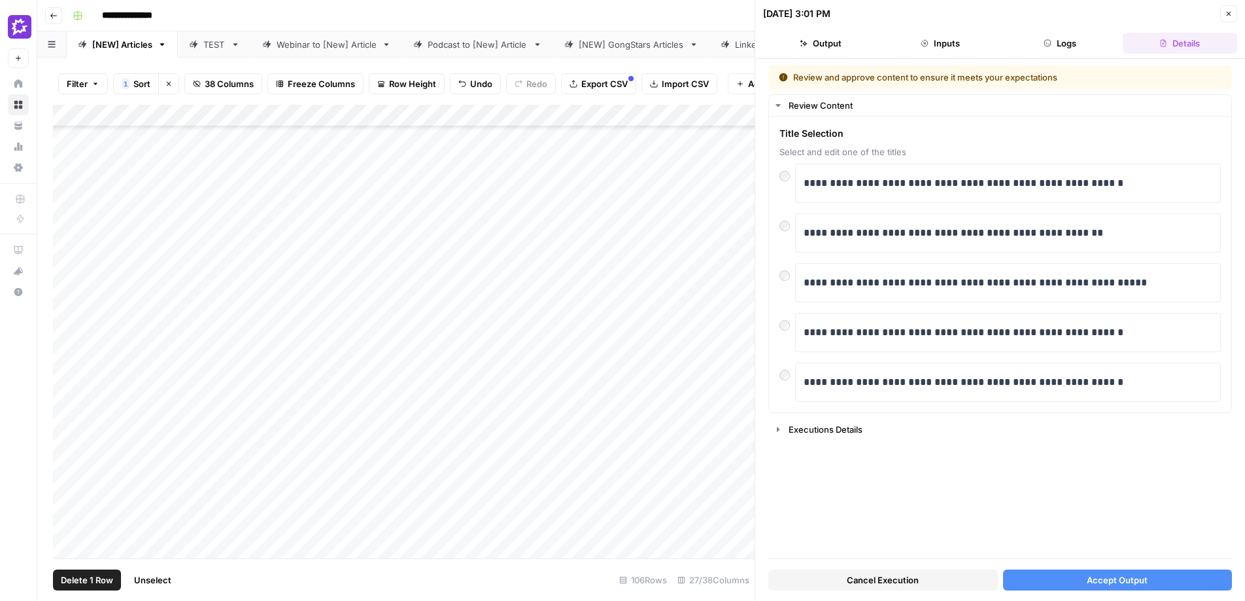
click at [978, 12] on button "Close" at bounding box center [1229, 13] width 17 height 17
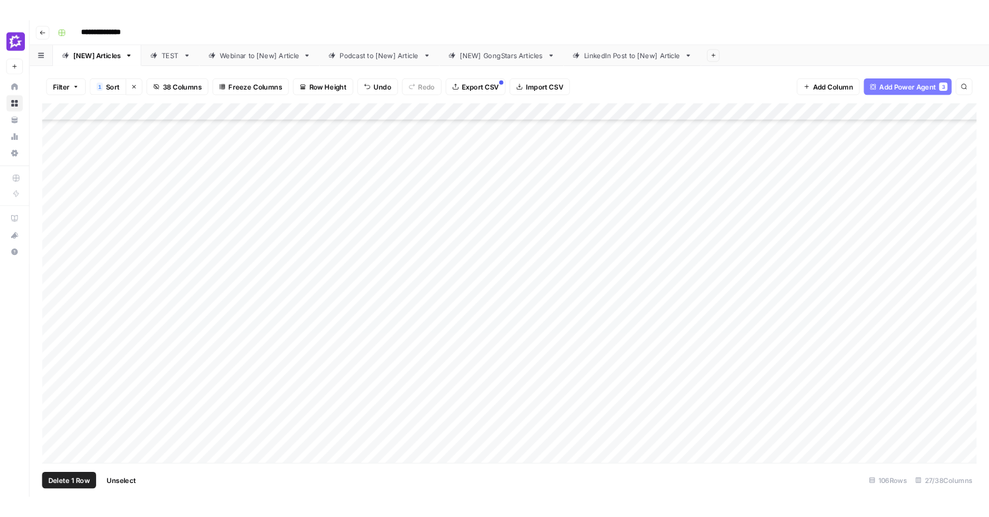
scroll to position [1719, 0]
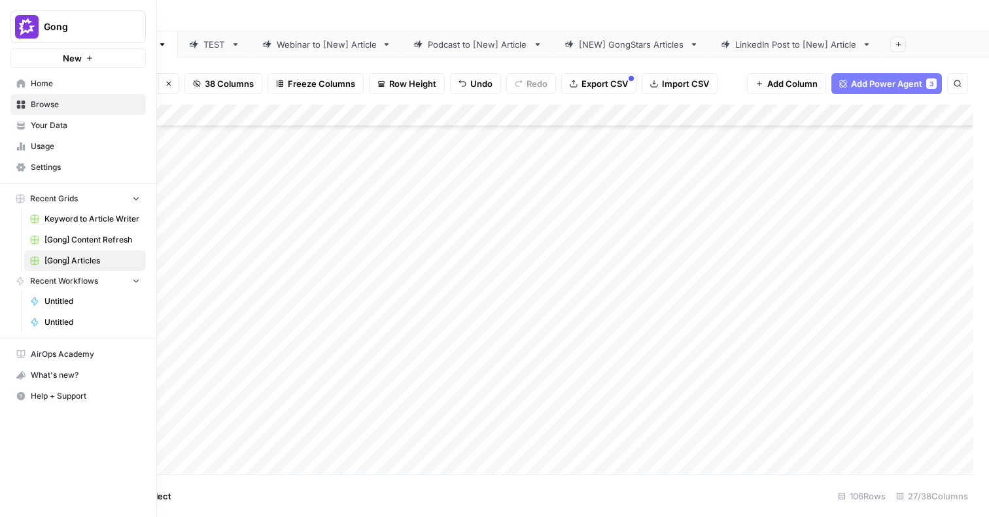
click at [27, 82] on link "Home" at bounding box center [77, 83] width 135 height 21
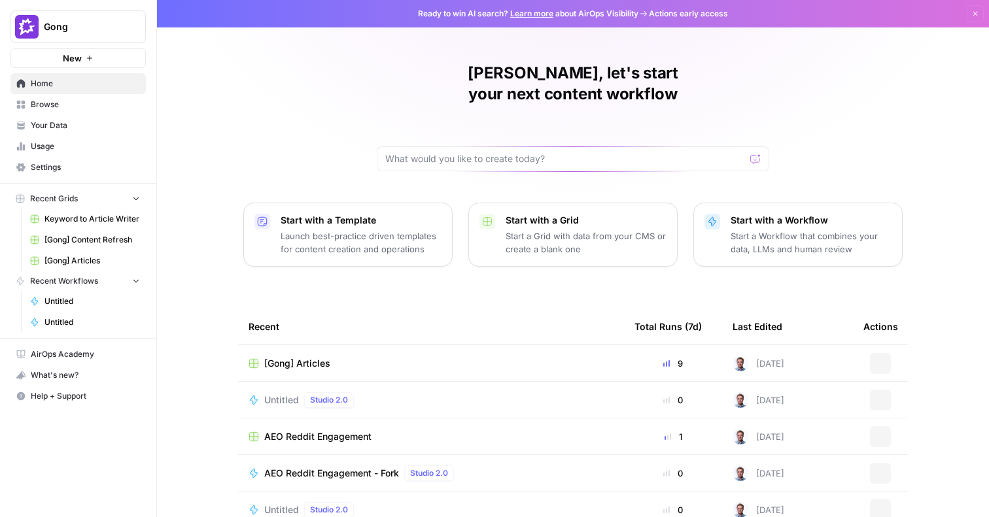
click at [56, 58] on button "New" at bounding box center [77, 58] width 135 height 20
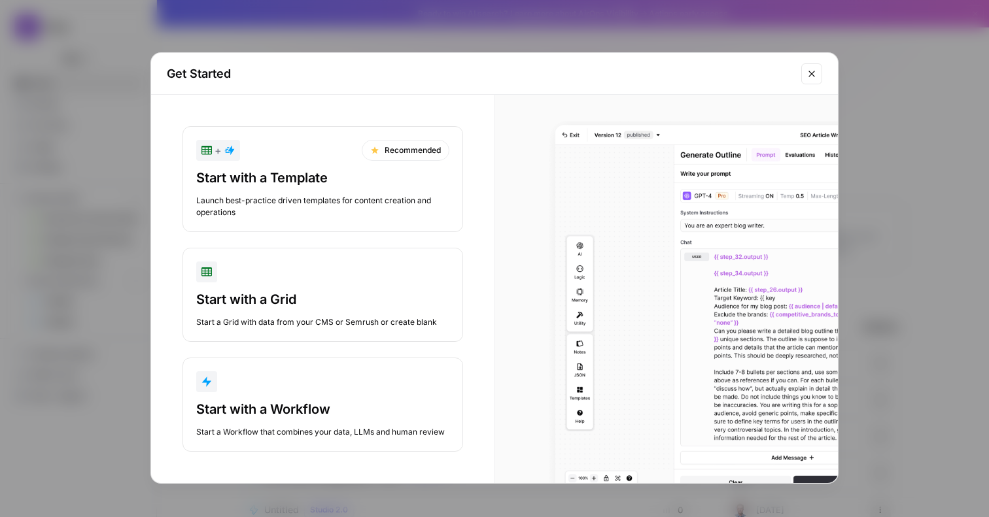
click at [337, 374] on div "button" at bounding box center [322, 382] width 253 height 21
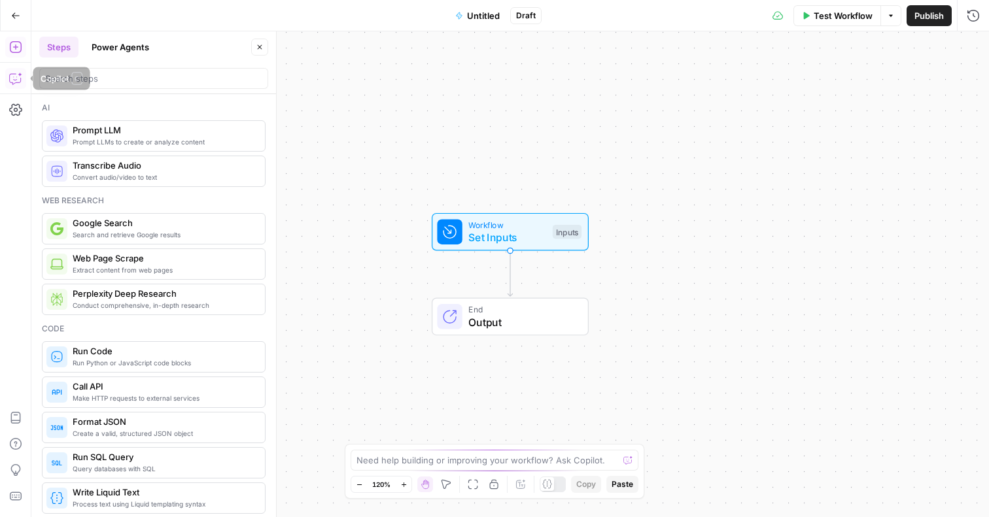
click at [12, 77] on icon "button" at bounding box center [15, 78] width 13 height 13
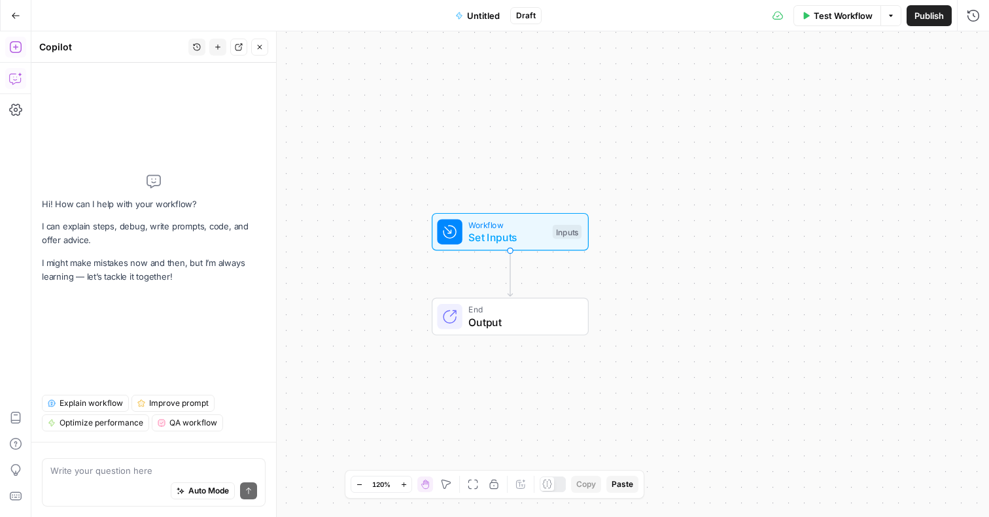
click at [18, 46] on icon "button" at bounding box center [15, 47] width 13 height 13
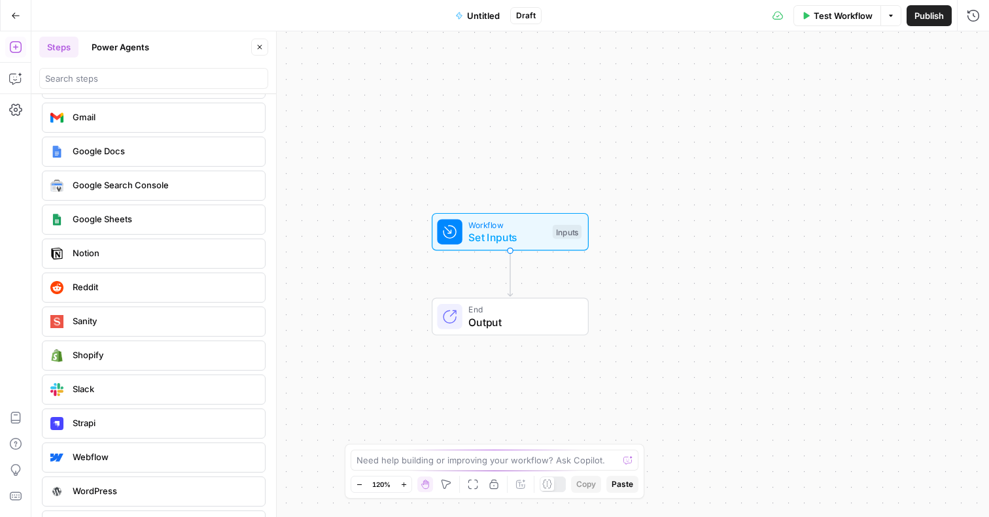
scroll to position [2392, 0]
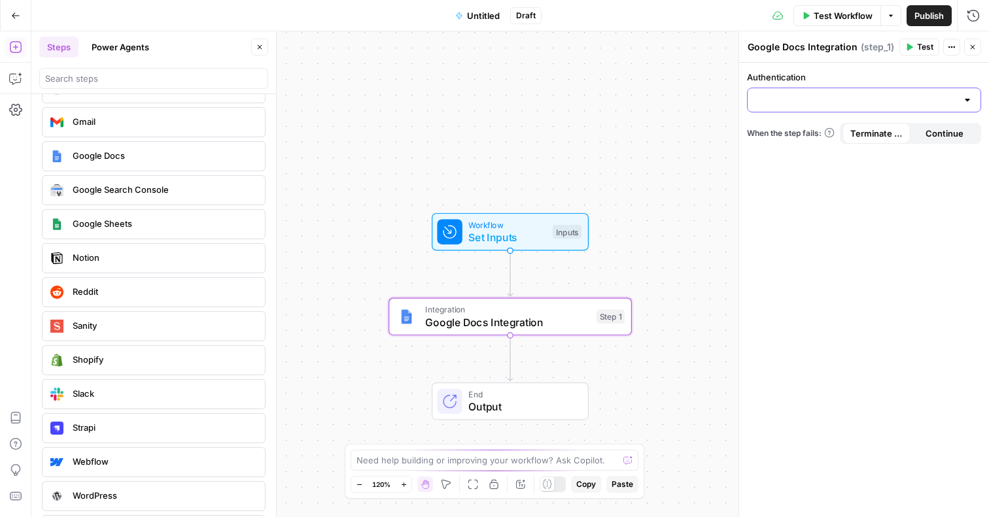
click at [897, 95] on input "Authentication" at bounding box center [856, 100] width 201 height 13
click at [877, 131] on span "Google Docs 1" at bounding box center [861, 132] width 207 height 13
type input "Google Docs 1"
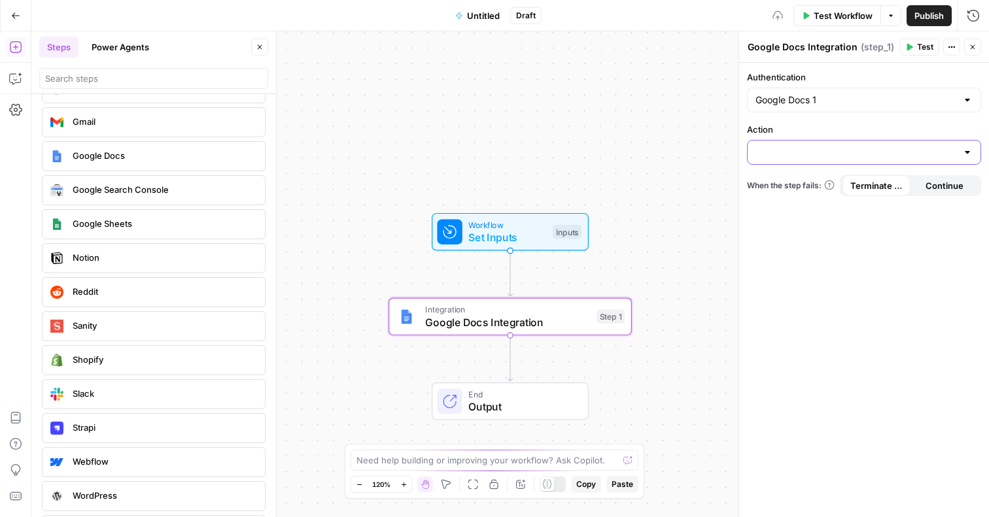
click at [888, 150] on input "Action" at bounding box center [856, 152] width 201 height 13
click at [841, 186] on span "Create Document" at bounding box center [861, 185] width 207 height 13
type input "Create Document"
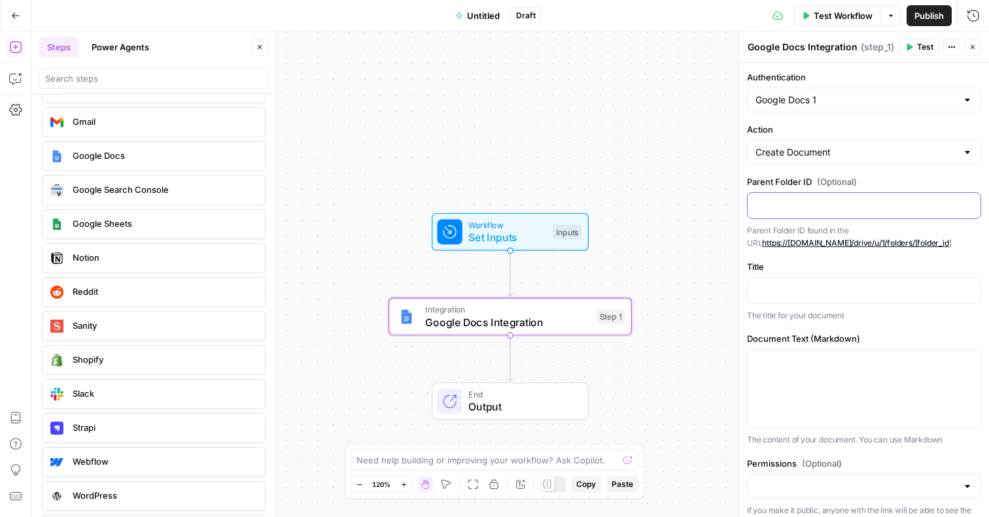
click at [836, 204] on p at bounding box center [864, 204] width 217 height 13
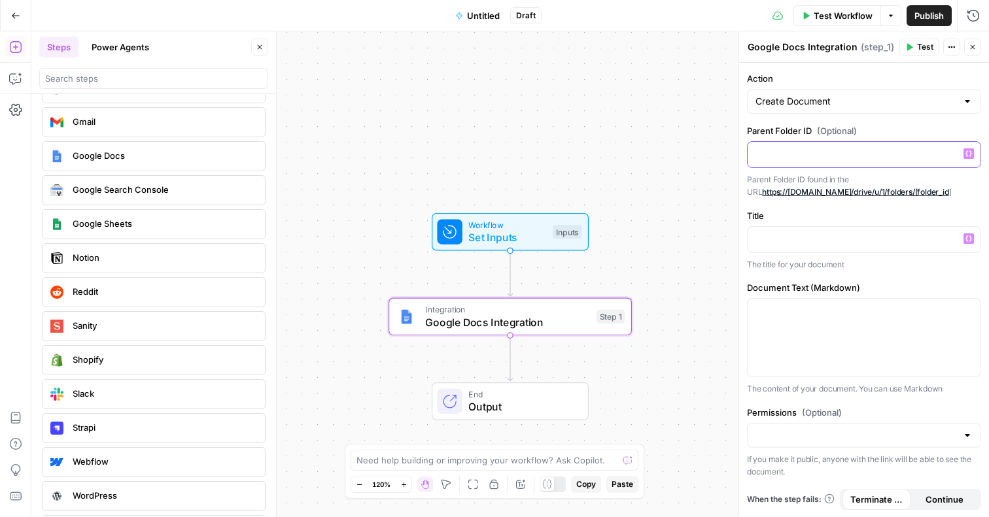
scroll to position [0, 0]
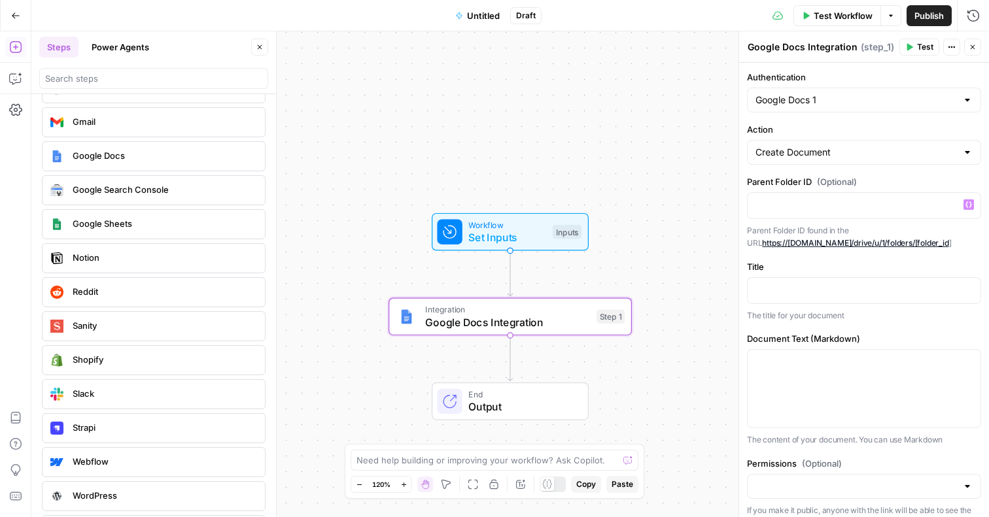
click at [771, 145] on div "Create Document" at bounding box center [864, 152] width 234 height 25
click at [798, 203] on span "Get Document" at bounding box center [861, 203] width 207 height 13
type input "Get Document"
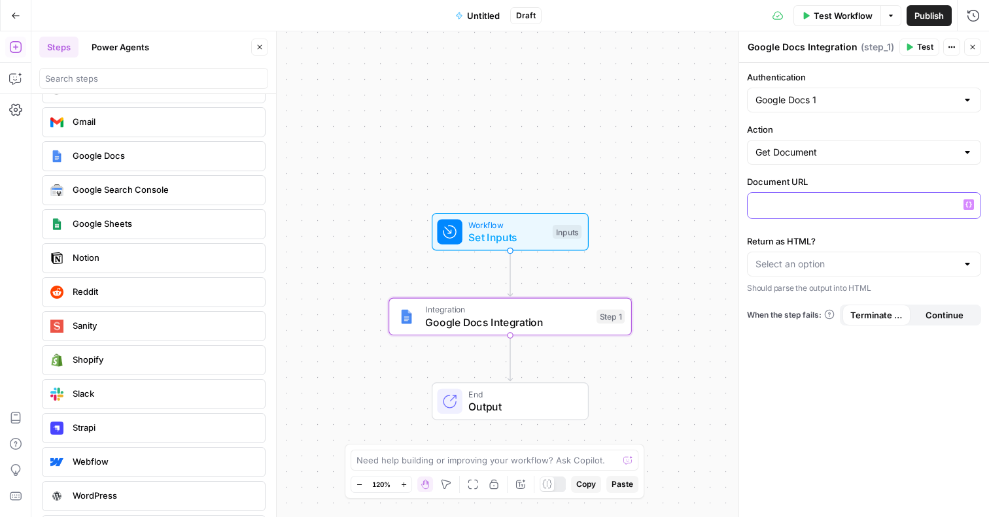
click at [798, 203] on p at bounding box center [864, 204] width 217 height 13
click at [793, 260] on input "Return as HTML?" at bounding box center [856, 264] width 201 height 13
click at [760, 235] on label "Return as HTML?" at bounding box center [864, 241] width 234 height 13
click at [760, 258] on input "Return as HTML?" at bounding box center [856, 264] width 201 height 13
click at [765, 158] on input "Action" at bounding box center [856, 152] width 201 height 13
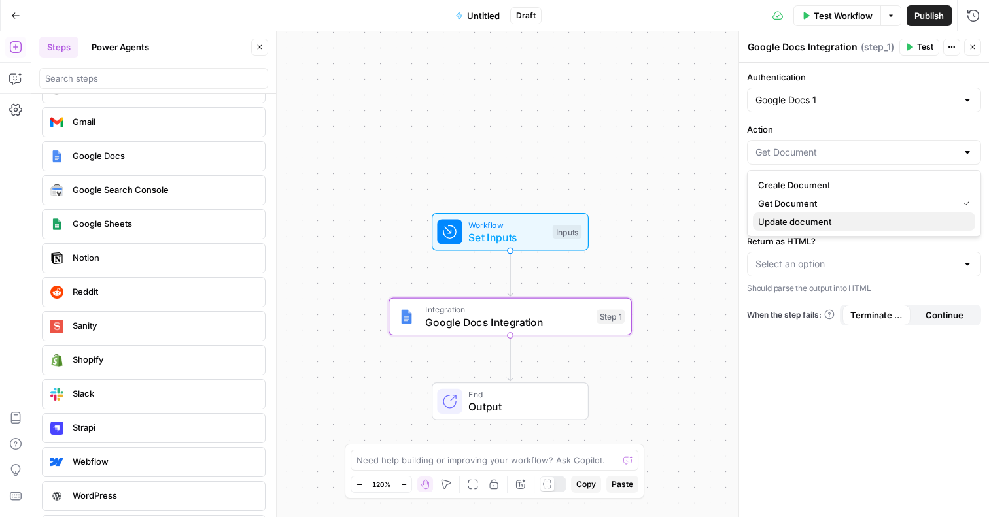
click at [786, 216] on span "Update document" at bounding box center [861, 221] width 207 height 13
type input "Update document"
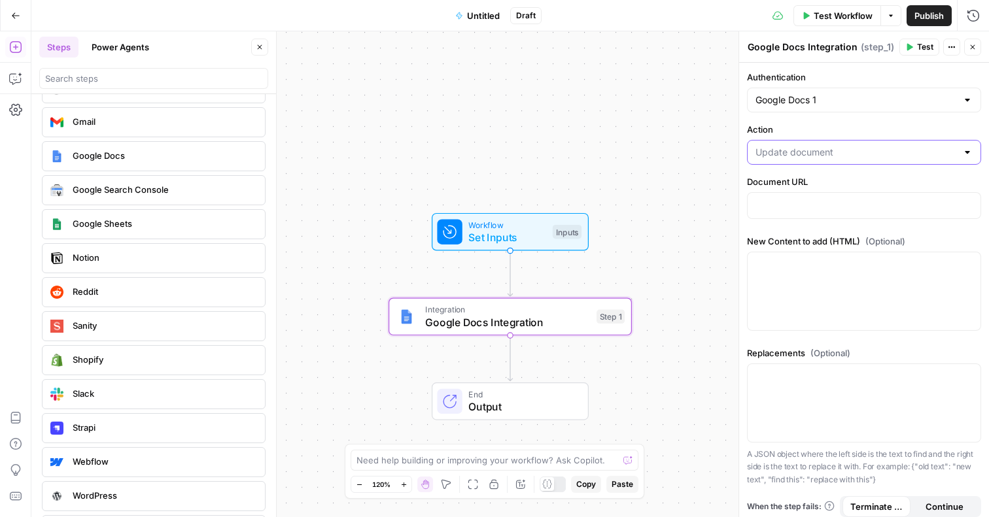
click at [842, 152] on input "Action" at bounding box center [856, 152] width 201 height 13
type input "Update document"
click at [708, 164] on div "Workflow Set Inputs Inputs Integration Google Docs Integration Step 1 End Output" at bounding box center [510, 274] width 958 height 486
click at [973, 50] on icon "button" at bounding box center [973, 47] width 8 height 8
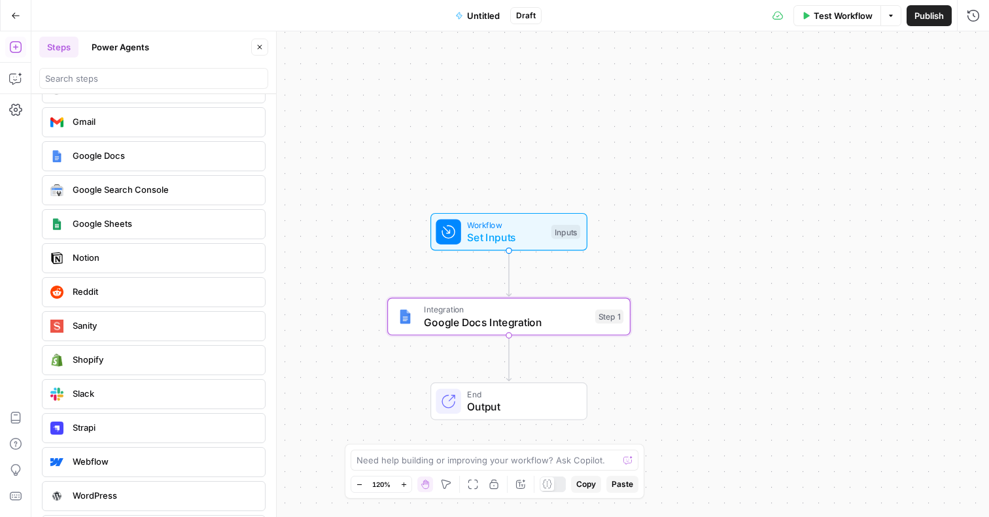
click at [11, 19] on icon "button" at bounding box center [15, 15] width 9 height 9
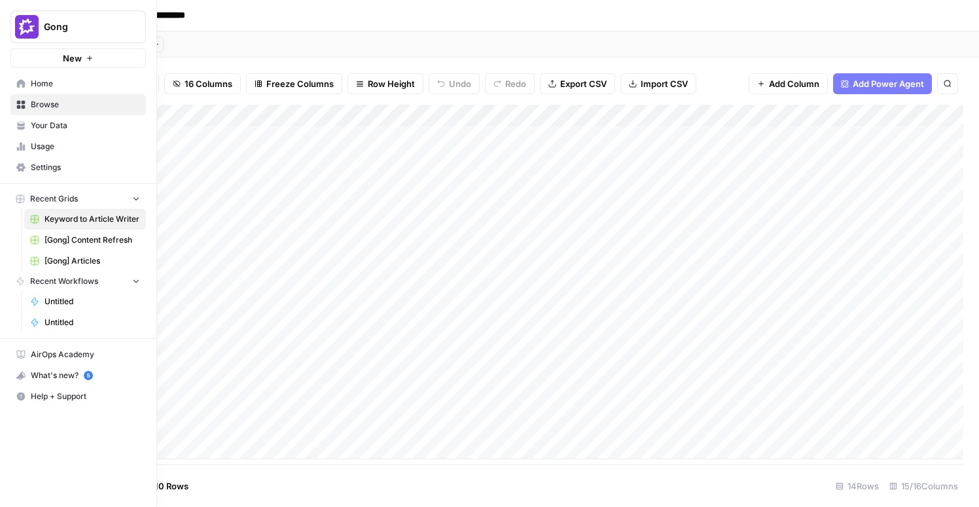
click at [48, 172] on span "Settings" at bounding box center [85, 168] width 109 height 12
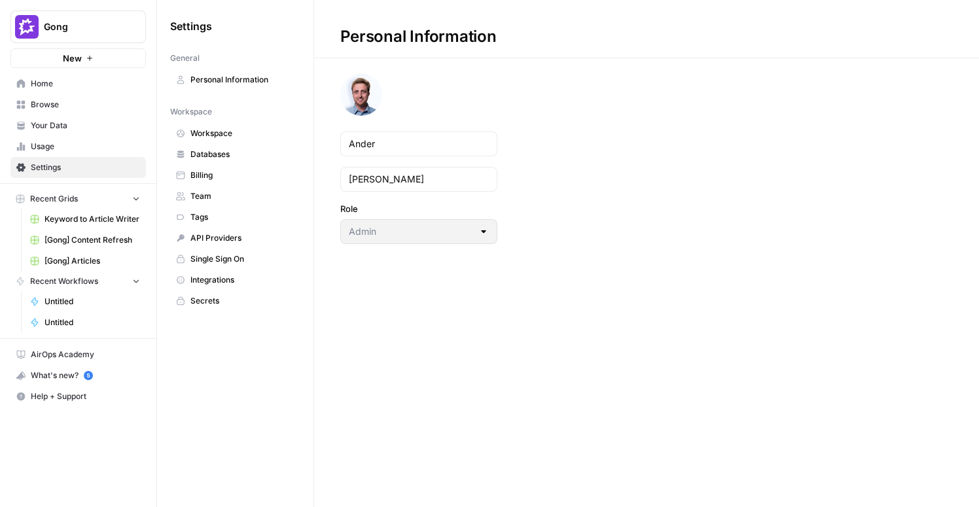
click at [216, 276] on span "Integrations" at bounding box center [242, 280] width 104 height 12
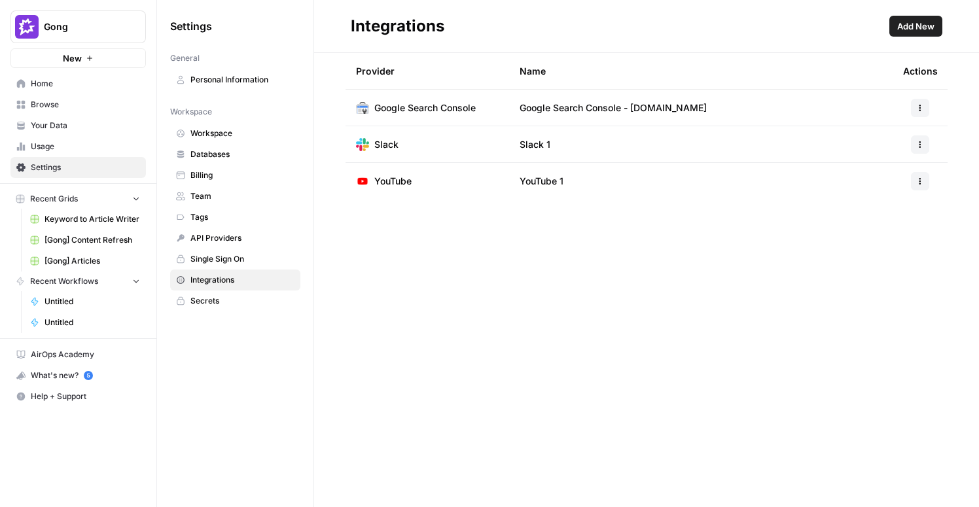
click at [913, 24] on span "Add New" at bounding box center [915, 26] width 37 height 13
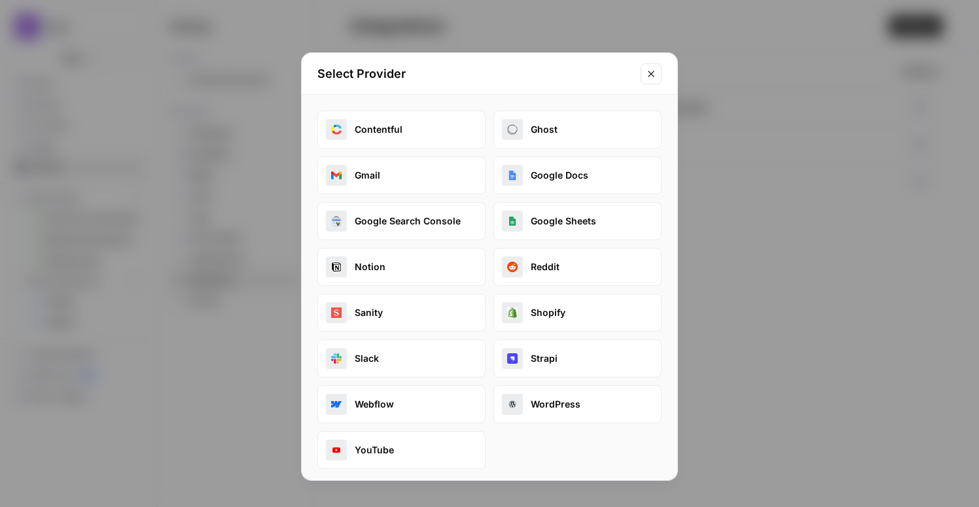
click at [555, 168] on button "Google Docs" at bounding box center [577, 175] width 168 height 38
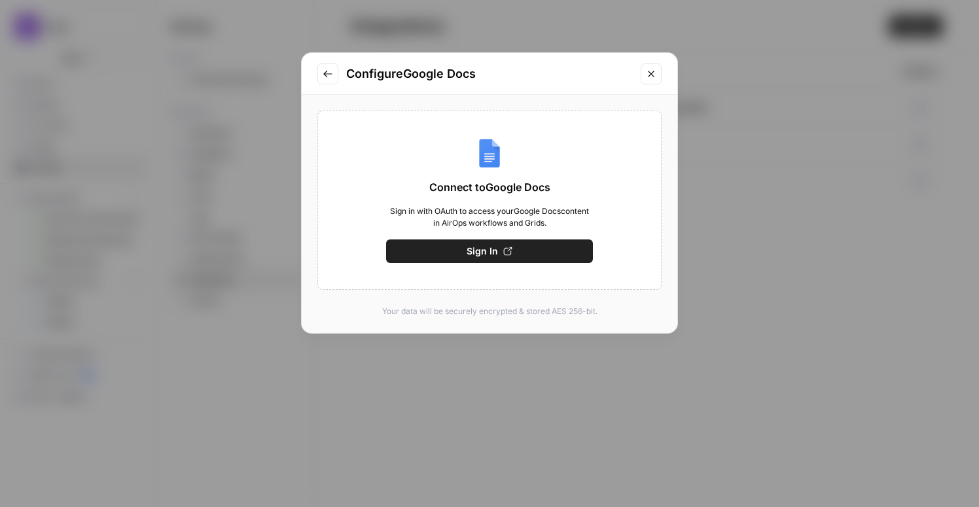
click at [478, 260] on button "Sign In" at bounding box center [489, 251] width 207 height 24
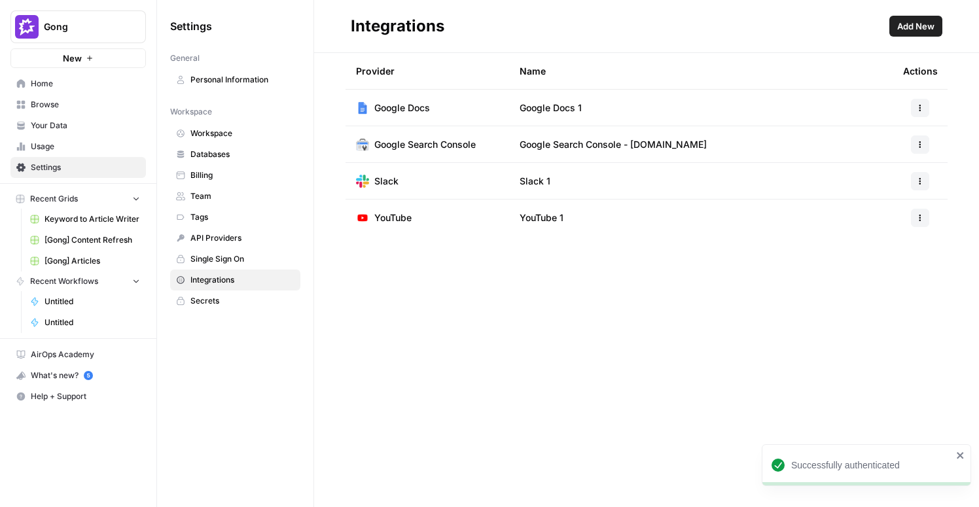
click at [603, 101] on td "Google Docs 1" at bounding box center [700, 108] width 383 height 36
click at [907, 27] on span "Add New" at bounding box center [915, 26] width 37 height 13
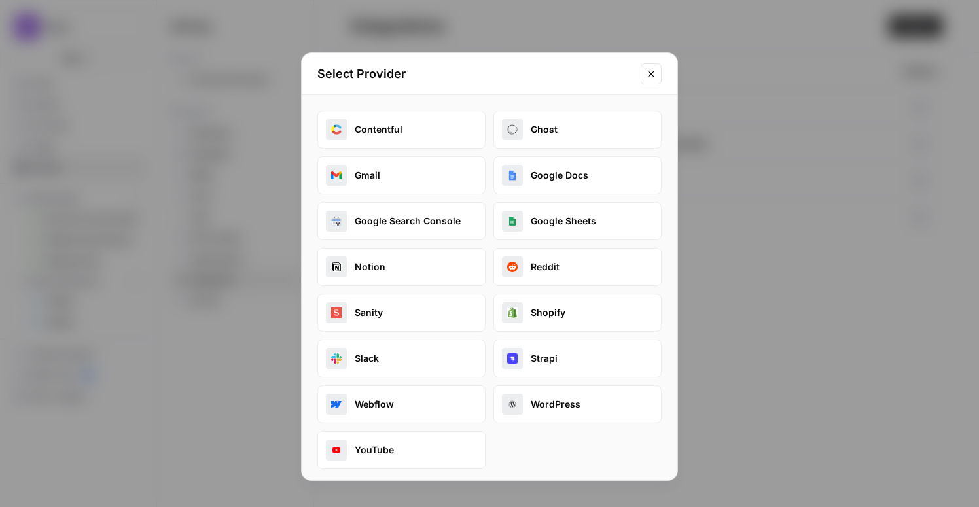
click at [573, 218] on button "Google Sheets" at bounding box center [577, 221] width 168 height 38
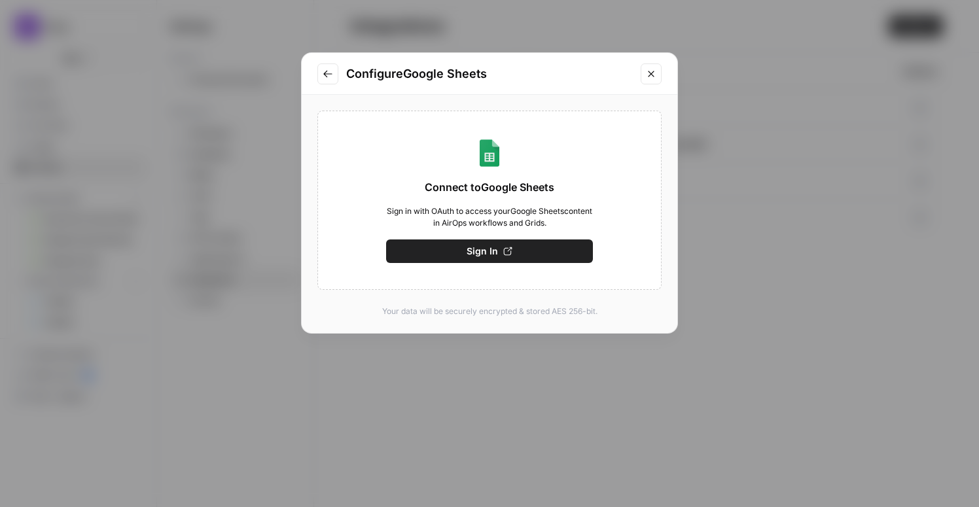
click at [464, 253] on button "Sign In" at bounding box center [489, 251] width 207 height 24
